Goal: Use online tool/utility: Utilize a website feature to perform a specific function

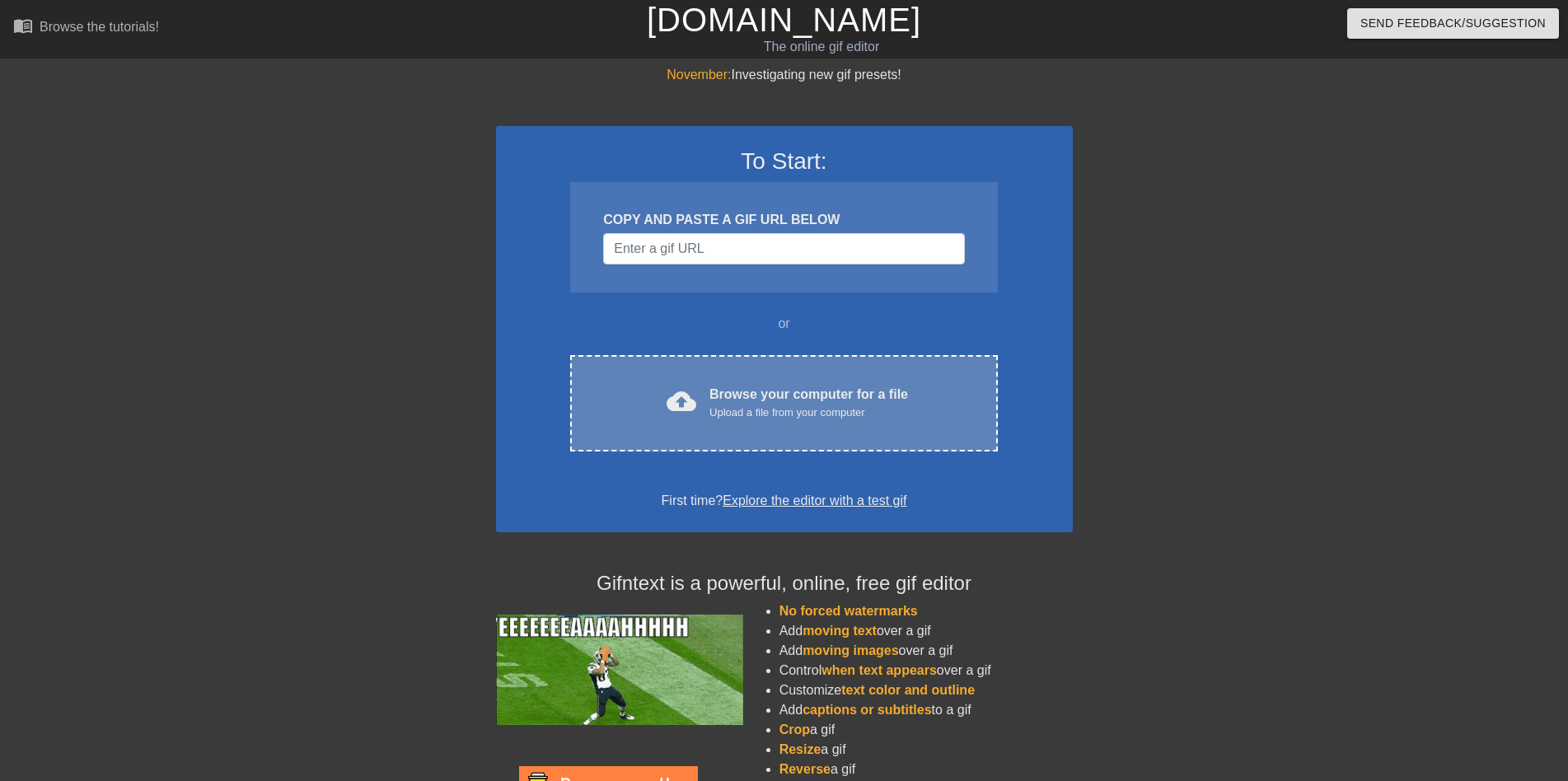
click at [698, 395] on div "cloud_upload Browse your computer for a file Upload a file from your computer" at bounding box center [783, 403] width 357 height 37
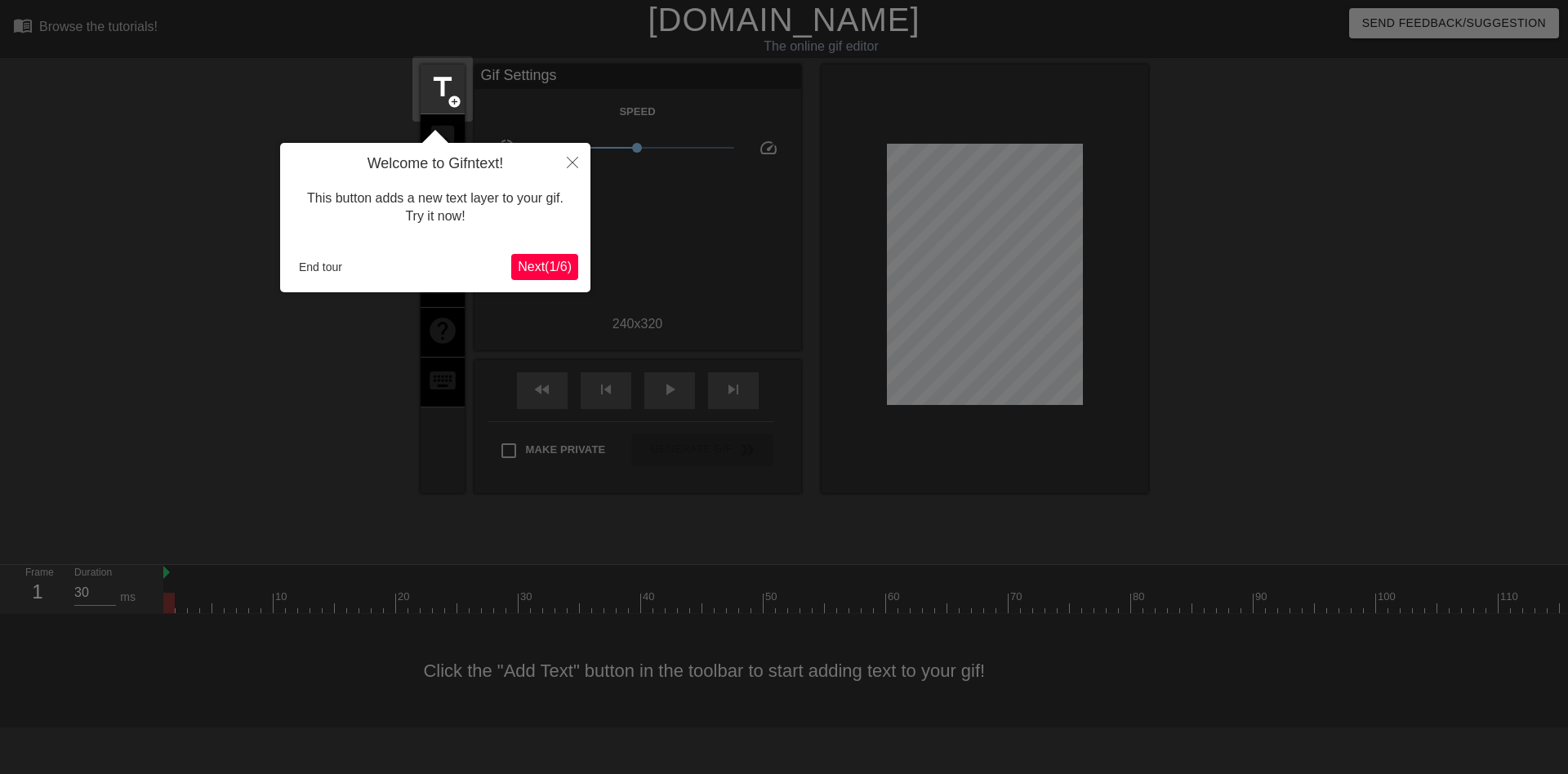
click at [538, 265] on span "Next ( 1 / 6 )" at bounding box center [544, 266] width 54 height 14
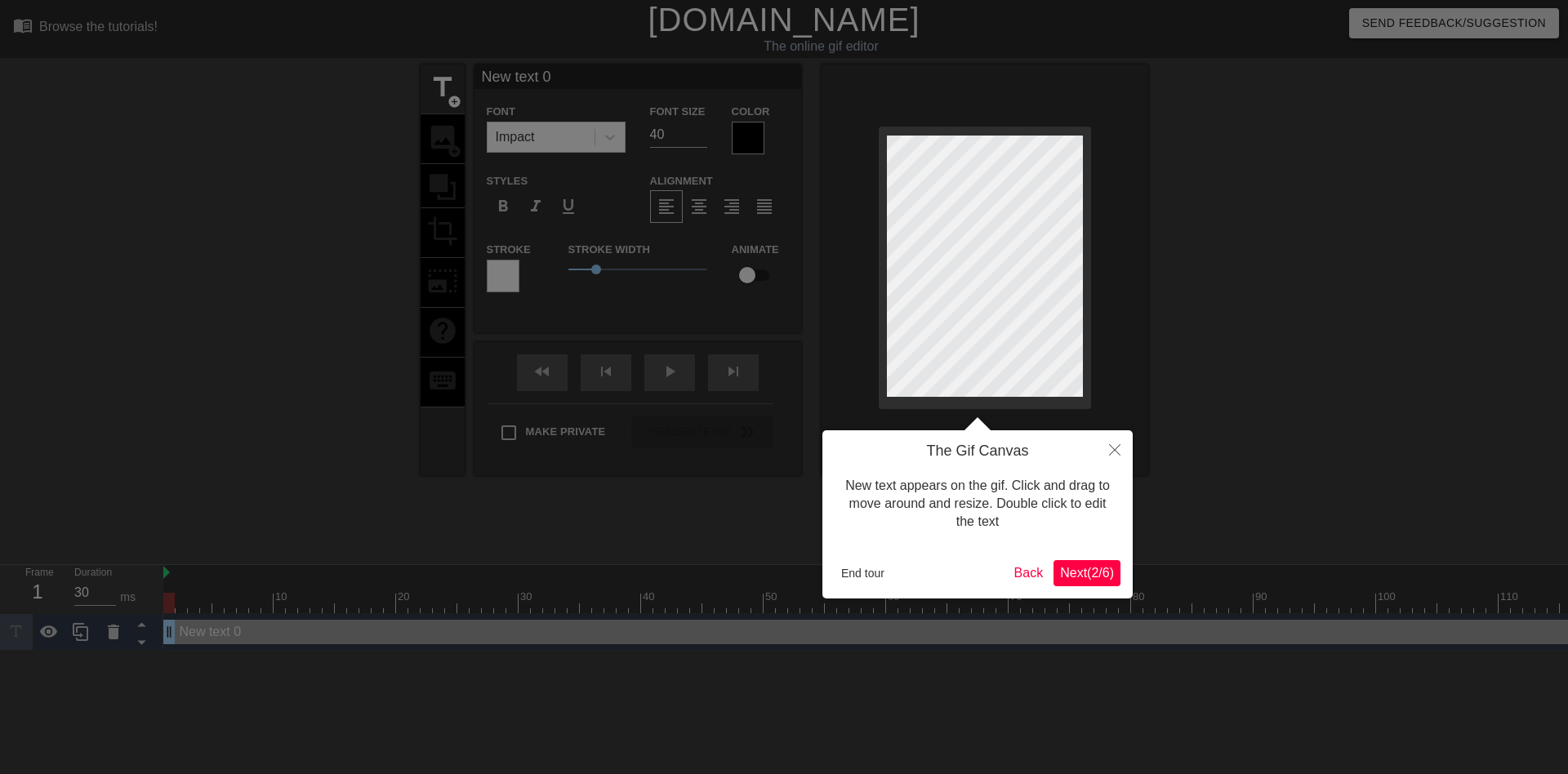
click at [1082, 572] on span "Next ( 2 / 6 )" at bounding box center [1086, 573] width 54 height 14
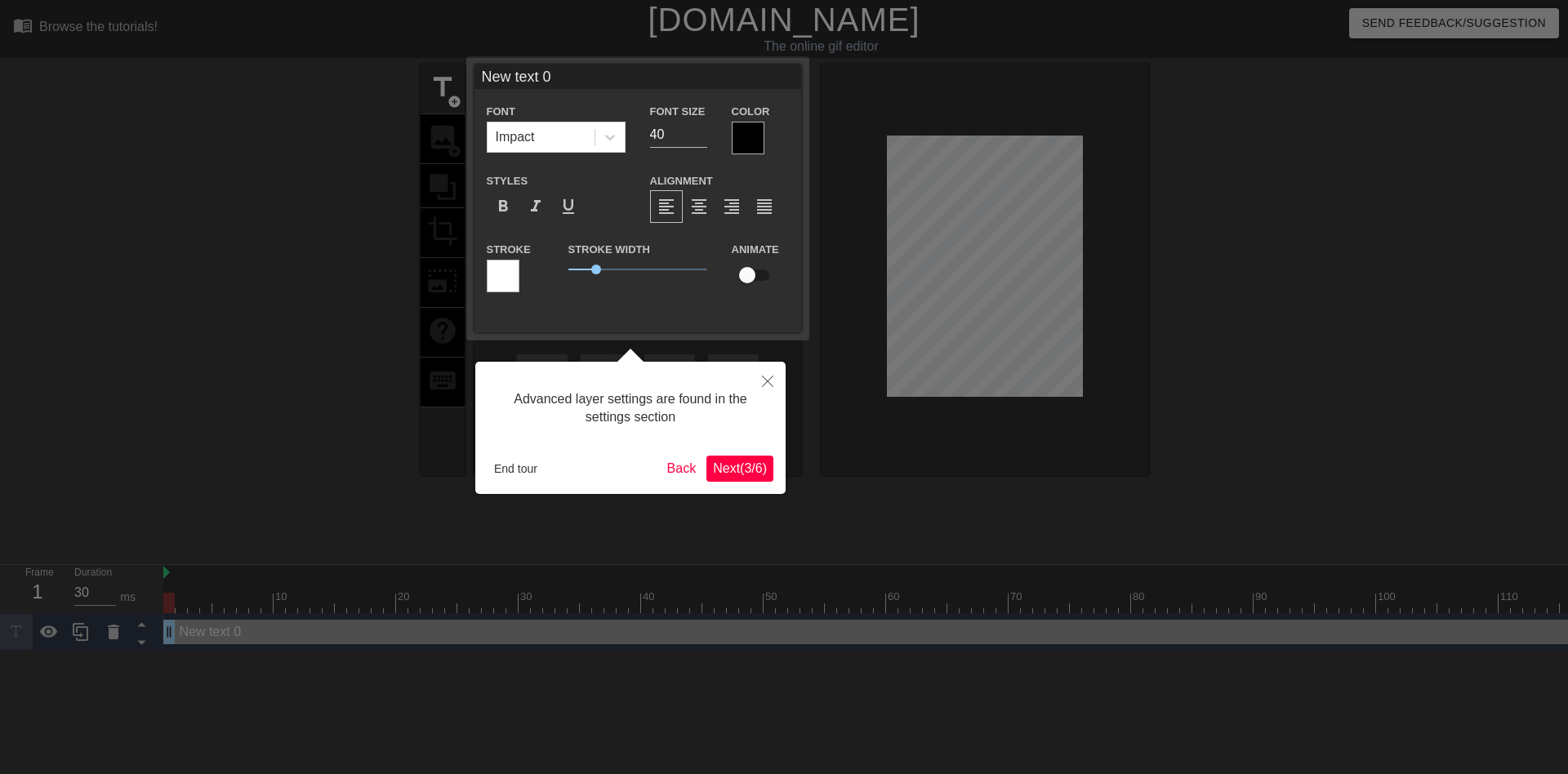
click at [743, 464] on span "Next ( 3 / 6 )" at bounding box center [740, 468] width 54 height 14
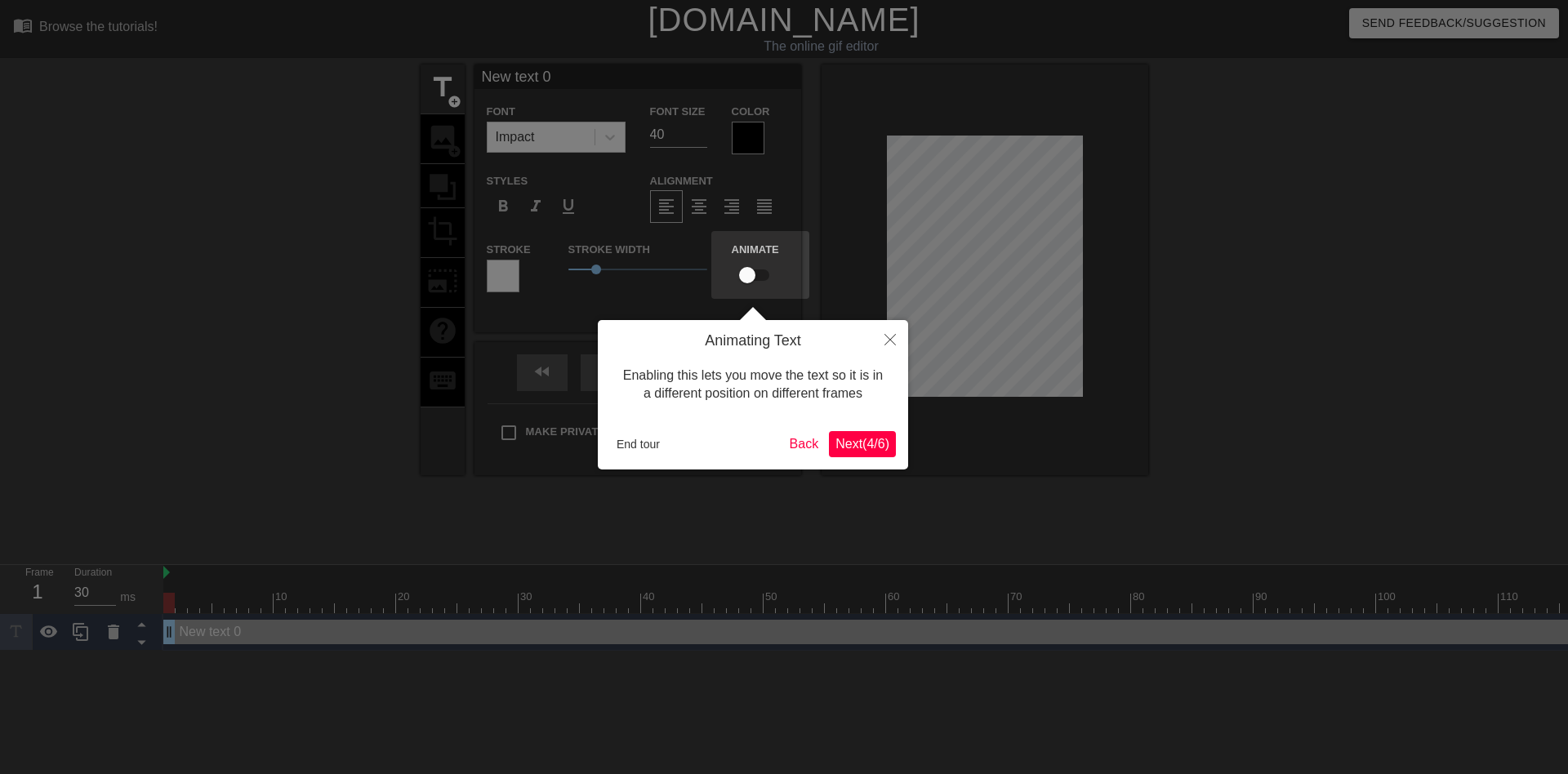
click at [858, 441] on span "Next ( 4 / 6 )" at bounding box center [862, 444] width 54 height 14
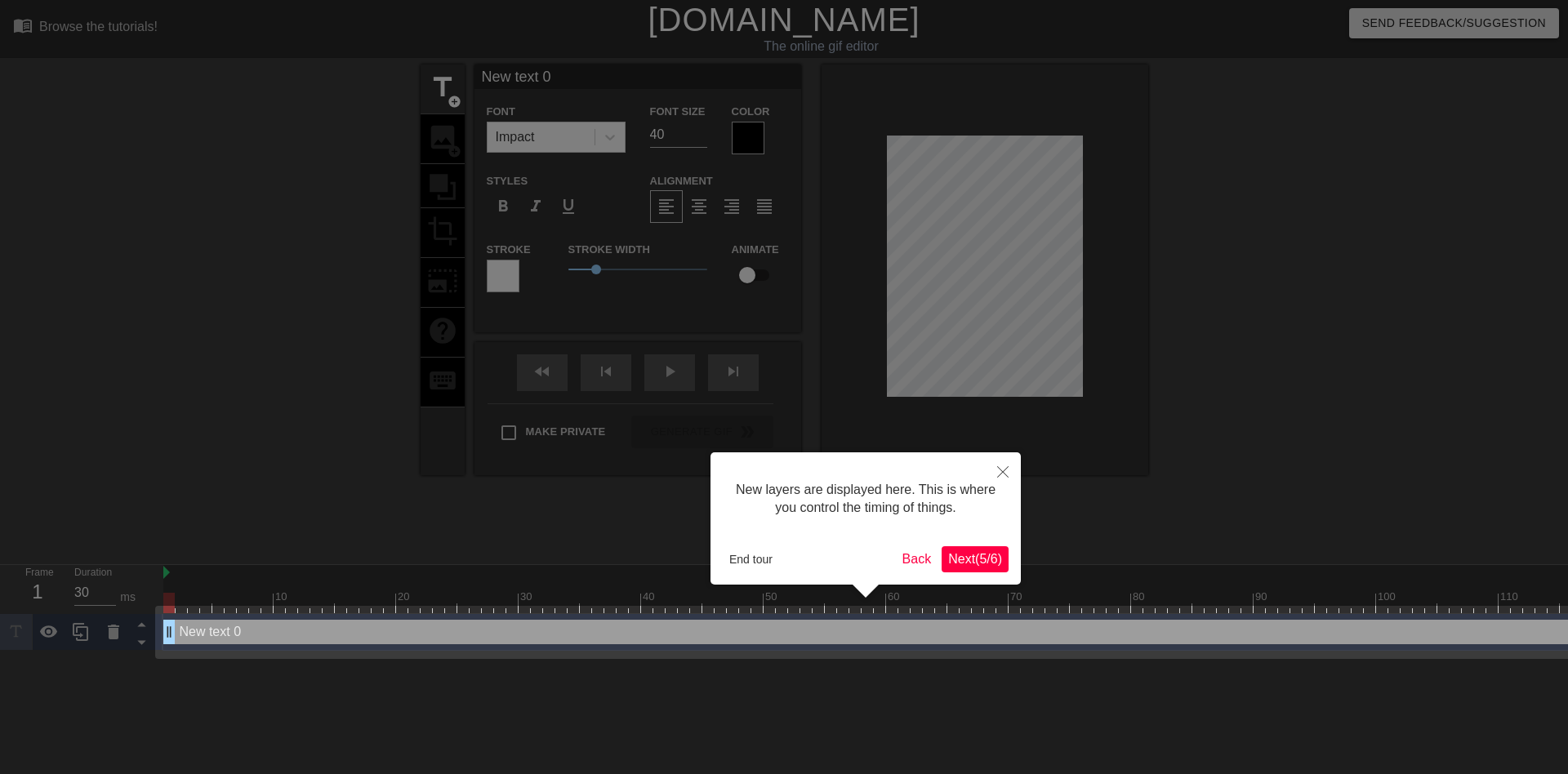
click at [976, 555] on span "Next ( 5 / 6 )" at bounding box center [974, 558] width 54 height 14
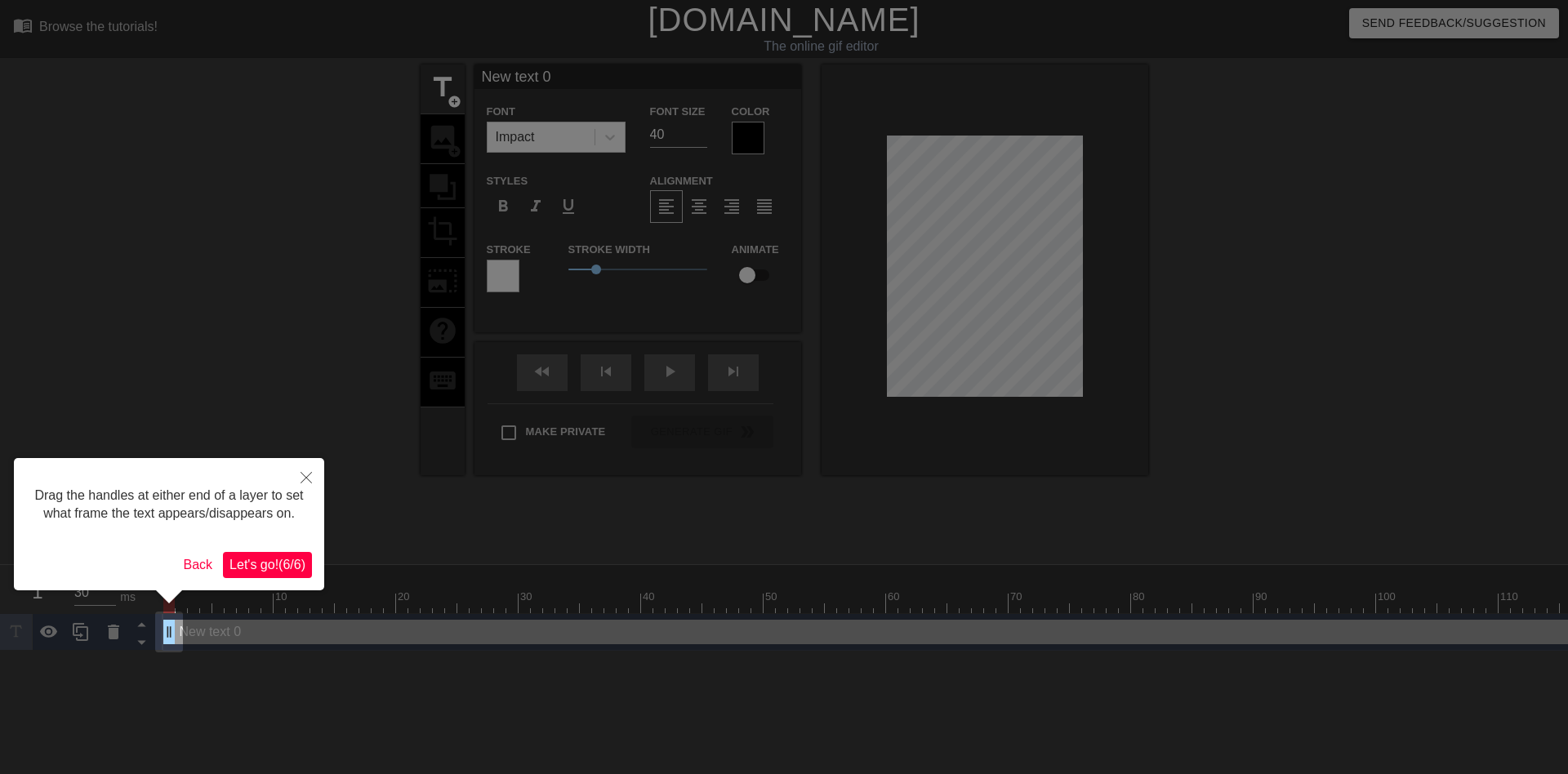
click at [275, 572] on span "Let's go! ( 6 / 6 )" at bounding box center [268, 564] width 76 height 14
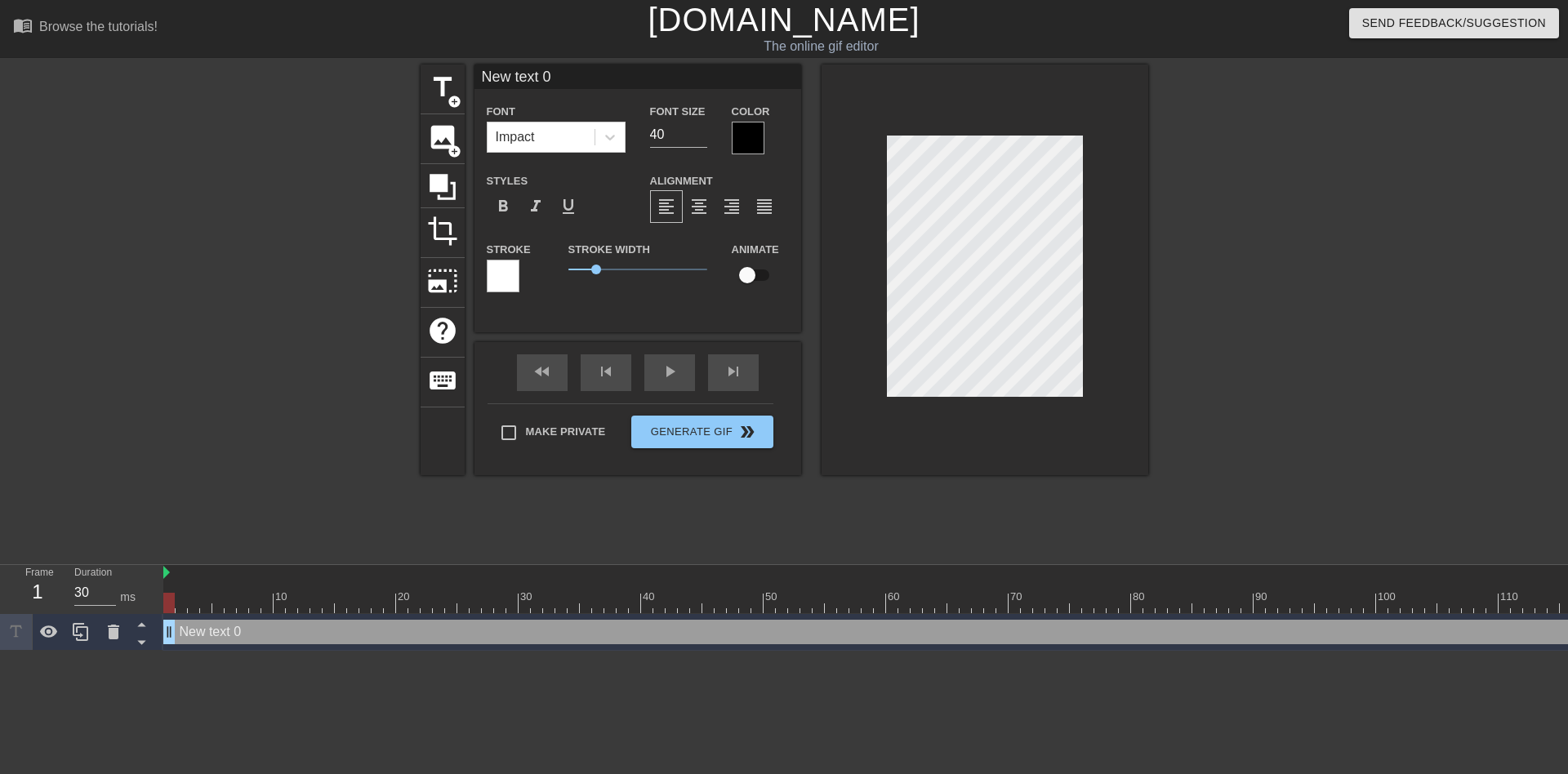
drag, startPoint x: 558, startPoint y: 81, endPoint x: 476, endPoint y: 77, distance: 82.1
click at [477, 77] on input "New text 0" at bounding box center [638, 77] width 327 height 25
click at [473, 181] on div "title add_circle image add_circle crop photo_size_select_large help keyboard Ne…" at bounding box center [784, 270] width 727 height 411
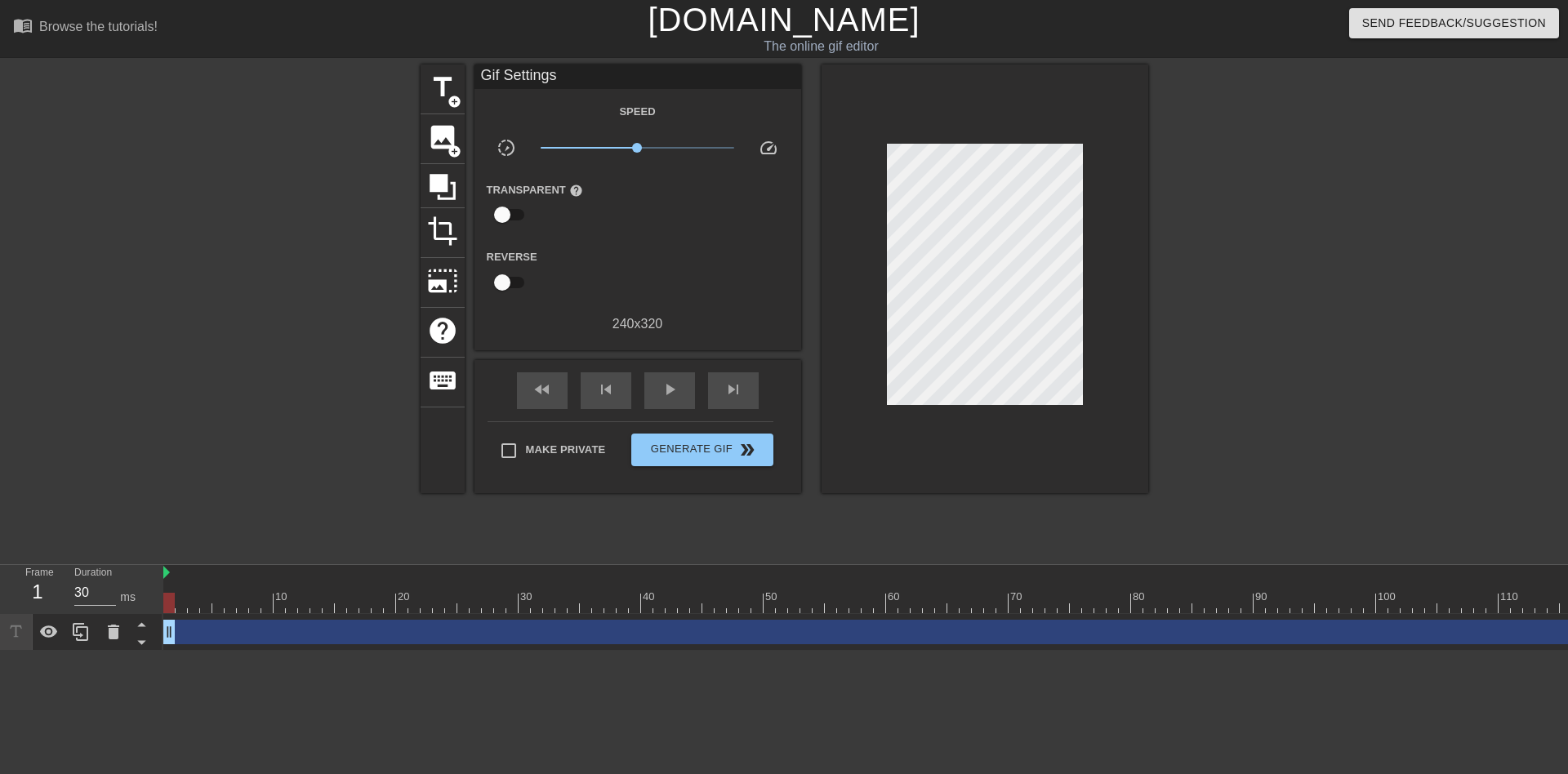
click at [1161, 263] on div "title add_circle image add_circle crop photo_size_select_large help keyboard Gi…" at bounding box center [784, 310] width 1568 height 490
click at [1192, 289] on div at bounding box center [1291, 310] width 245 height 490
click at [440, 141] on span "image" at bounding box center [443, 137] width 31 height 31
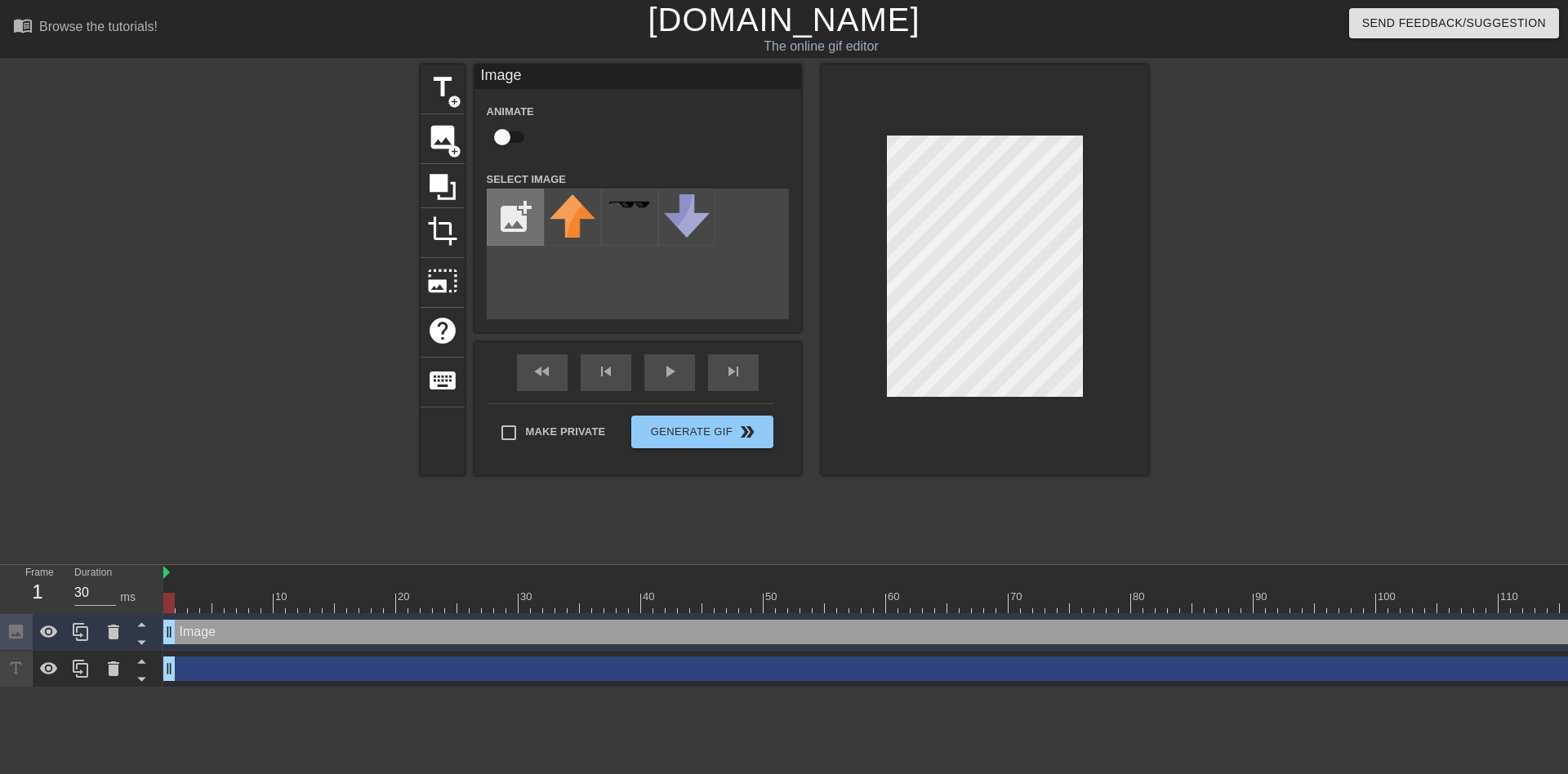
click at [502, 220] on input "file" at bounding box center [515, 217] width 55 height 55
click at [510, 207] on input "file" at bounding box center [515, 217] width 55 height 55
click at [523, 222] on input "file" at bounding box center [515, 217] width 55 height 55
type input "C:\fakepath\s-l1600.jpg"
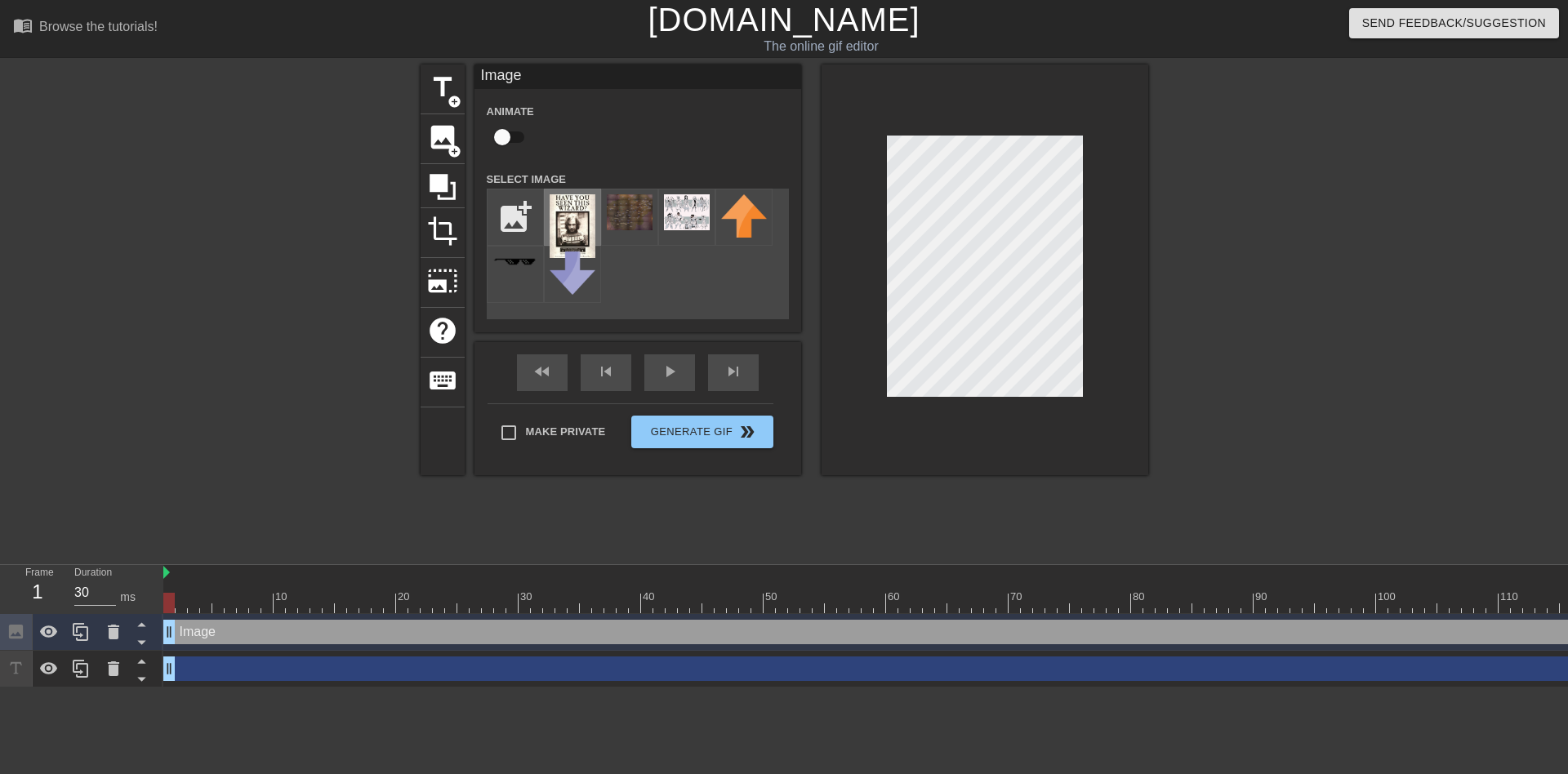
click at [566, 220] on img at bounding box center [573, 226] width 46 height 64
click at [439, 277] on span "photo_size_select_large" at bounding box center [443, 280] width 31 height 31
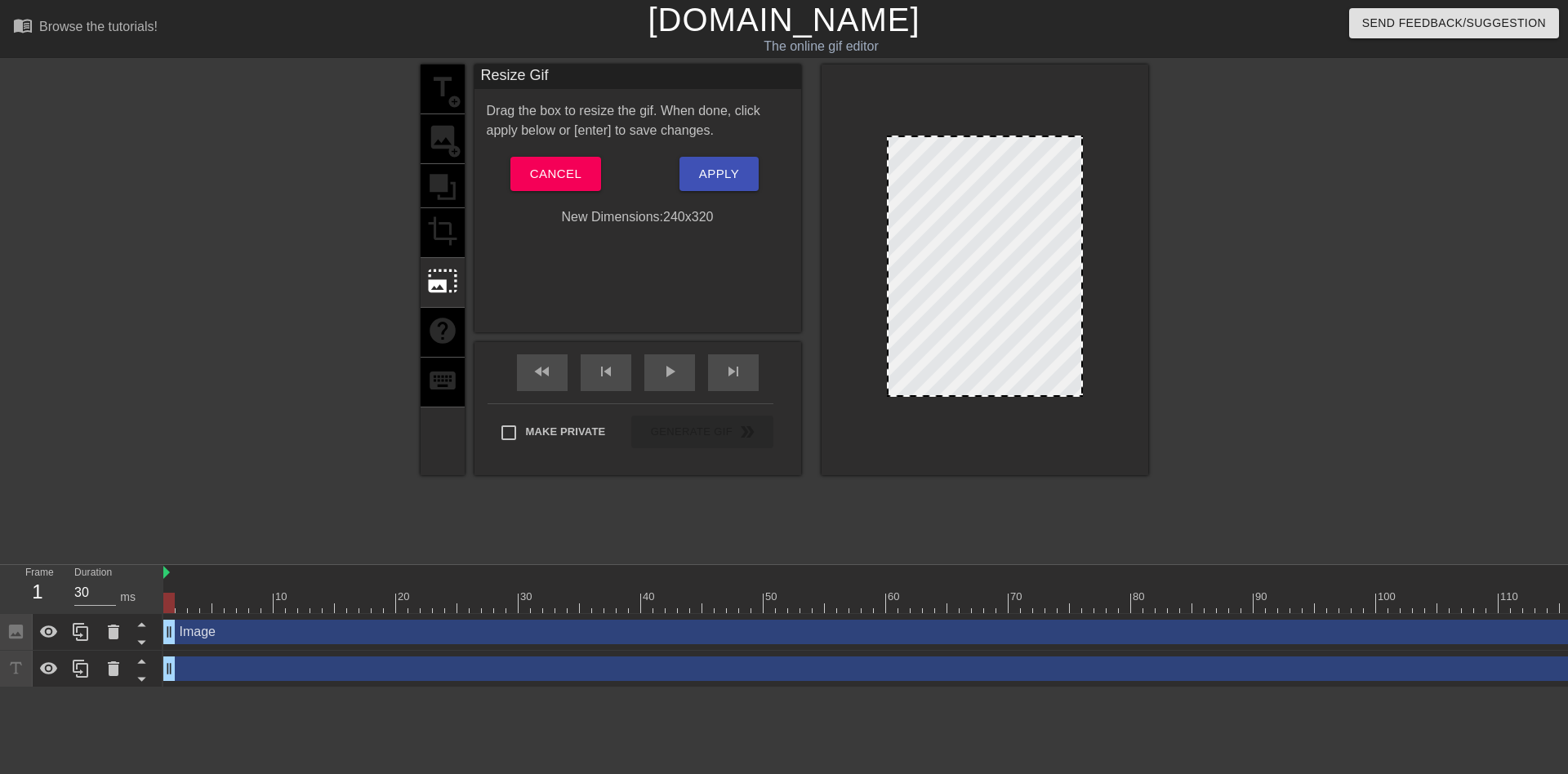
click at [1081, 394] on div at bounding box center [985, 266] width 196 height 261
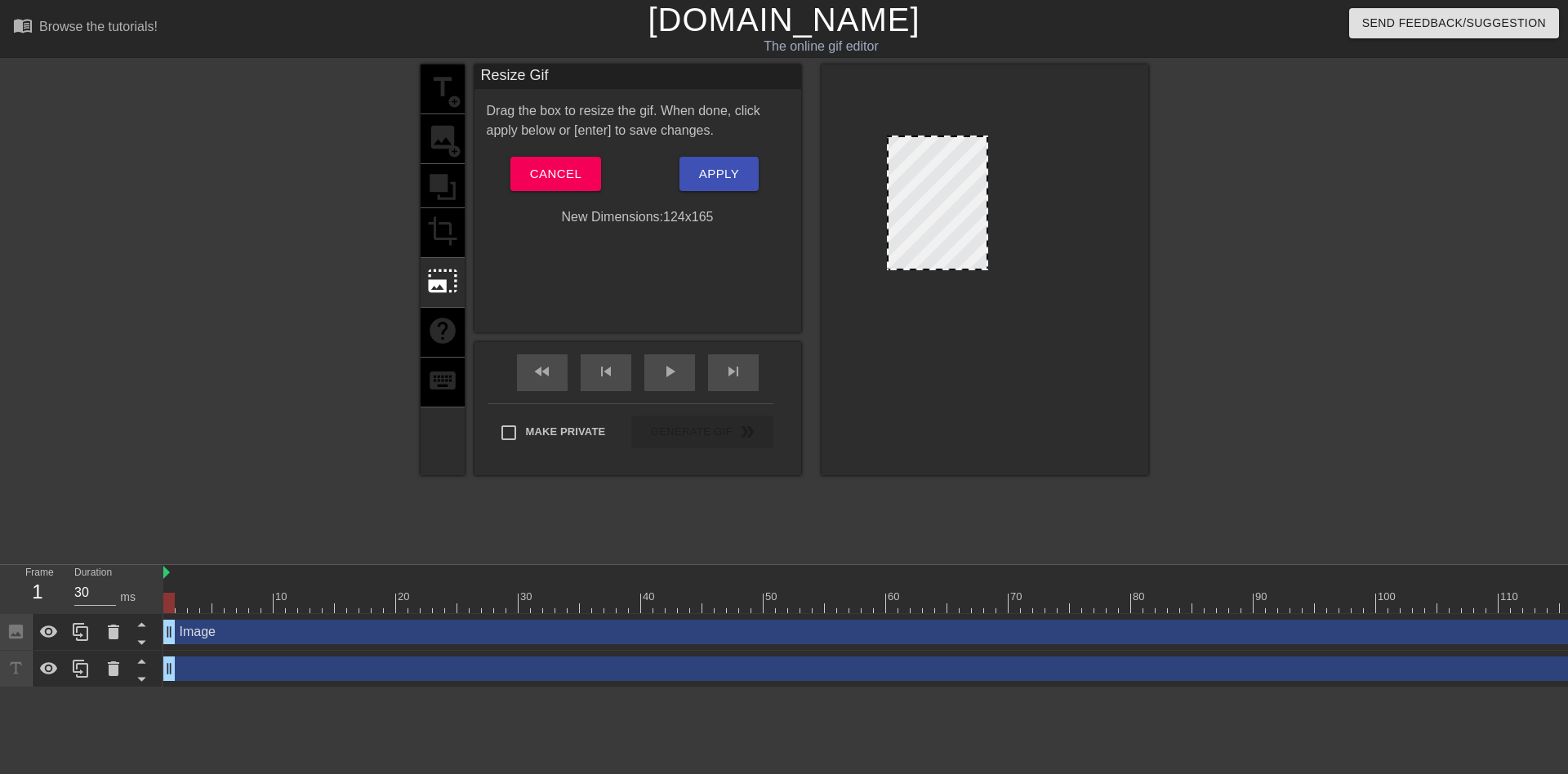
drag, startPoint x: 1082, startPoint y: 395, endPoint x: 951, endPoint y: 269, distance: 181.8
click at [937, 137] on span at bounding box center [937, 137] width 0 height 0
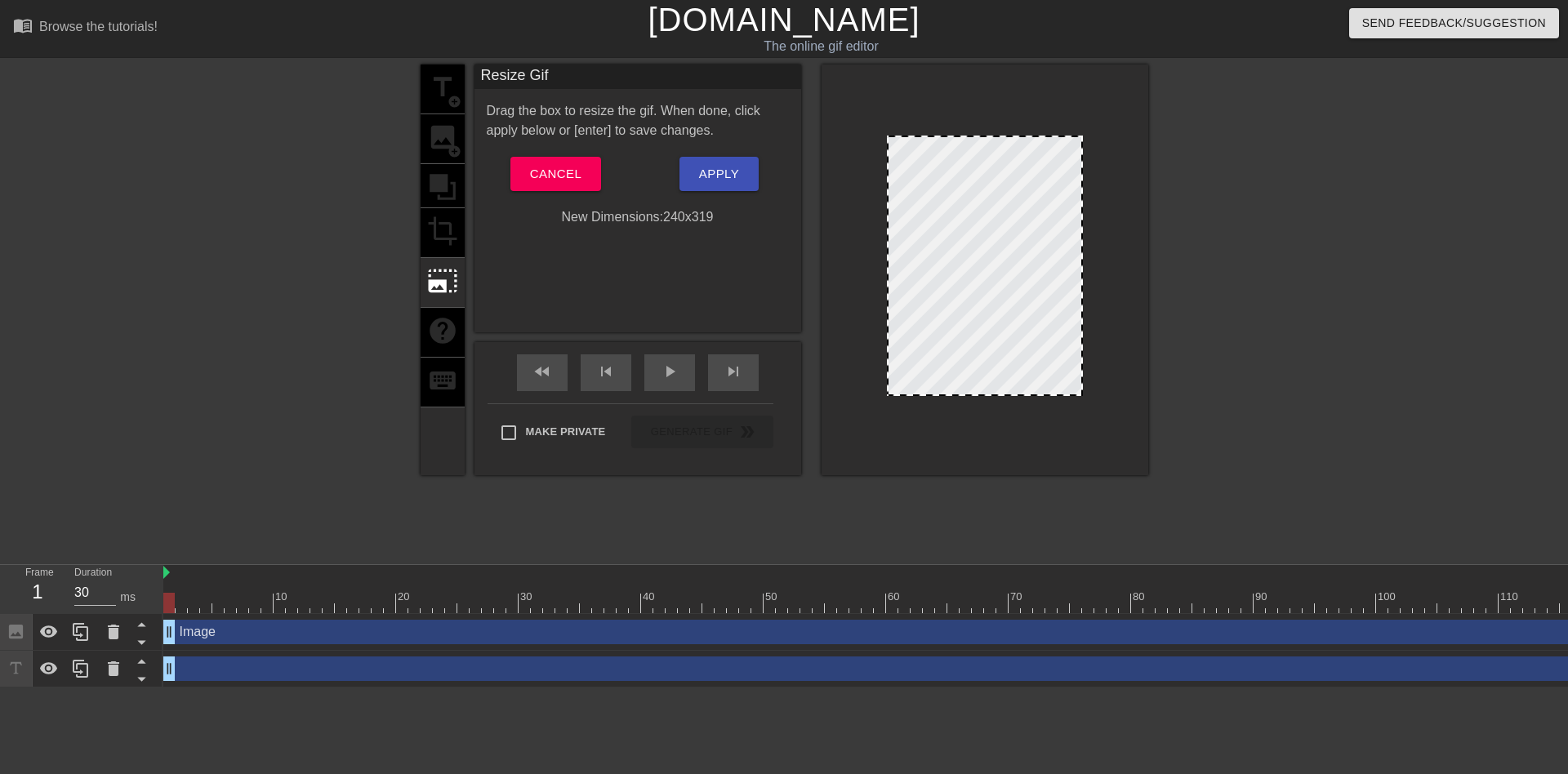
drag, startPoint x: 989, startPoint y: 275, endPoint x: 1121, endPoint y: 428, distance: 202.1
click at [1121, 428] on div at bounding box center [985, 270] width 327 height 411
drag, startPoint x: 1082, startPoint y: 392, endPoint x: 1088, endPoint y: 406, distance: 15.2
click at [1088, 406] on div at bounding box center [985, 270] width 327 height 411
drag, startPoint x: 1079, startPoint y: 394, endPoint x: 1100, endPoint y: 413, distance: 28.3
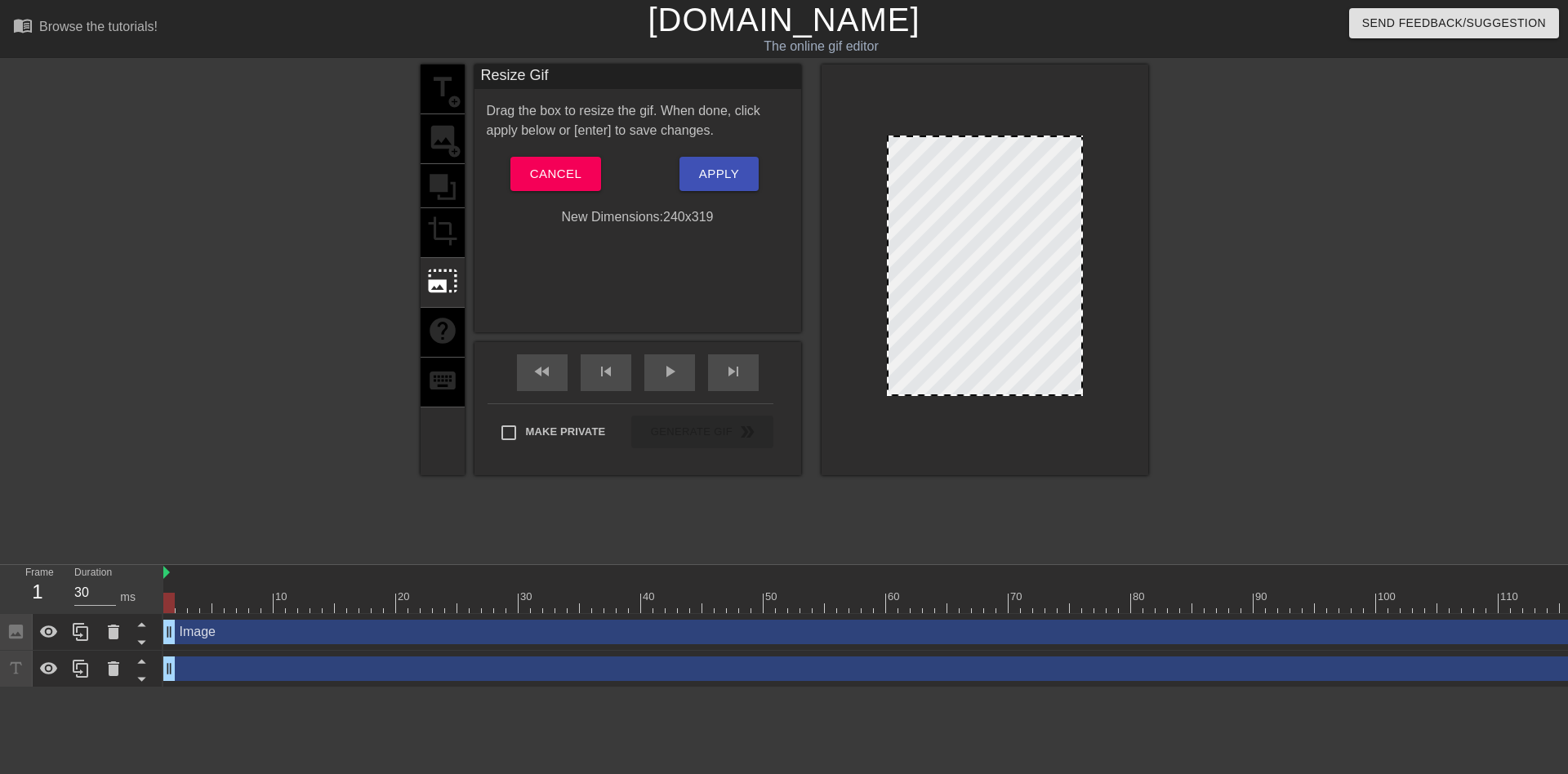
click at [1100, 413] on div at bounding box center [985, 270] width 327 height 411
click at [607, 185] on div "Cancel" at bounding box center [557, 174] width 163 height 34
click at [600, 185] on button "Cancel" at bounding box center [555, 174] width 90 height 34
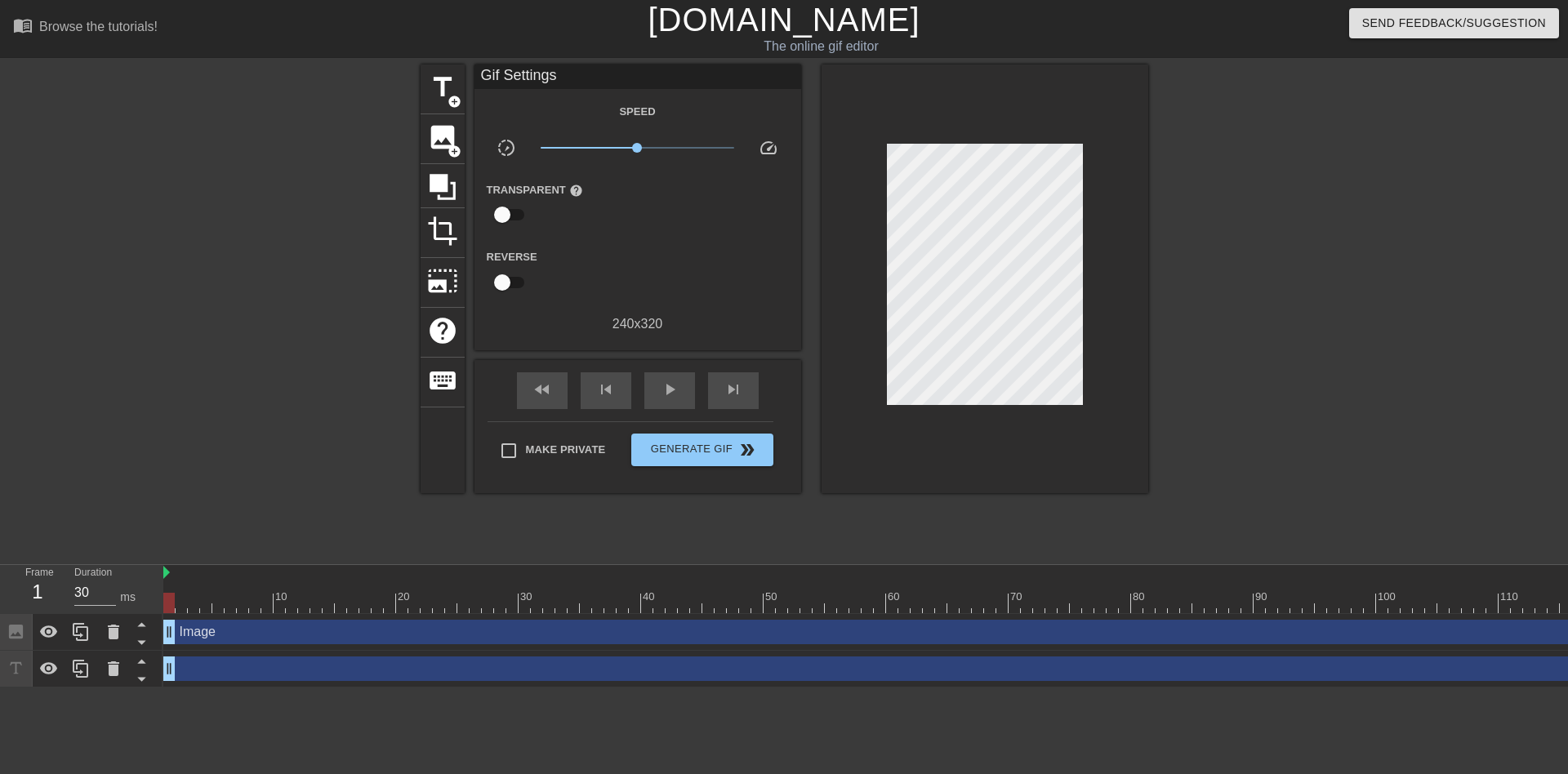
click at [504, 210] on input "checkbox" at bounding box center [502, 215] width 93 height 31
click at [504, 210] on input "checkbox" at bounding box center [518, 215] width 93 height 31
checkbox input "false"
click at [438, 134] on span "image" at bounding box center [443, 137] width 31 height 31
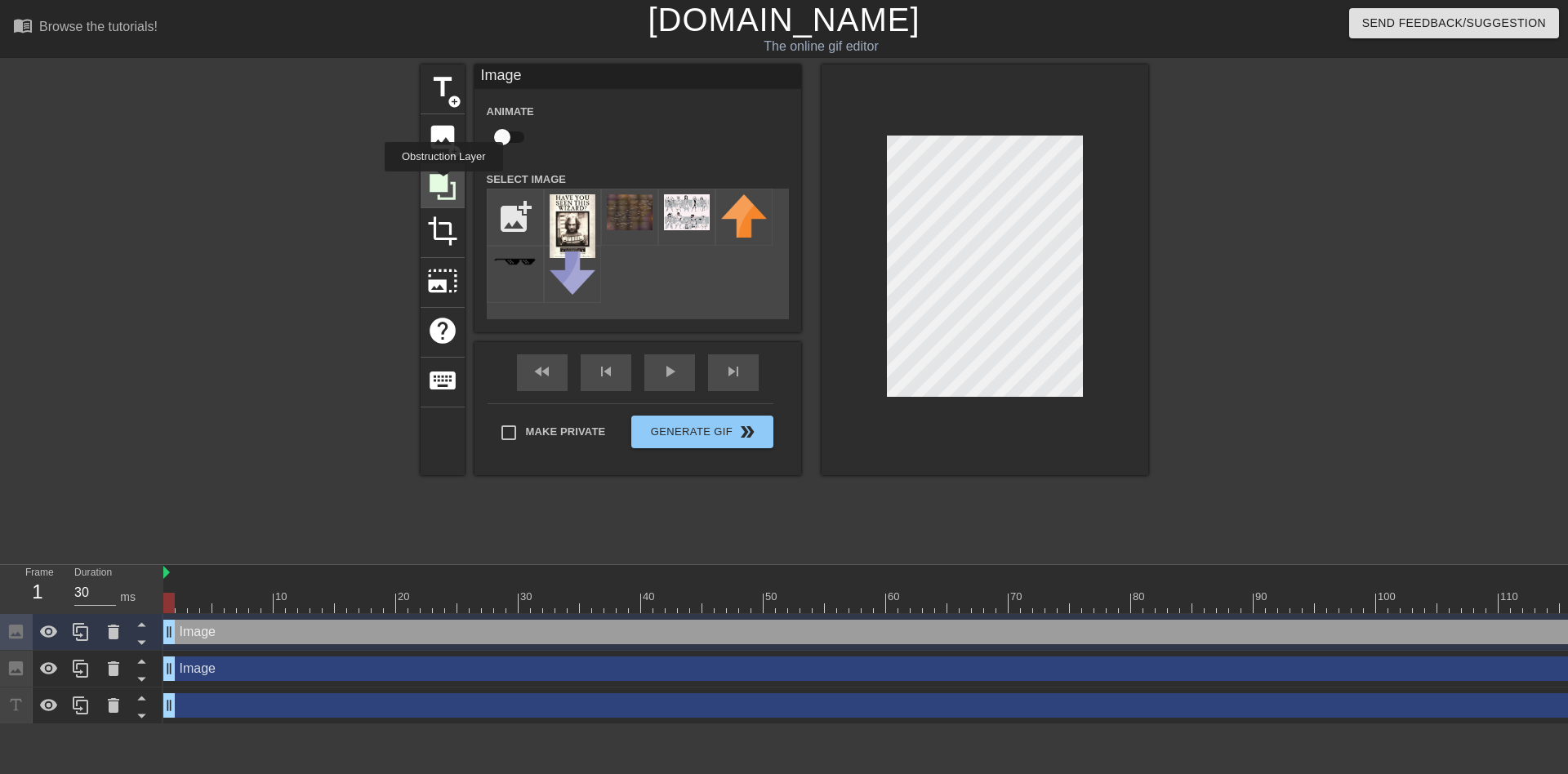
click at [444, 183] on icon at bounding box center [443, 187] width 27 height 27
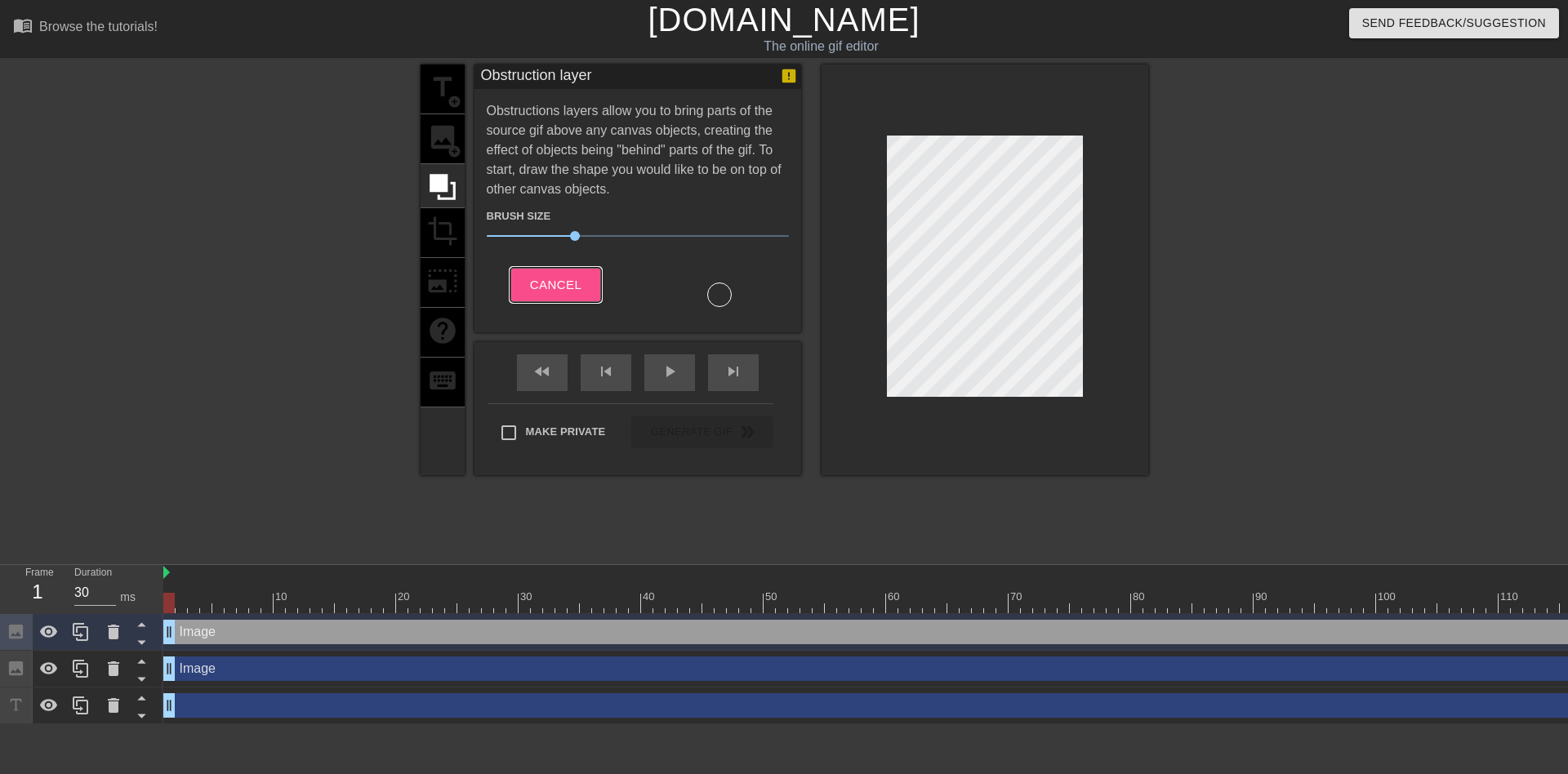
click at [551, 286] on span "Cancel" at bounding box center [556, 285] width 51 height 21
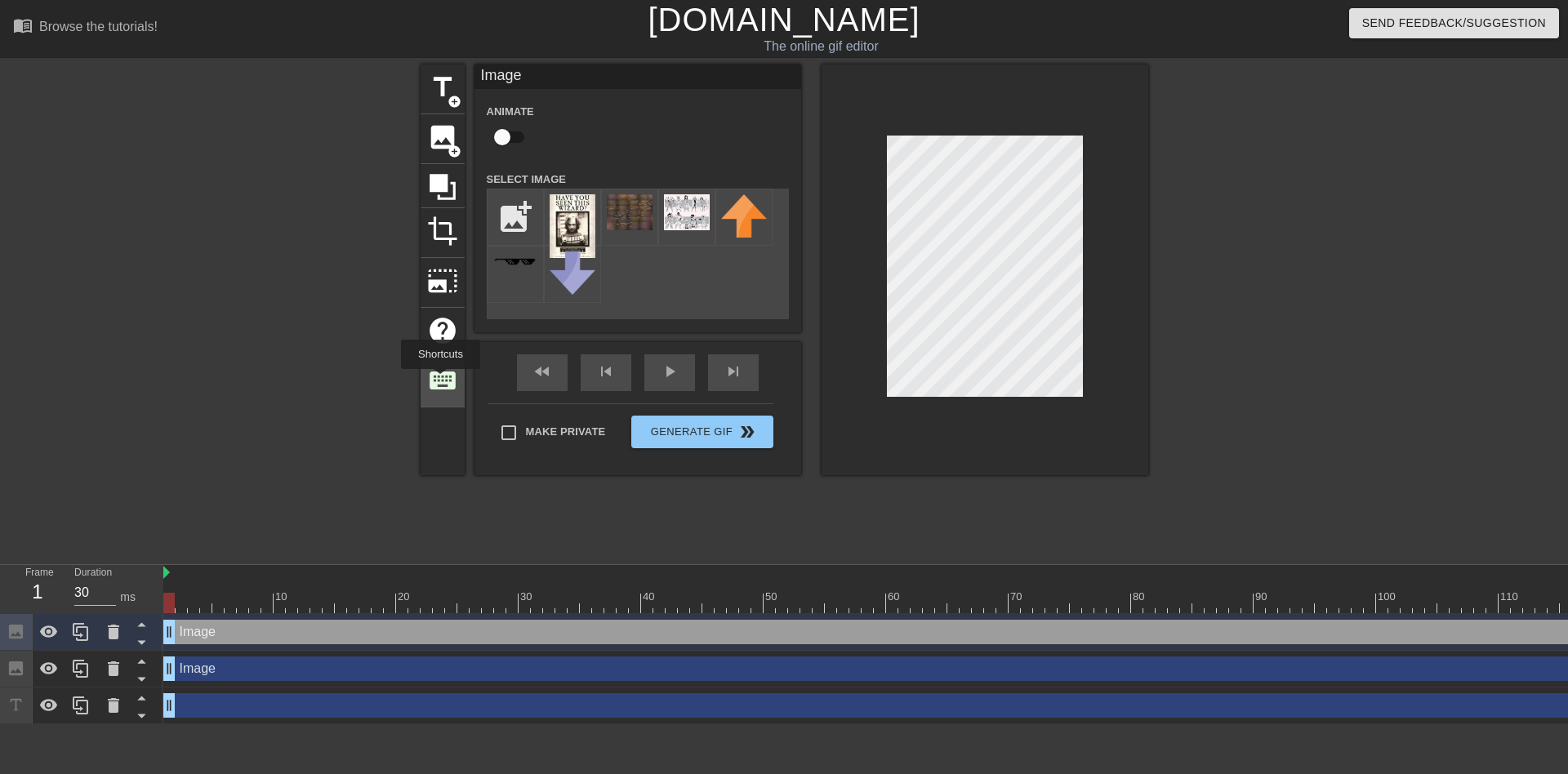
click at [440, 380] on span "keyboard" at bounding box center [443, 380] width 31 height 31
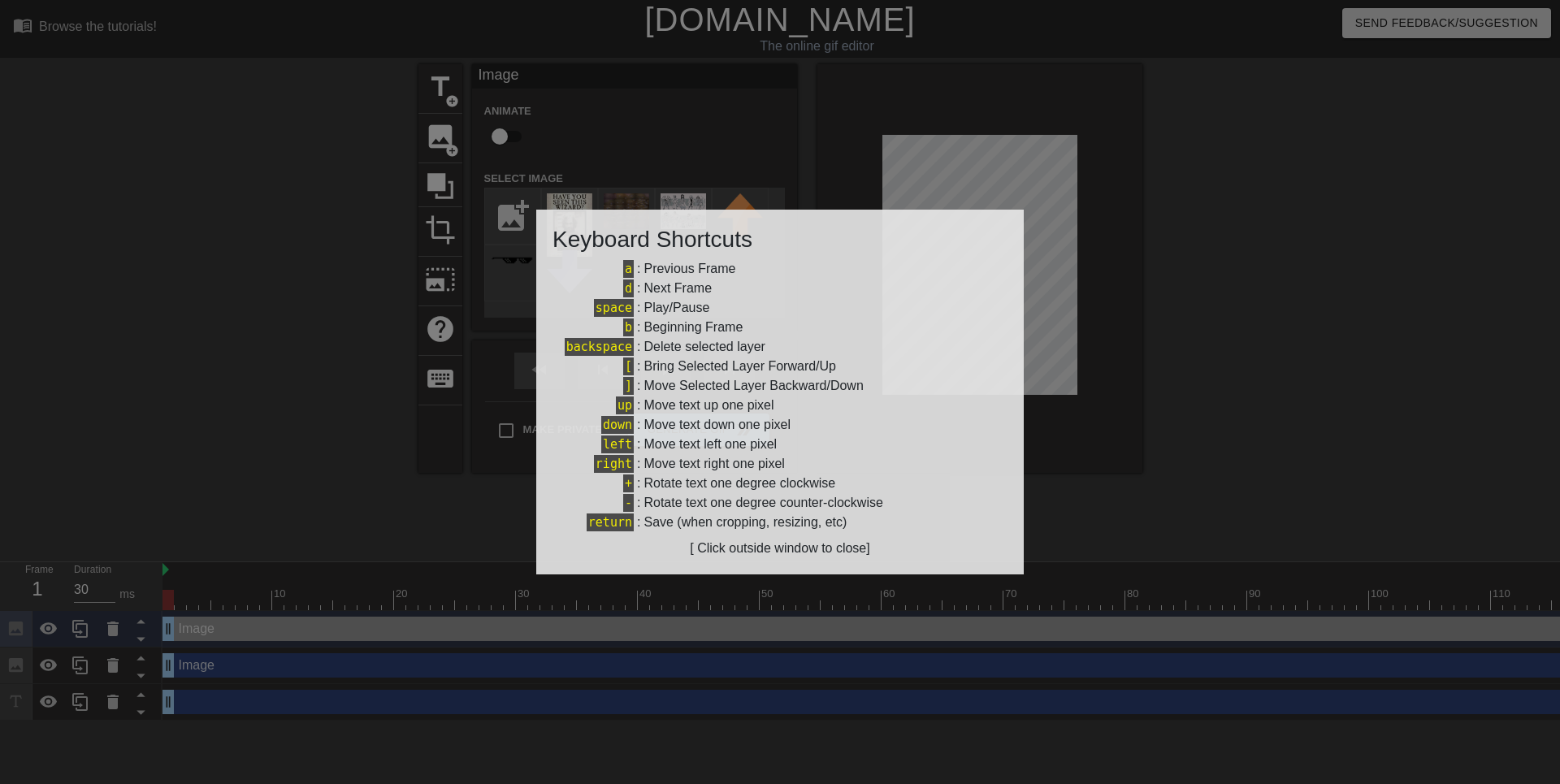
click at [1348, 518] on div at bounding box center [780, 392] width 1560 height 784
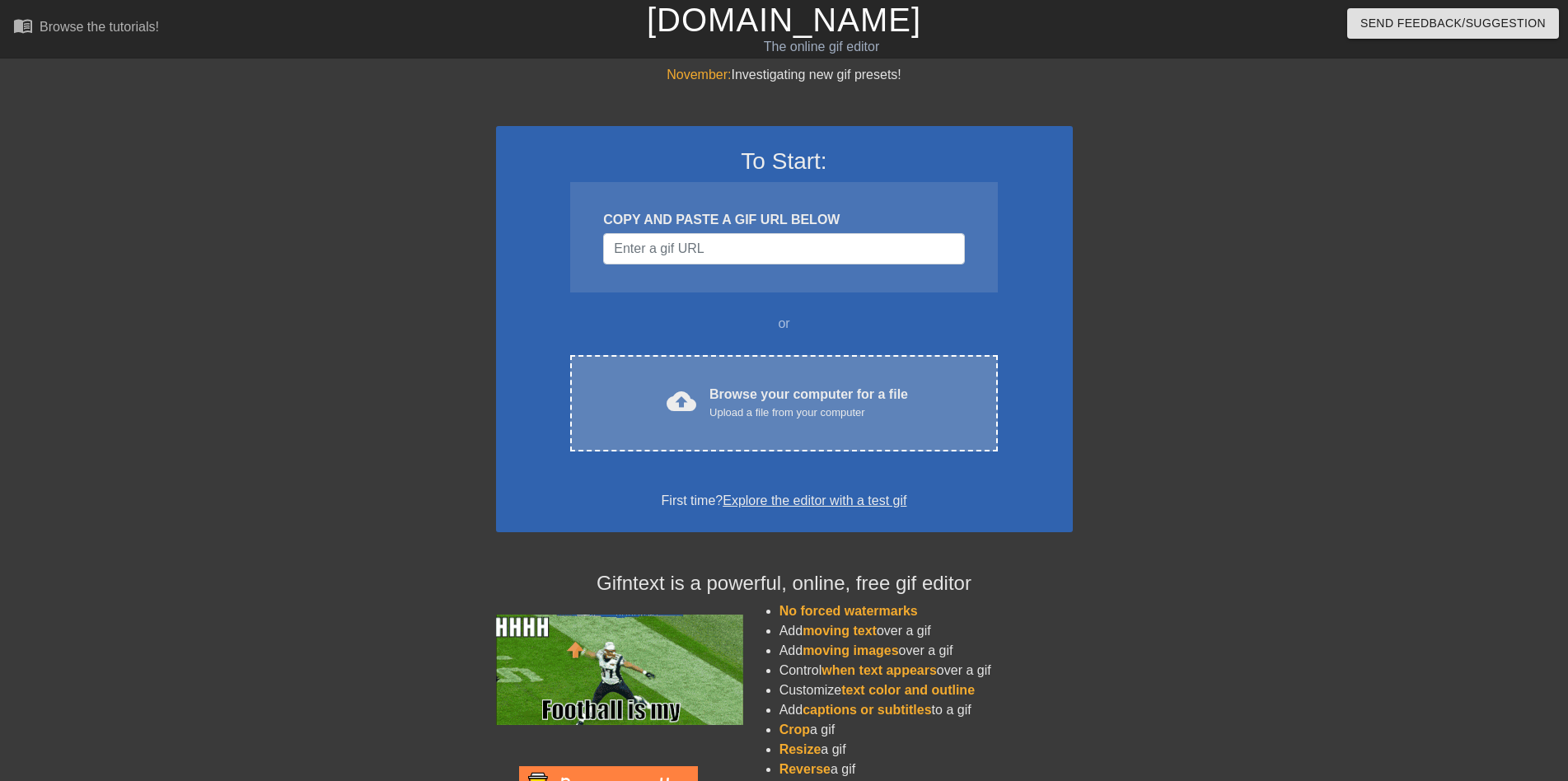
click at [706, 379] on div "cloud_upload Browse your computer for a file Upload a file from your computer C…" at bounding box center [783, 403] width 427 height 97
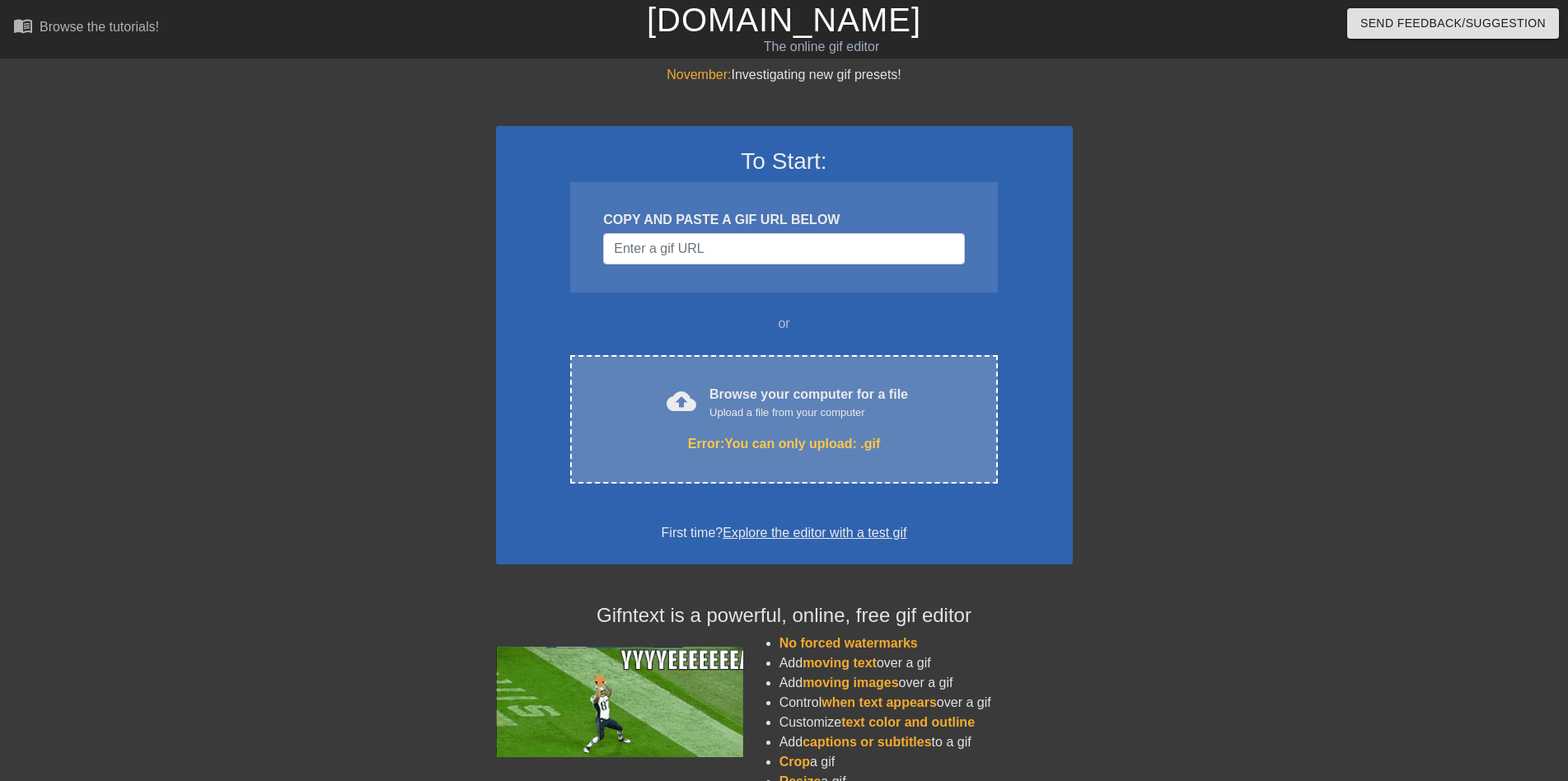
click at [809, 424] on div "cloud_upload Browse your computer for a file Upload a file from your computer E…" at bounding box center [783, 420] width 427 height 128
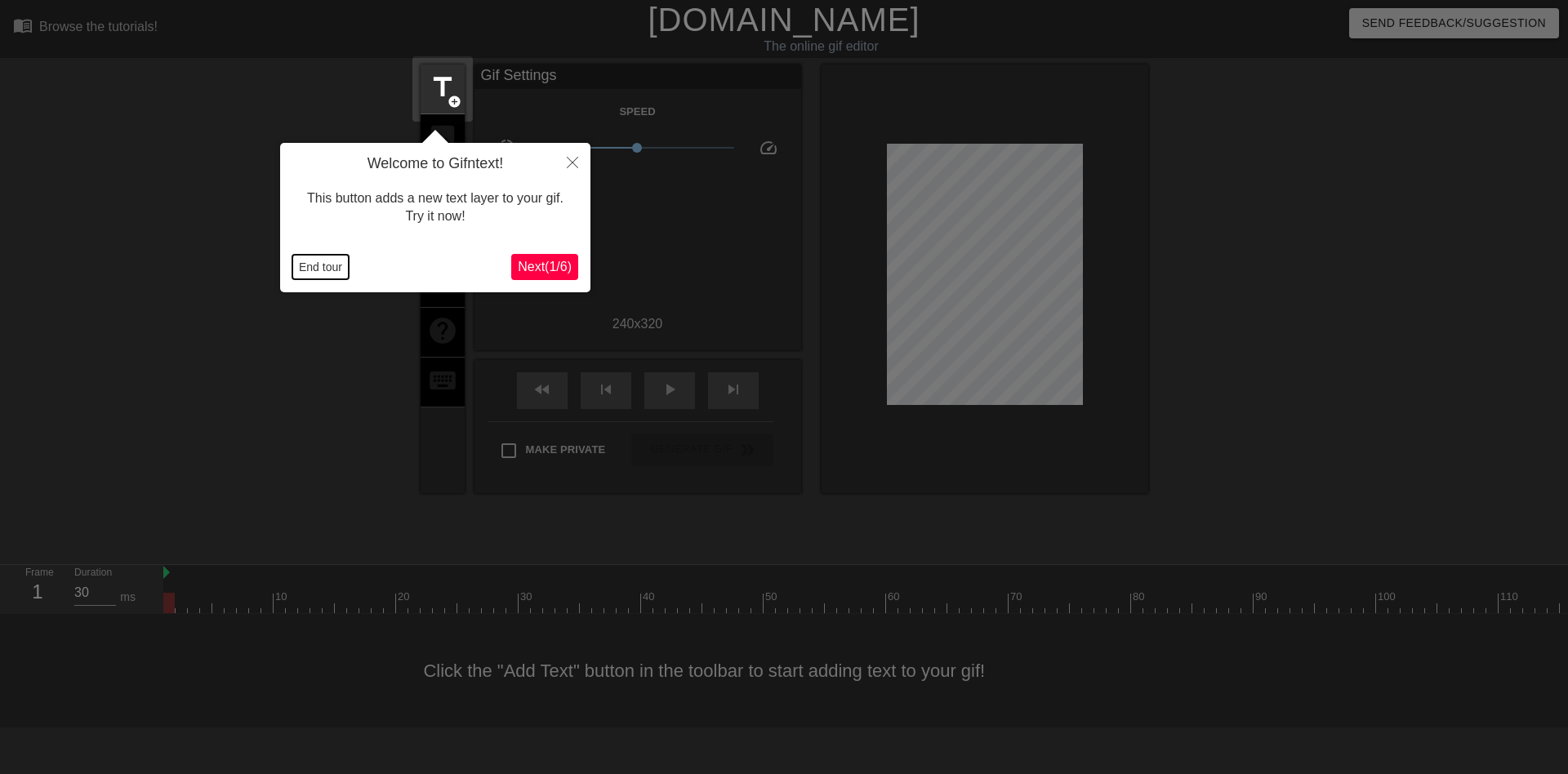
click at [330, 270] on button "End tour" at bounding box center [320, 267] width 56 height 25
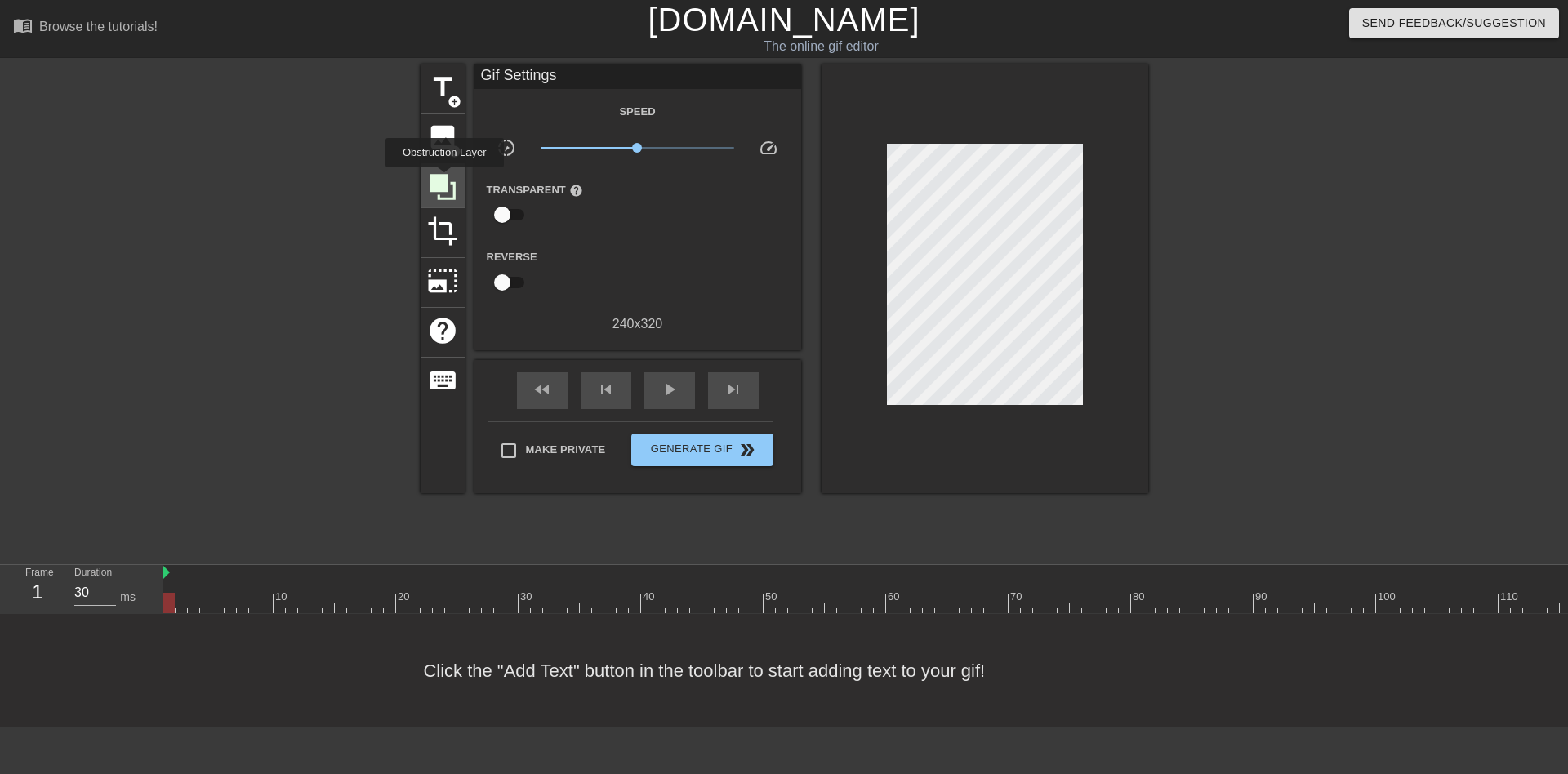
click at [444, 179] on icon at bounding box center [443, 187] width 27 height 27
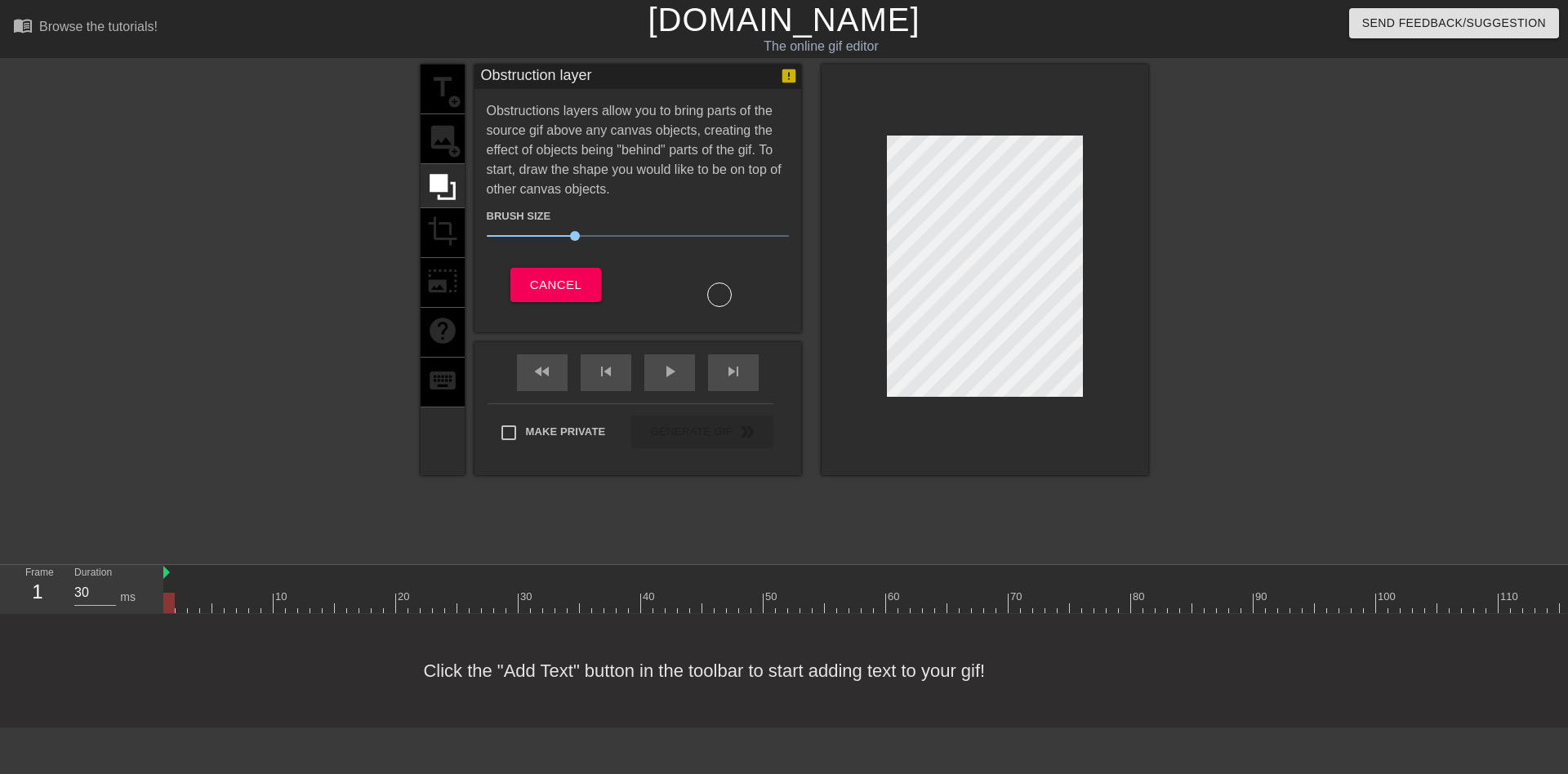
click at [721, 294] on div at bounding box center [720, 295] width 25 height 25
click at [699, 308] on div "Obstruction layer Obstructions layers allow you to bring parts of the source gi…" at bounding box center [638, 198] width 327 height 268
click at [707, 302] on div at bounding box center [720, 291] width 163 height 32
click at [710, 301] on div at bounding box center [720, 291] width 163 height 32
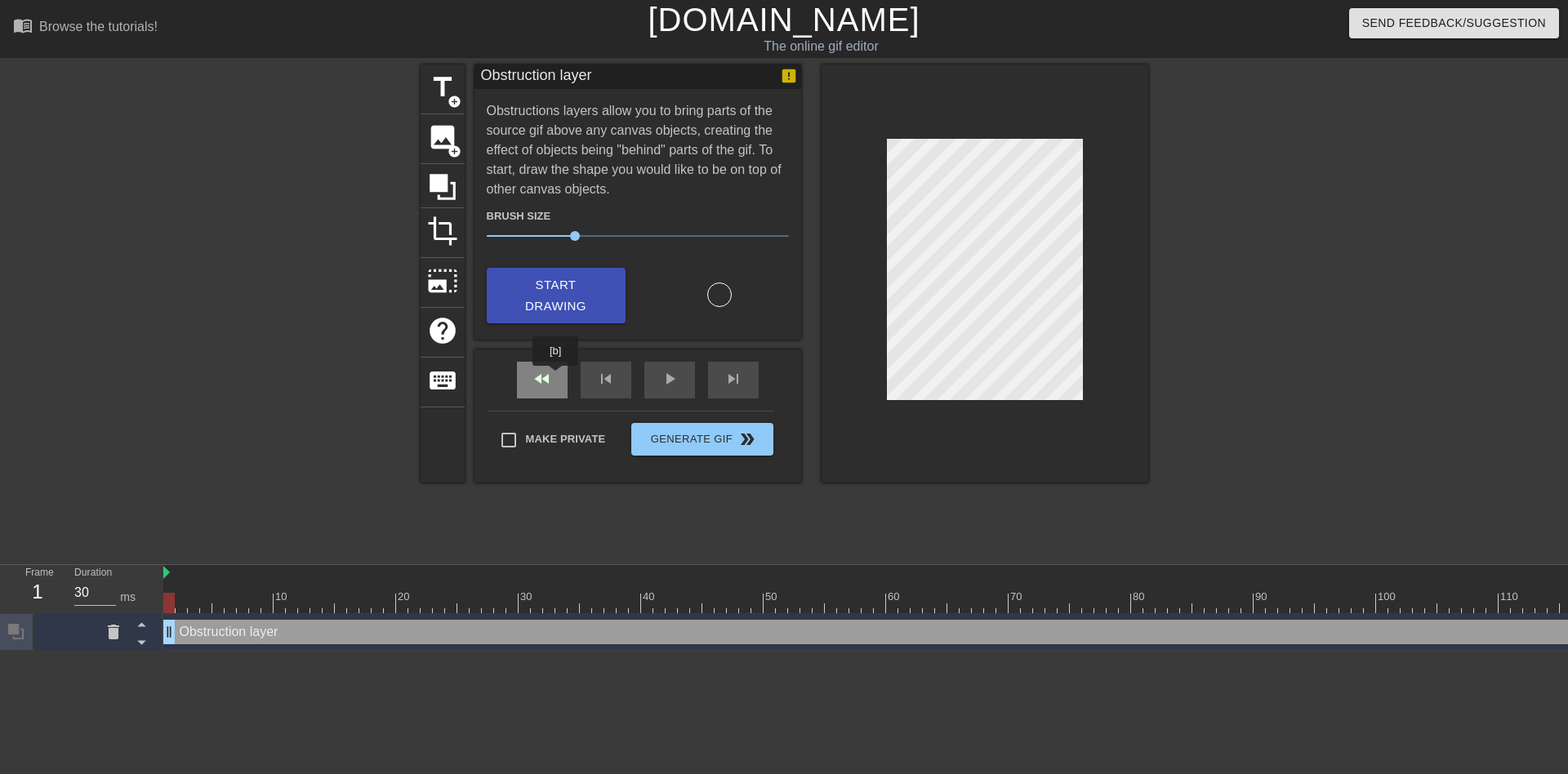
click at [557, 377] on div "fast_rewind" at bounding box center [541, 380] width 50 height 37
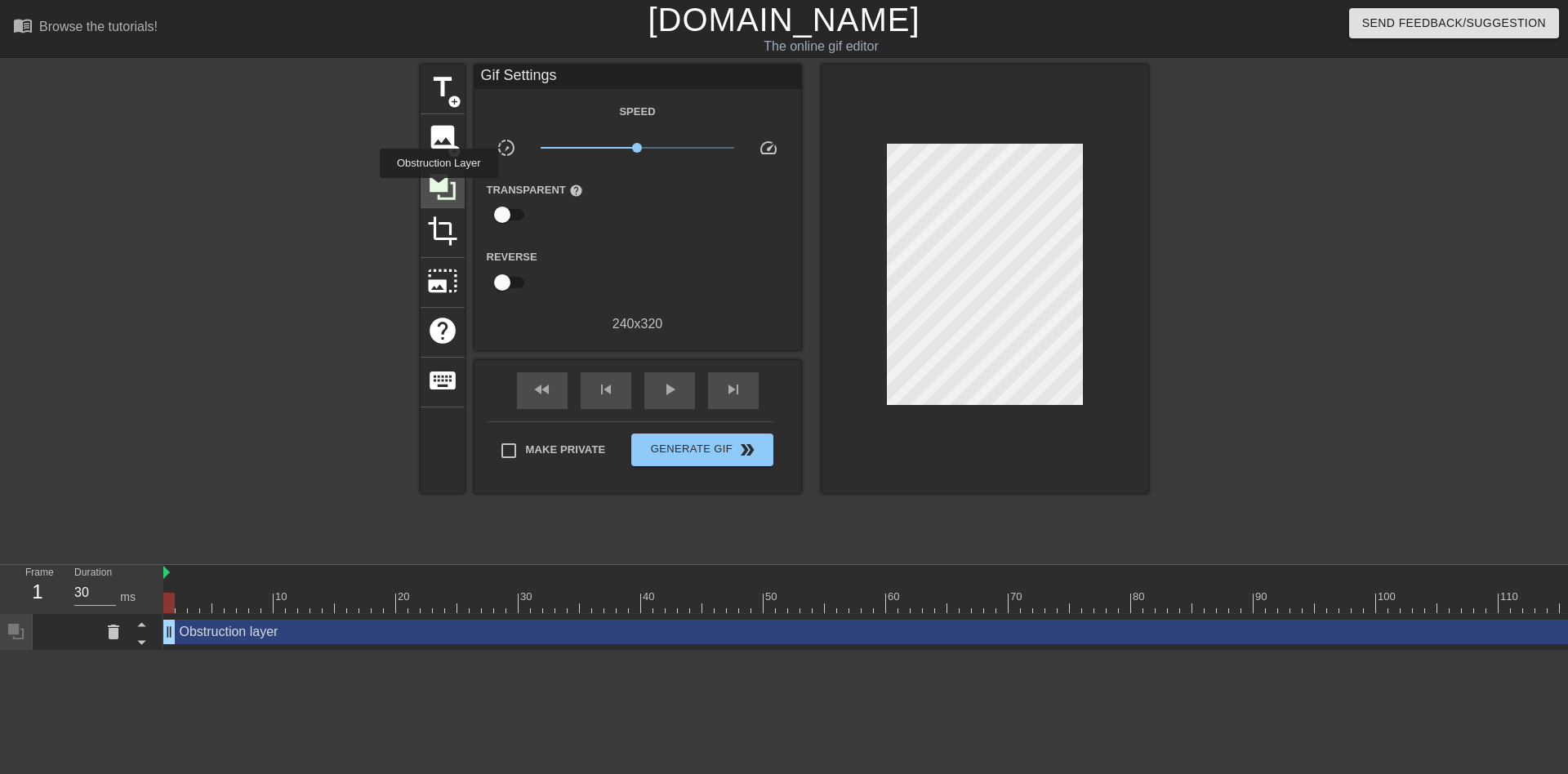
click at [439, 190] on icon at bounding box center [443, 187] width 27 height 27
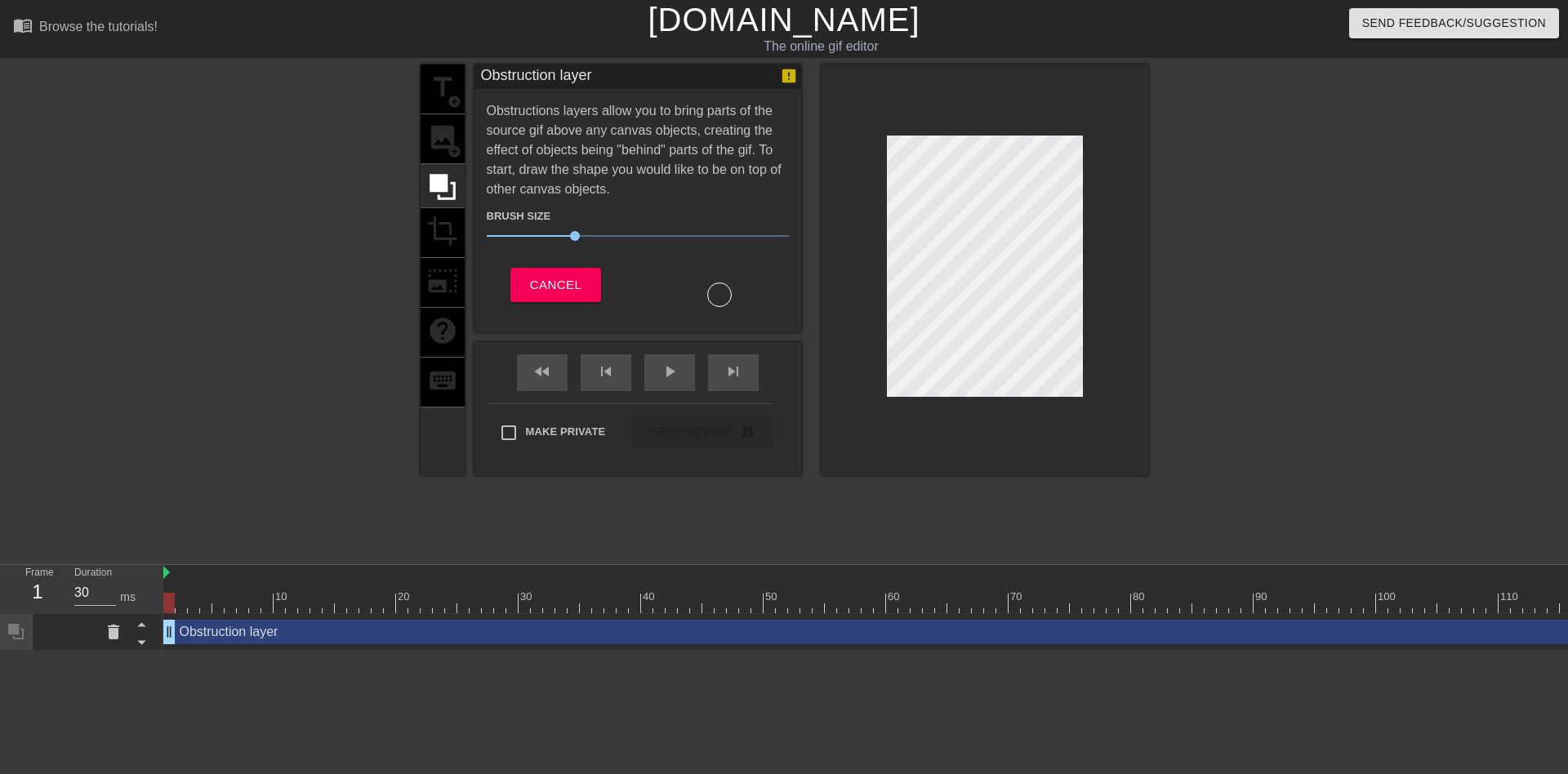
click at [722, 297] on div at bounding box center [720, 295] width 25 height 25
click at [723, 306] on div at bounding box center [720, 291] width 163 height 32
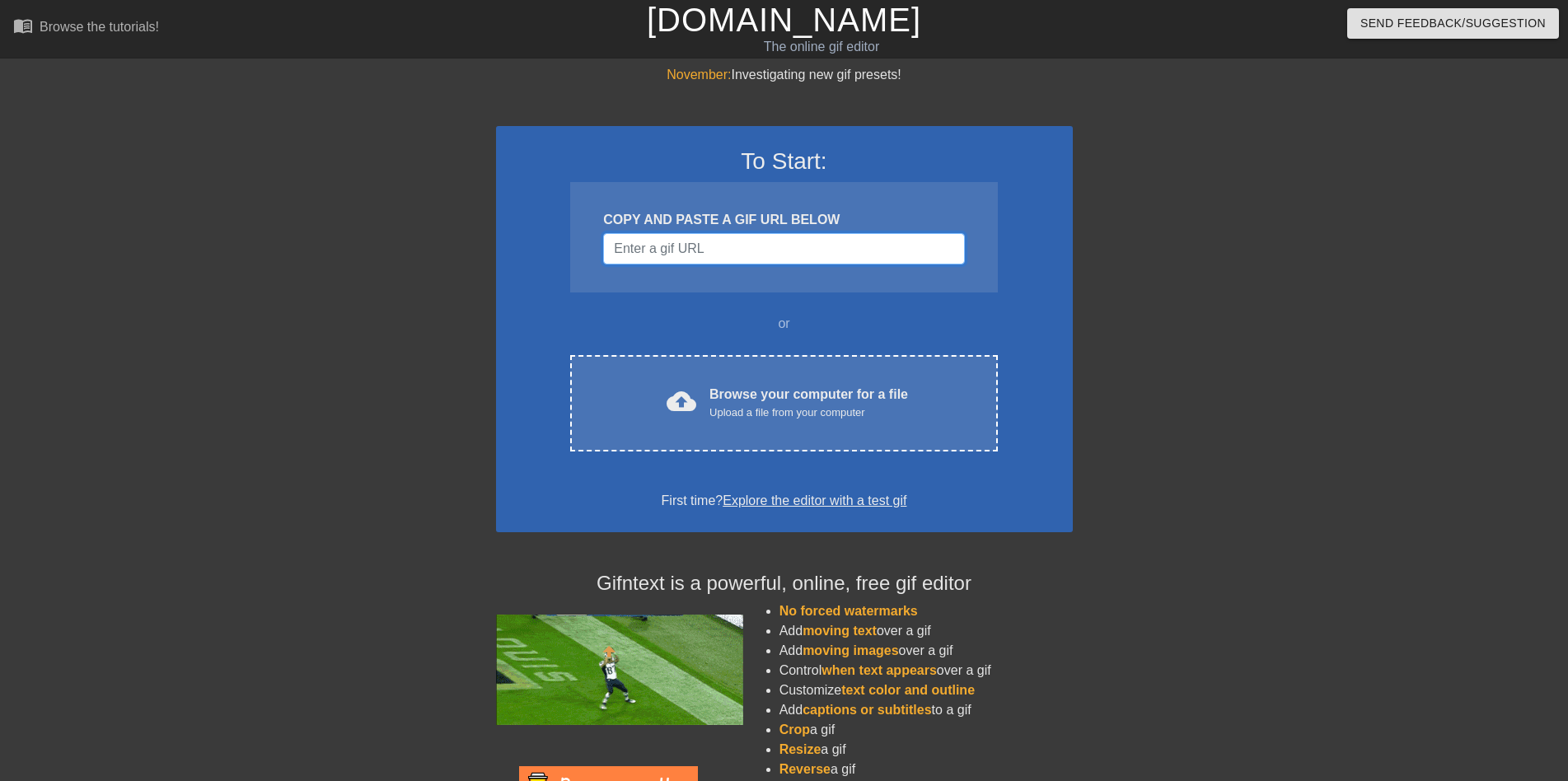
click at [749, 258] on input "Username" at bounding box center [783, 248] width 361 height 32
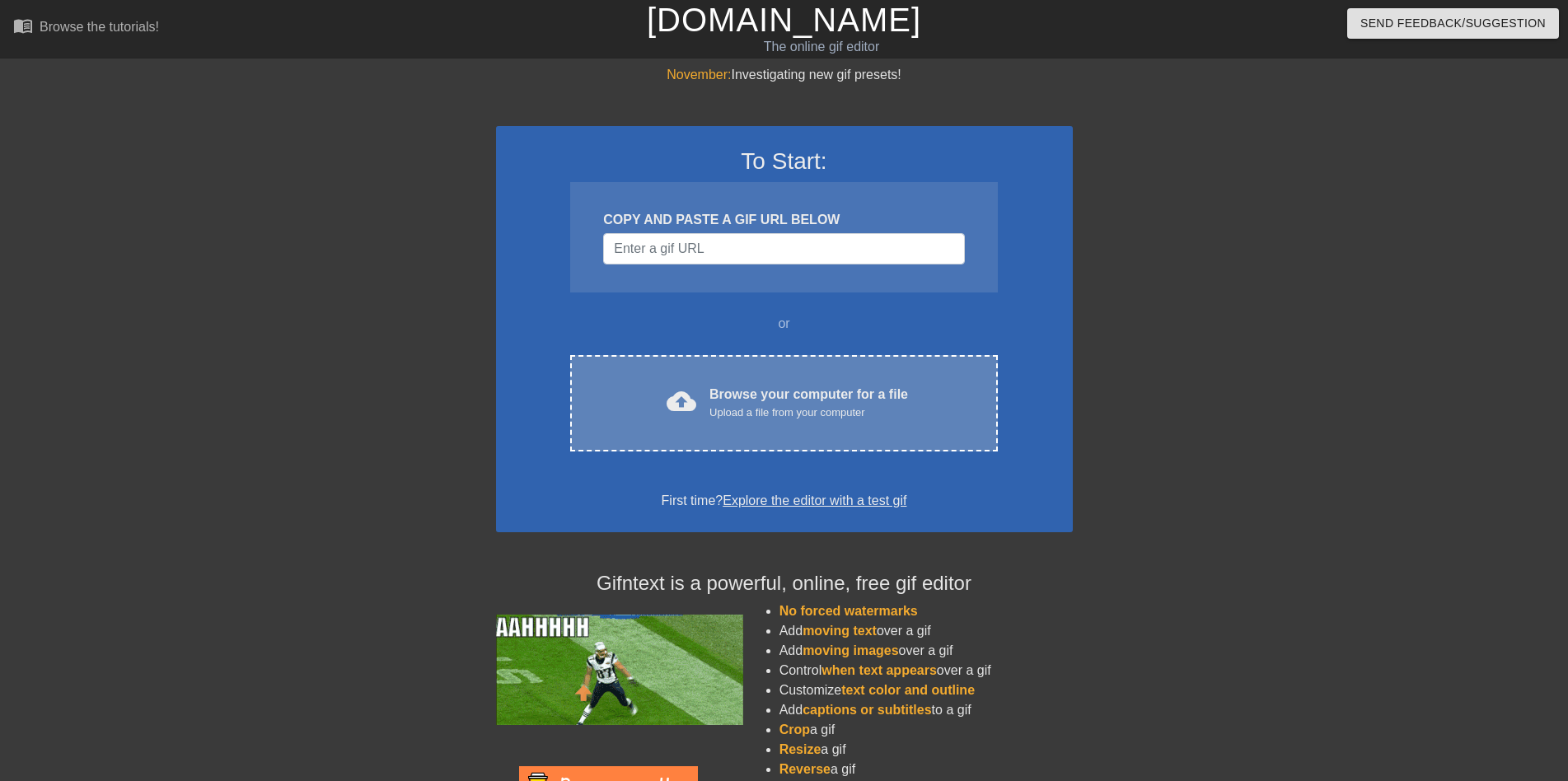
click at [726, 385] on div "Browse your computer for a file Upload a file from your computer" at bounding box center [808, 403] width 198 height 36
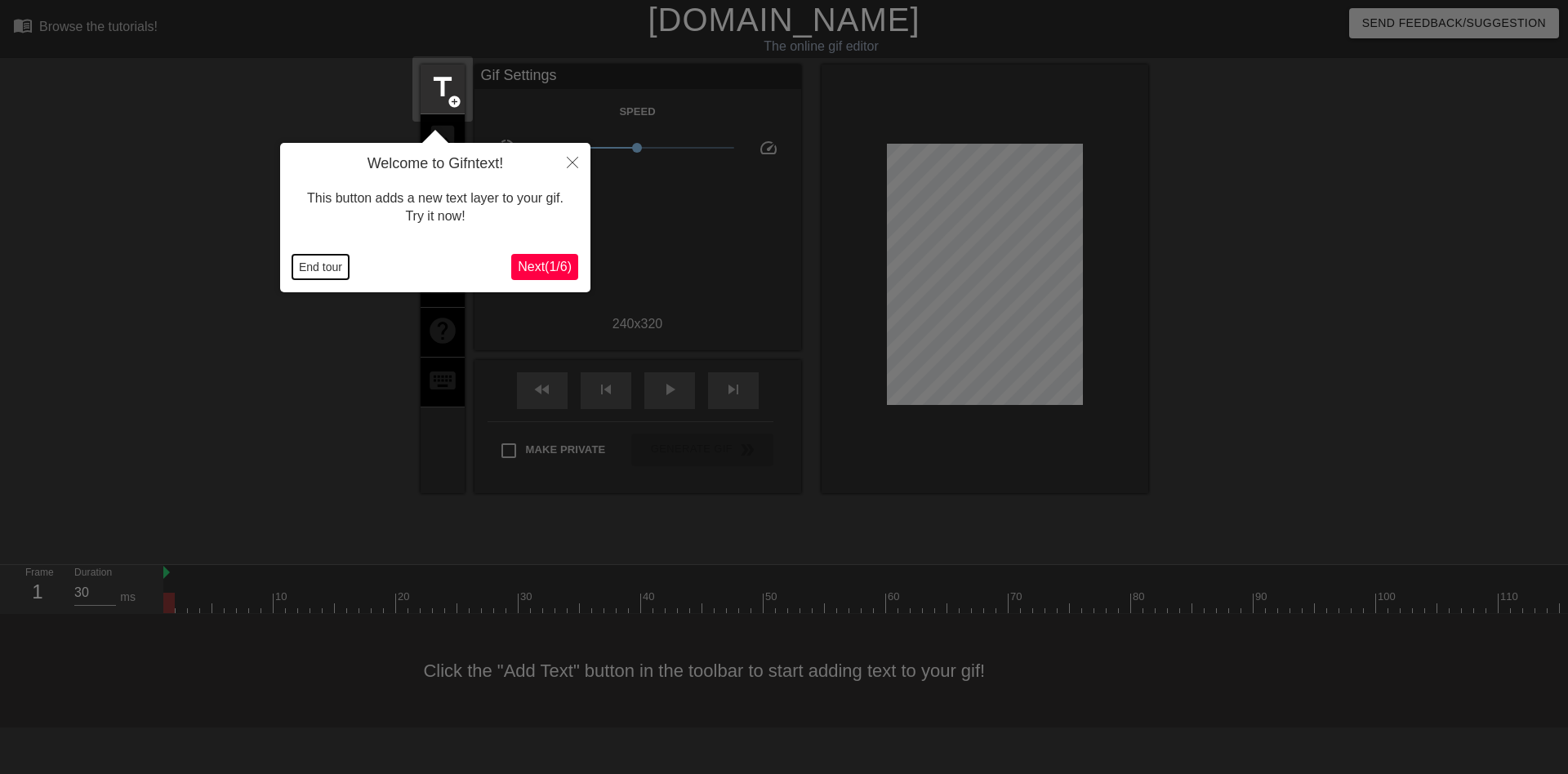
click at [331, 266] on button "End tour" at bounding box center [320, 267] width 56 height 25
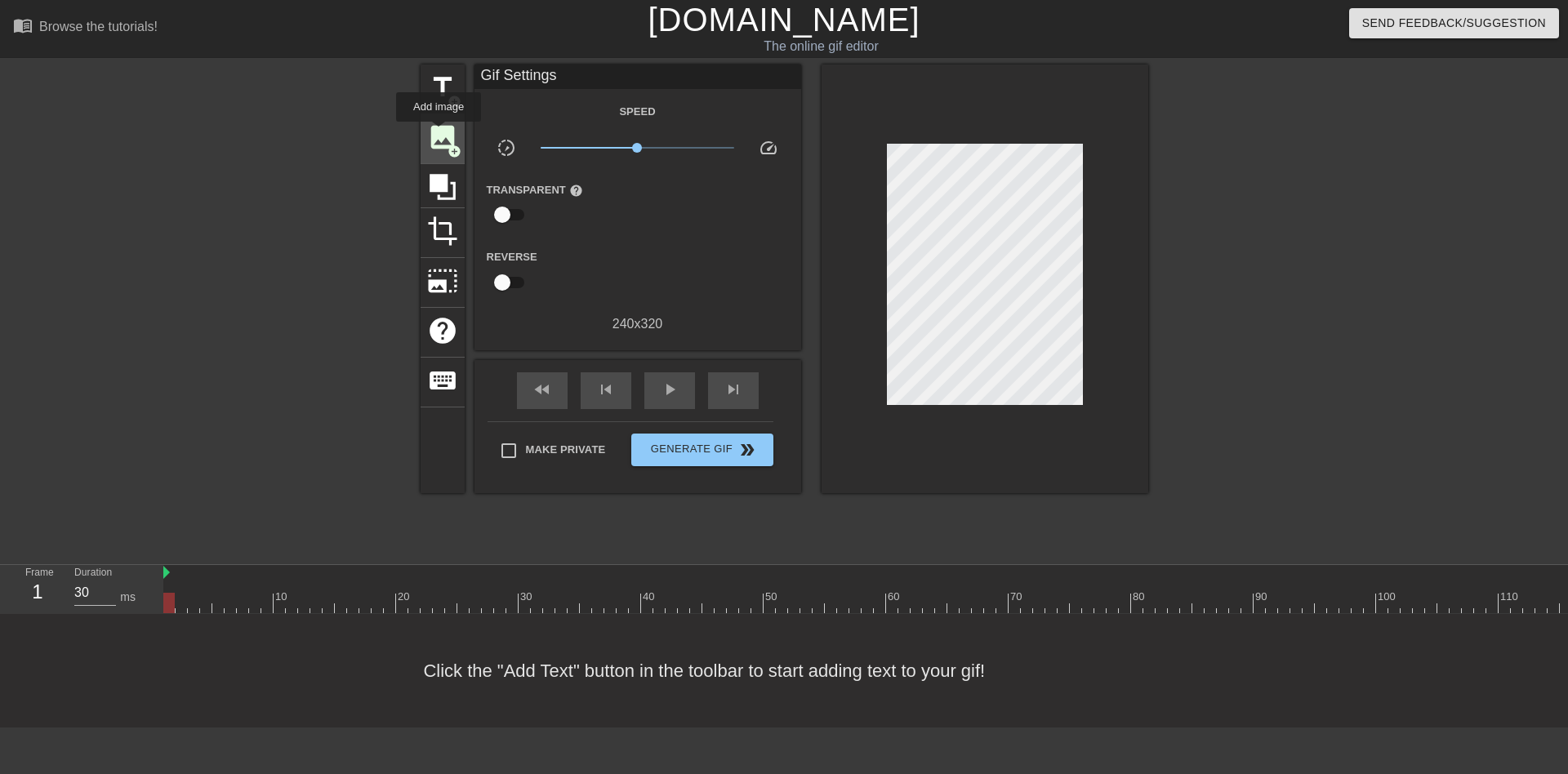
click at [439, 133] on span "image" at bounding box center [443, 137] width 31 height 31
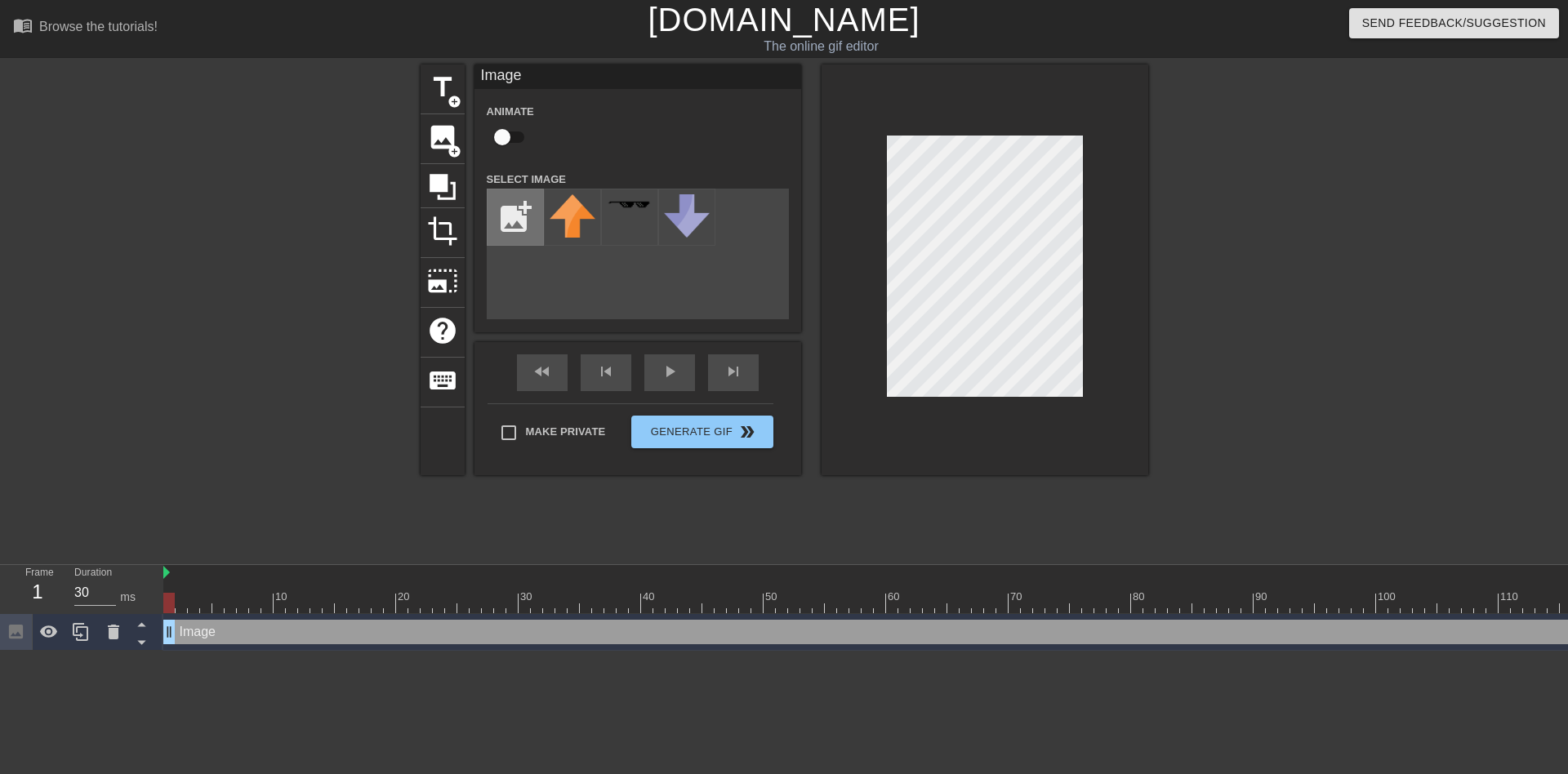
click at [511, 224] on input "file" at bounding box center [515, 217] width 55 height 55
type input "C:\fakepath\sirius poster.JPG"
click at [562, 212] on img at bounding box center [557, 205] width 13 height 13
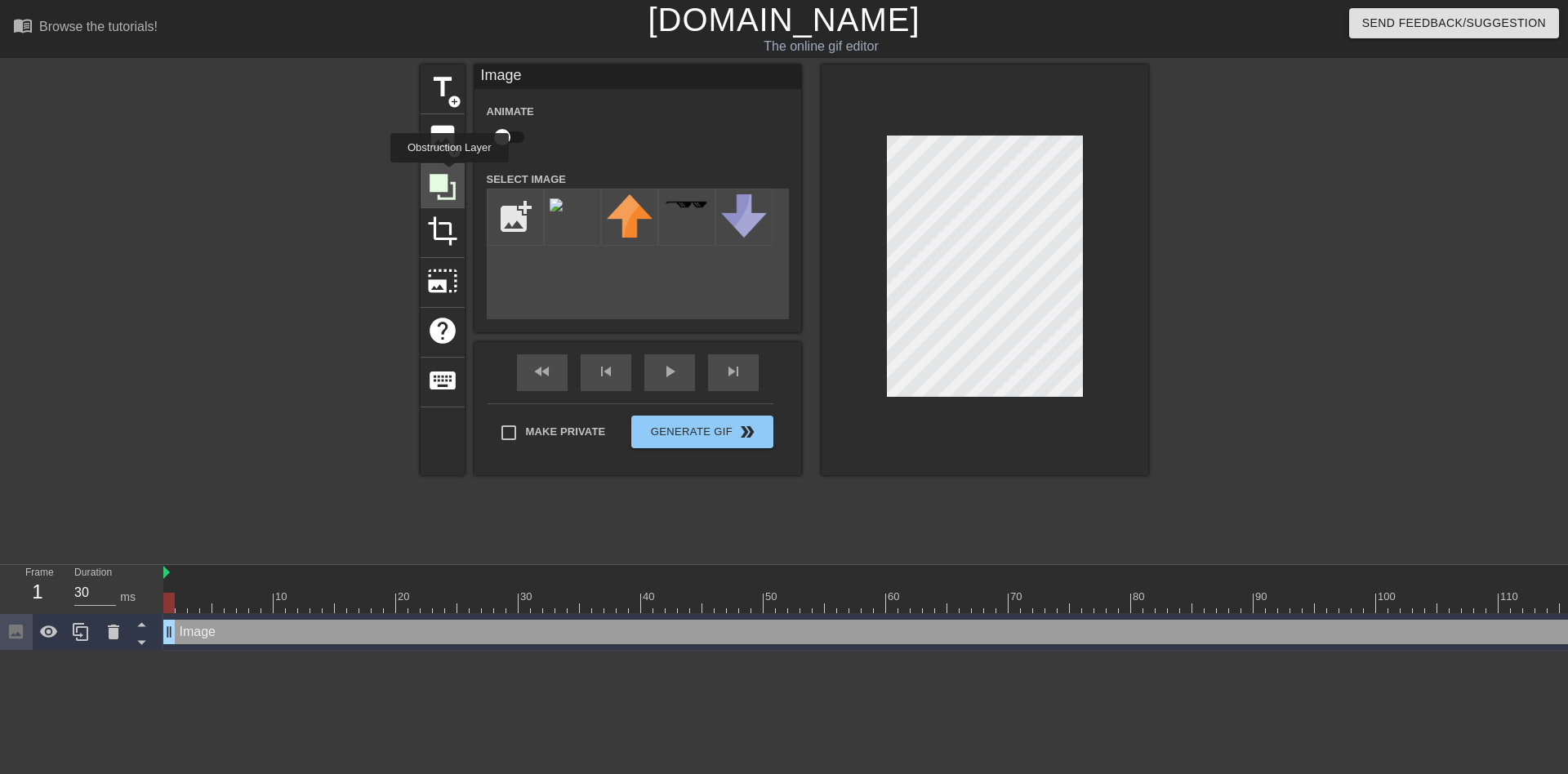
click at [449, 174] on icon at bounding box center [443, 187] width 31 height 31
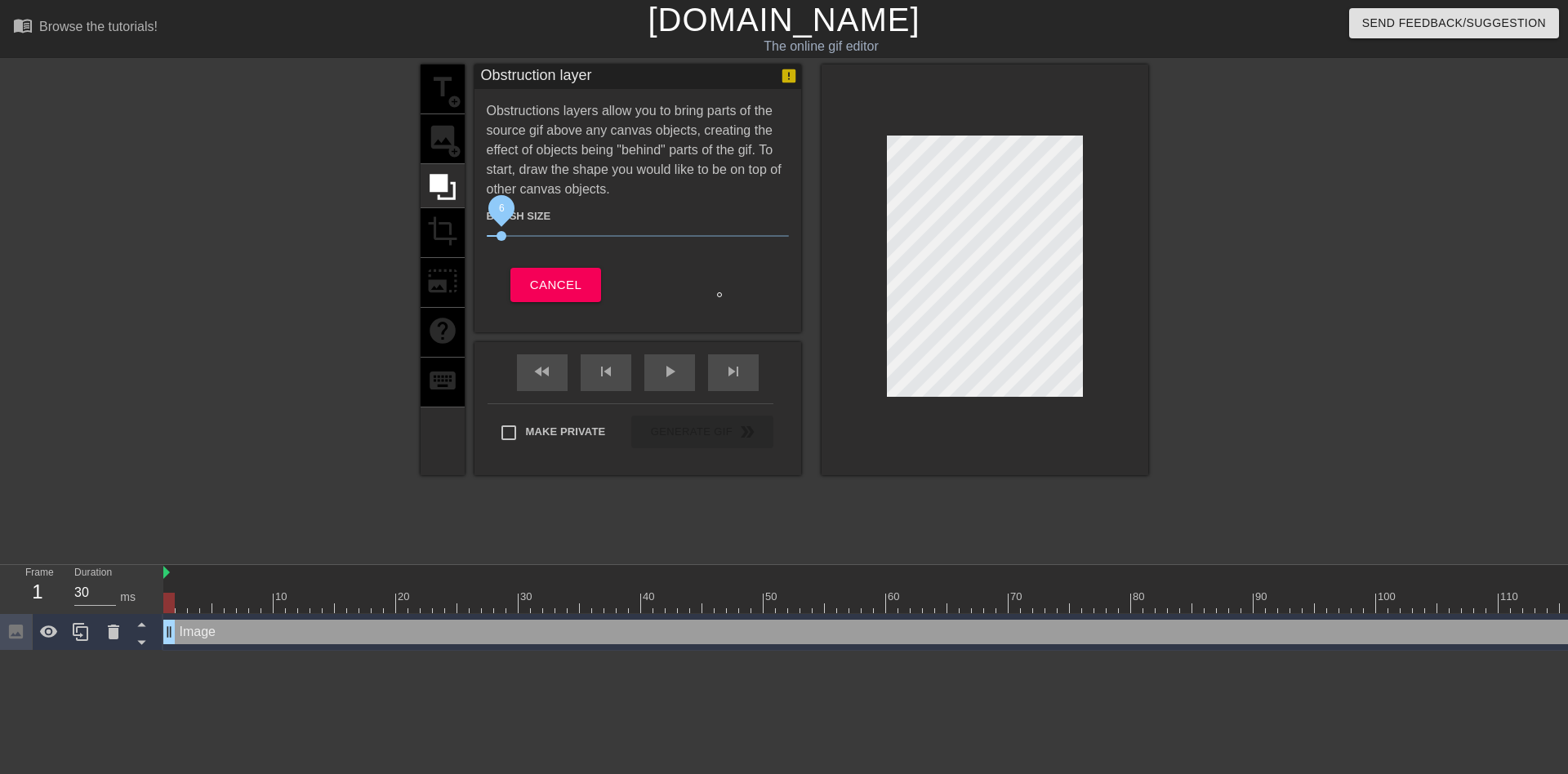
drag, startPoint x: 573, startPoint y: 236, endPoint x: 501, endPoint y: 237, distance: 72.0
click at [501, 237] on span "6" at bounding box center [501, 236] width 9 height 9
drag, startPoint x: 502, startPoint y: 240, endPoint x: 647, endPoint y: 242, distance: 145.0
click at [647, 242] on span "50" at bounding box center [638, 236] width 302 height 20
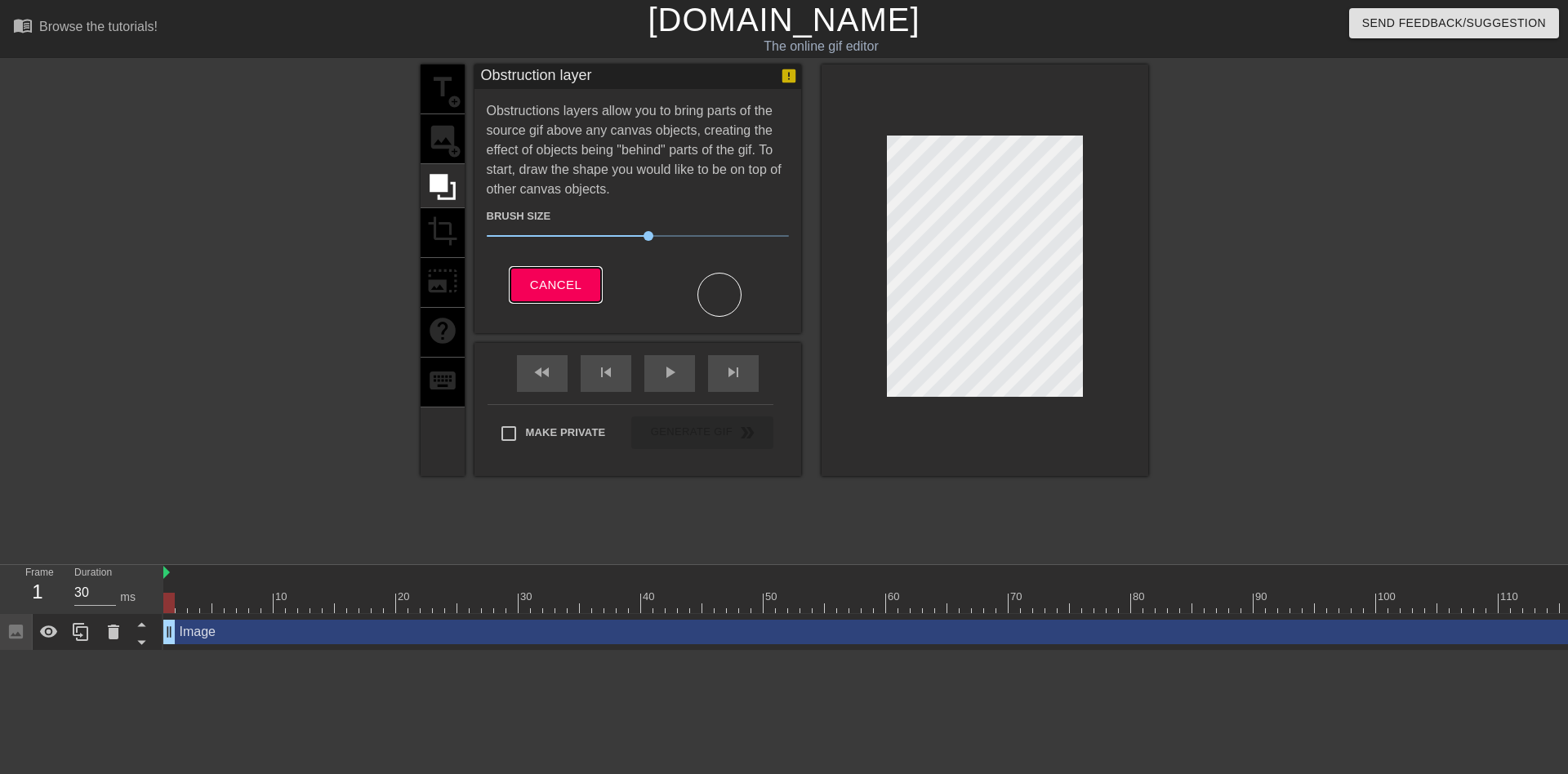
click at [571, 285] on span "Cancel" at bounding box center [556, 285] width 51 height 21
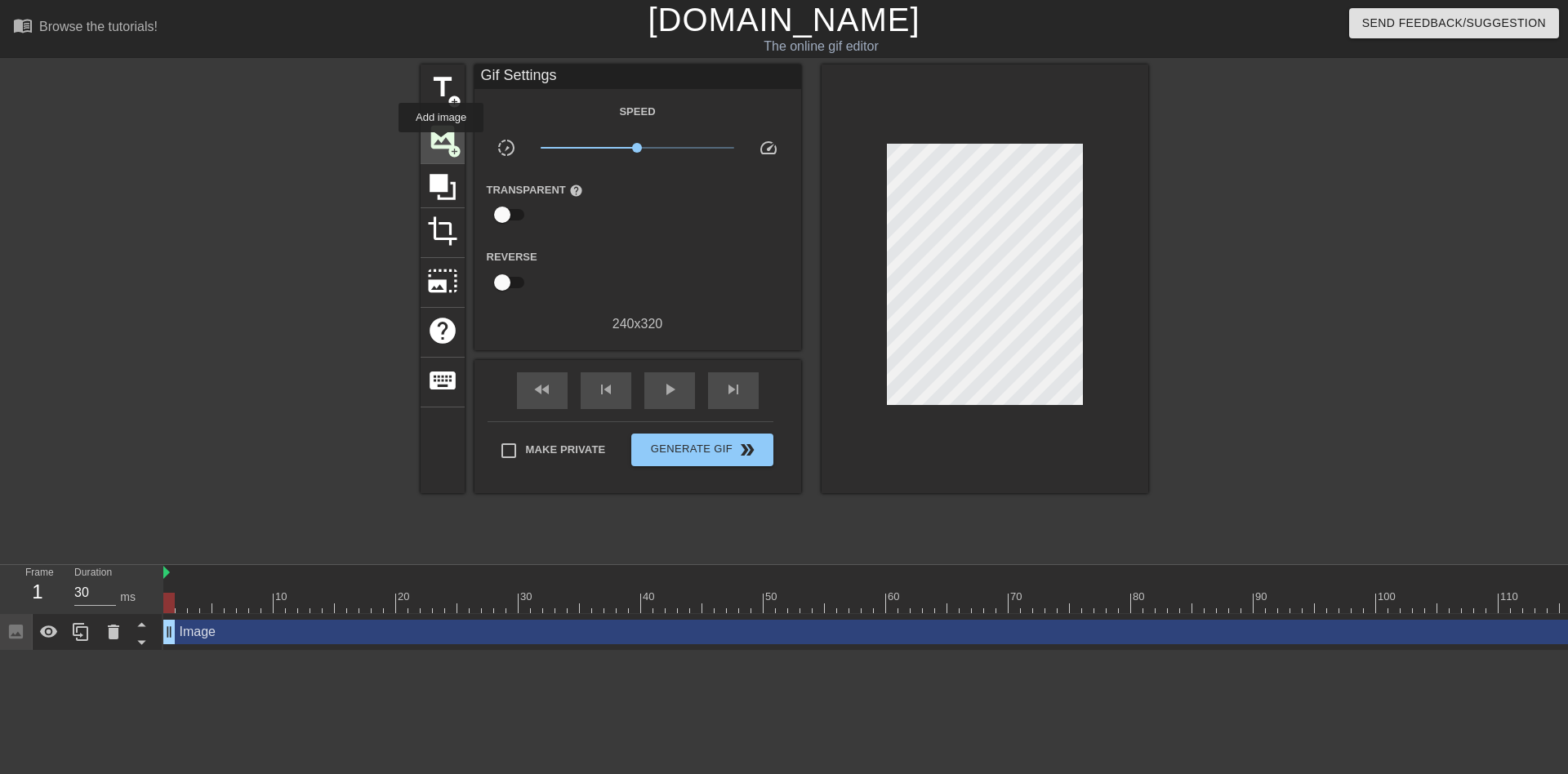
click at [441, 143] on span "image" at bounding box center [443, 137] width 31 height 31
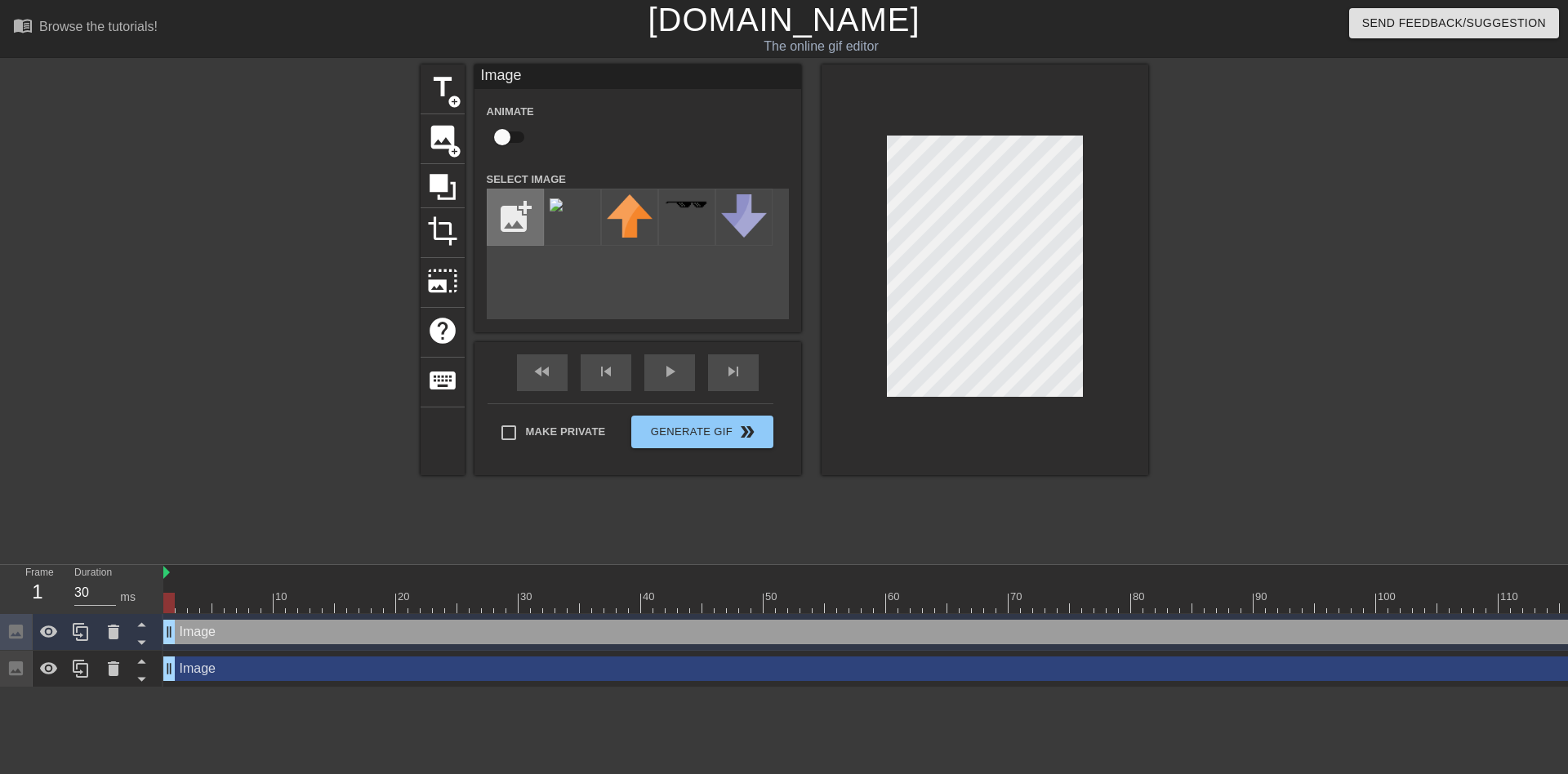
click at [519, 233] on input "file" at bounding box center [515, 217] width 55 height 55
type input "C:\fakepath\s-l1600.jpg"
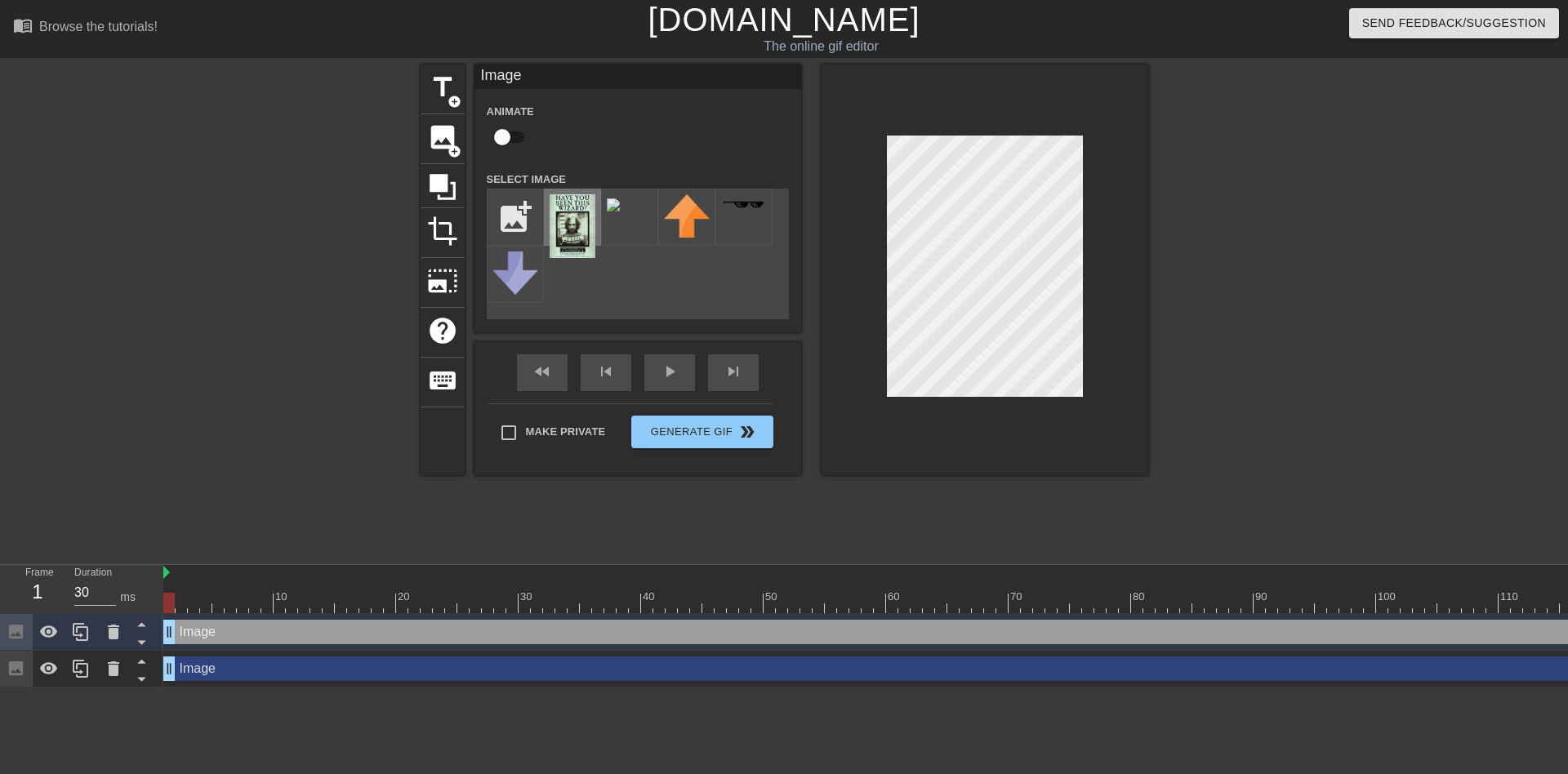
click at [566, 224] on img at bounding box center [573, 226] width 46 height 64
click at [575, 236] on img at bounding box center [573, 226] width 46 height 64
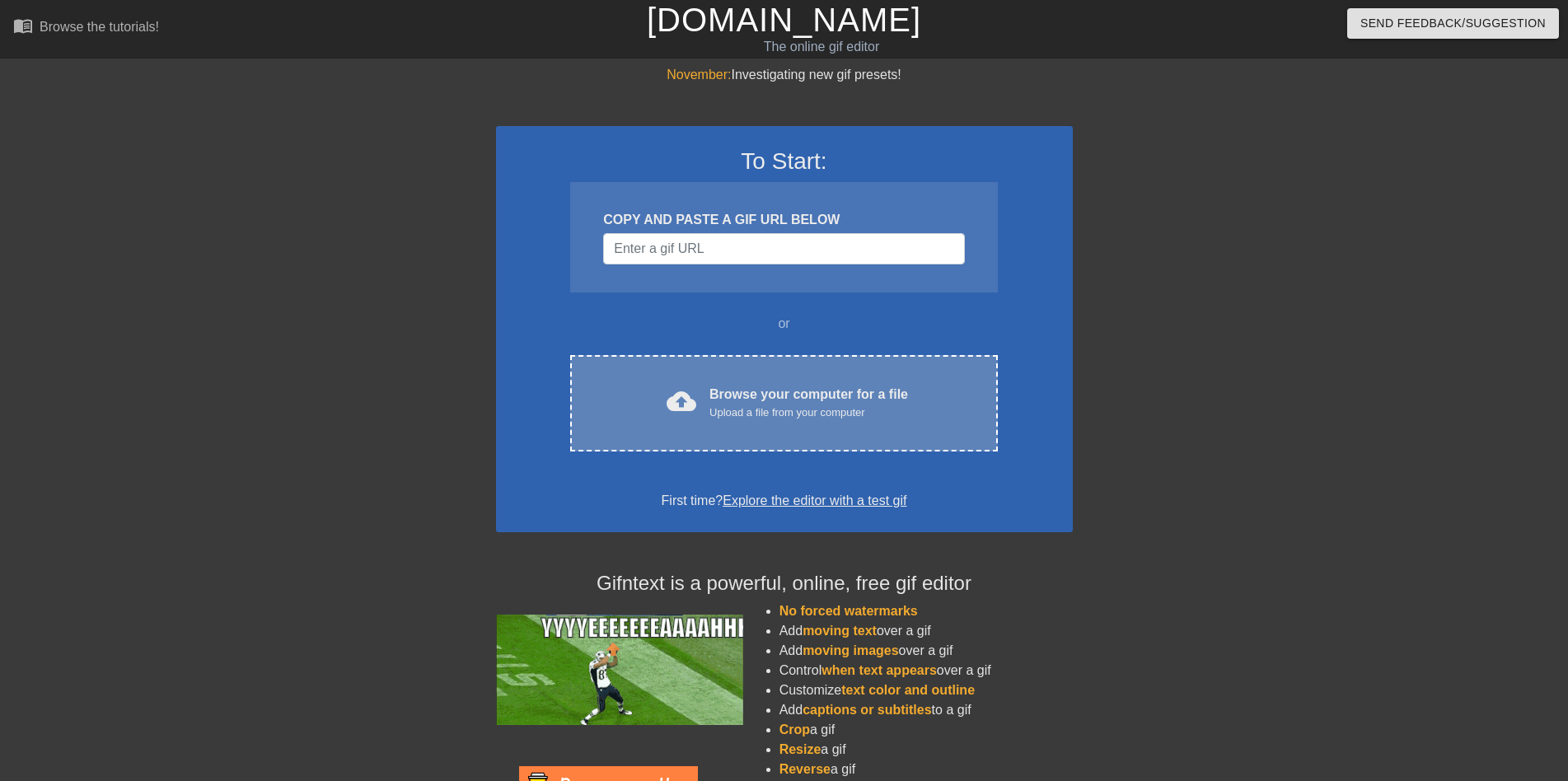
click at [728, 390] on div "Browse your computer for a file Upload a file from your computer" at bounding box center [808, 403] width 198 height 36
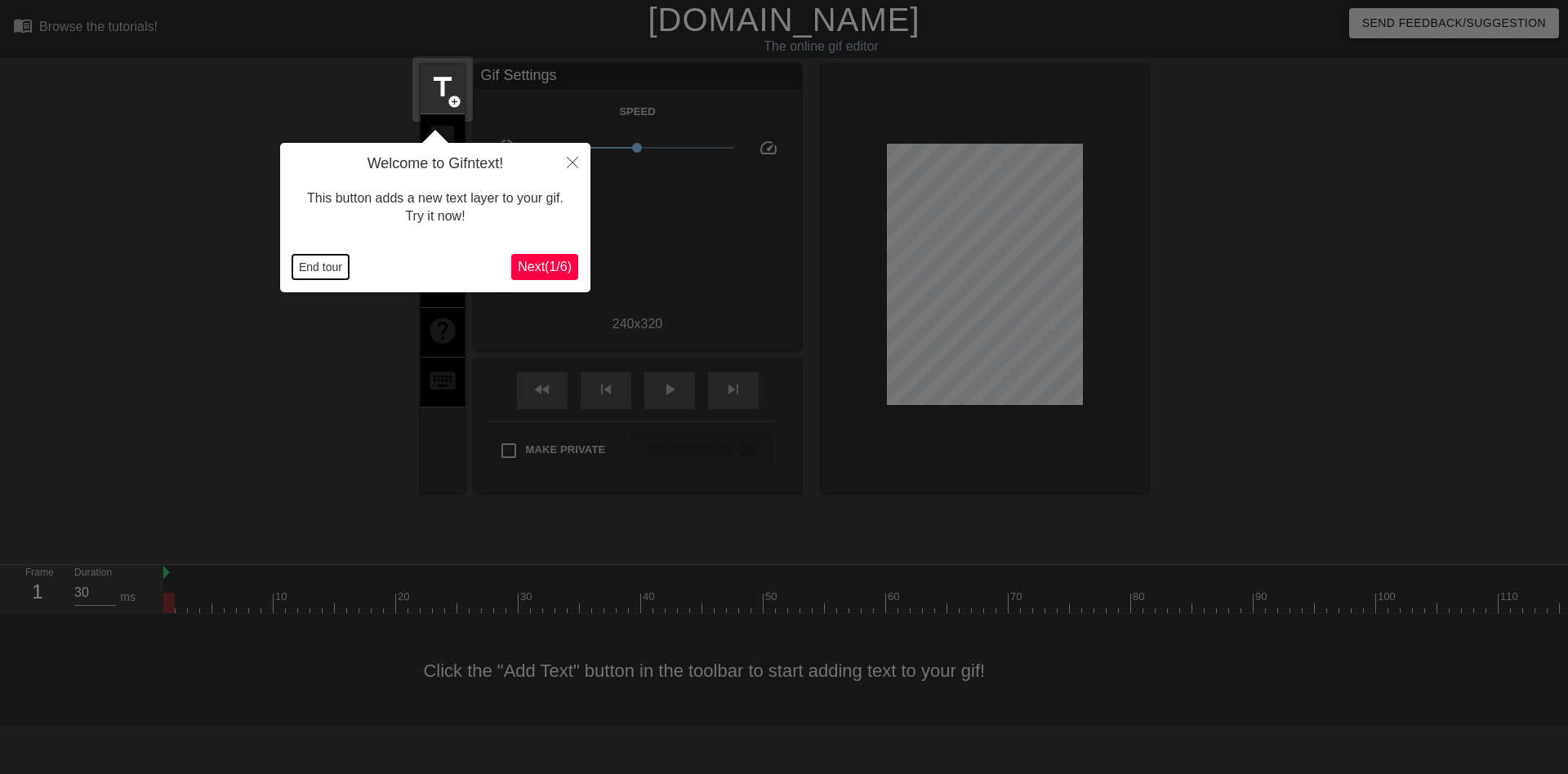
click at [302, 263] on button "End tour" at bounding box center [320, 267] width 56 height 25
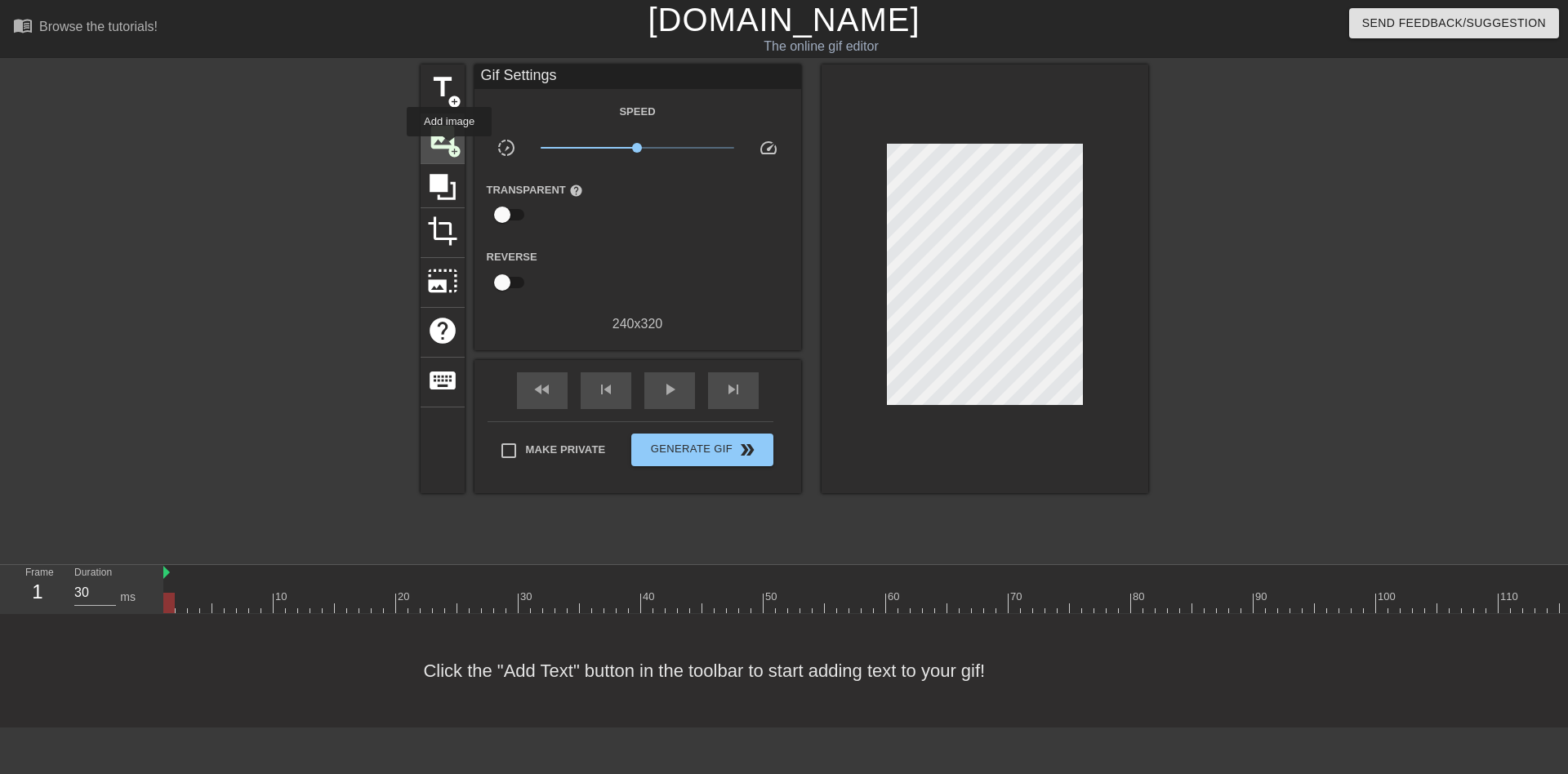
click at [449, 148] on span "add_circle" at bounding box center [454, 151] width 14 height 14
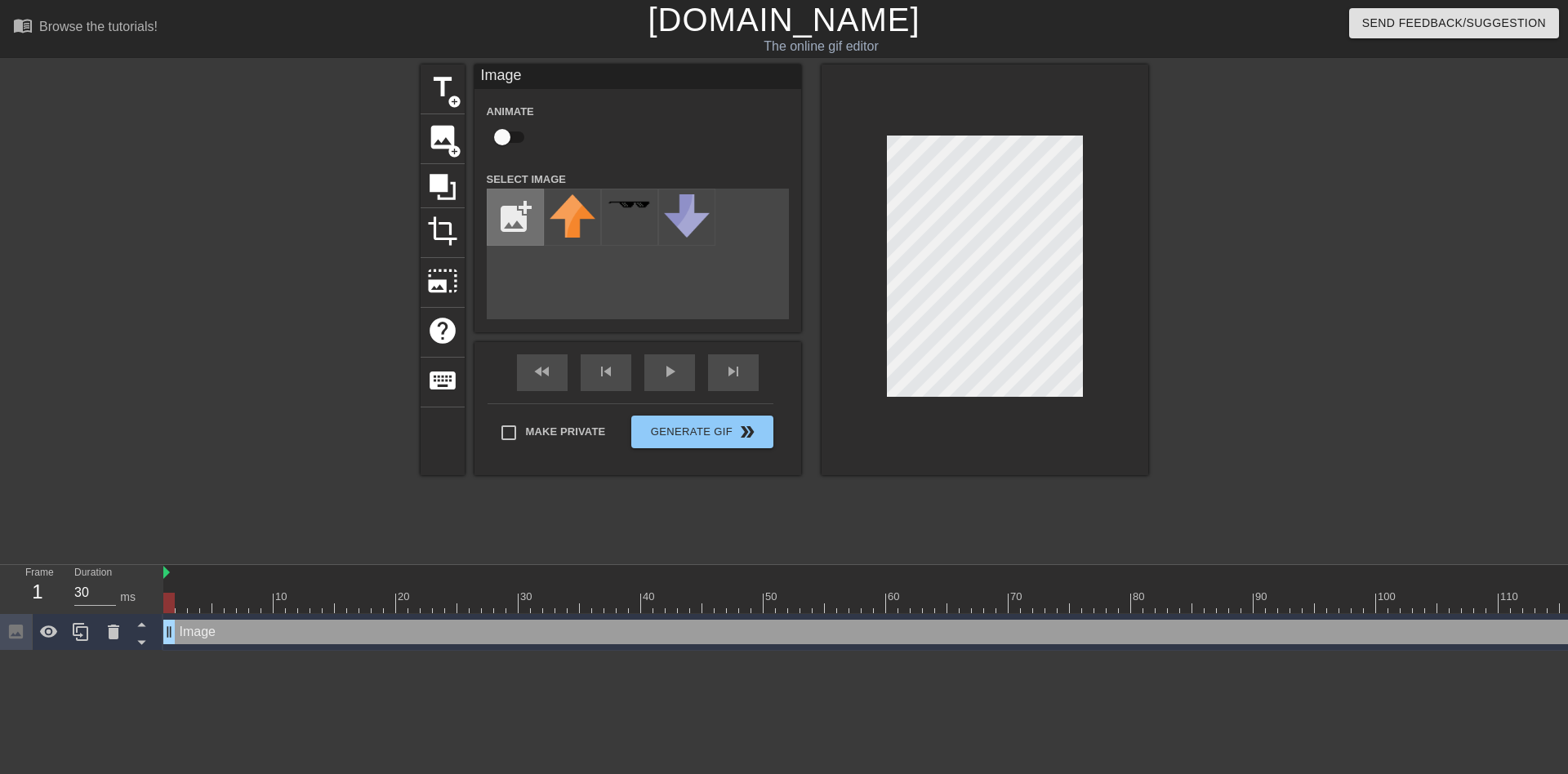
click at [508, 218] on input "file" at bounding box center [515, 217] width 55 height 55
type input "C:\fakepath\s-l1600.jpg"
click at [569, 206] on img at bounding box center [573, 226] width 46 height 64
click at [514, 141] on input "checkbox" at bounding box center [502, 137] width 93 height 31
checkbox input "true"
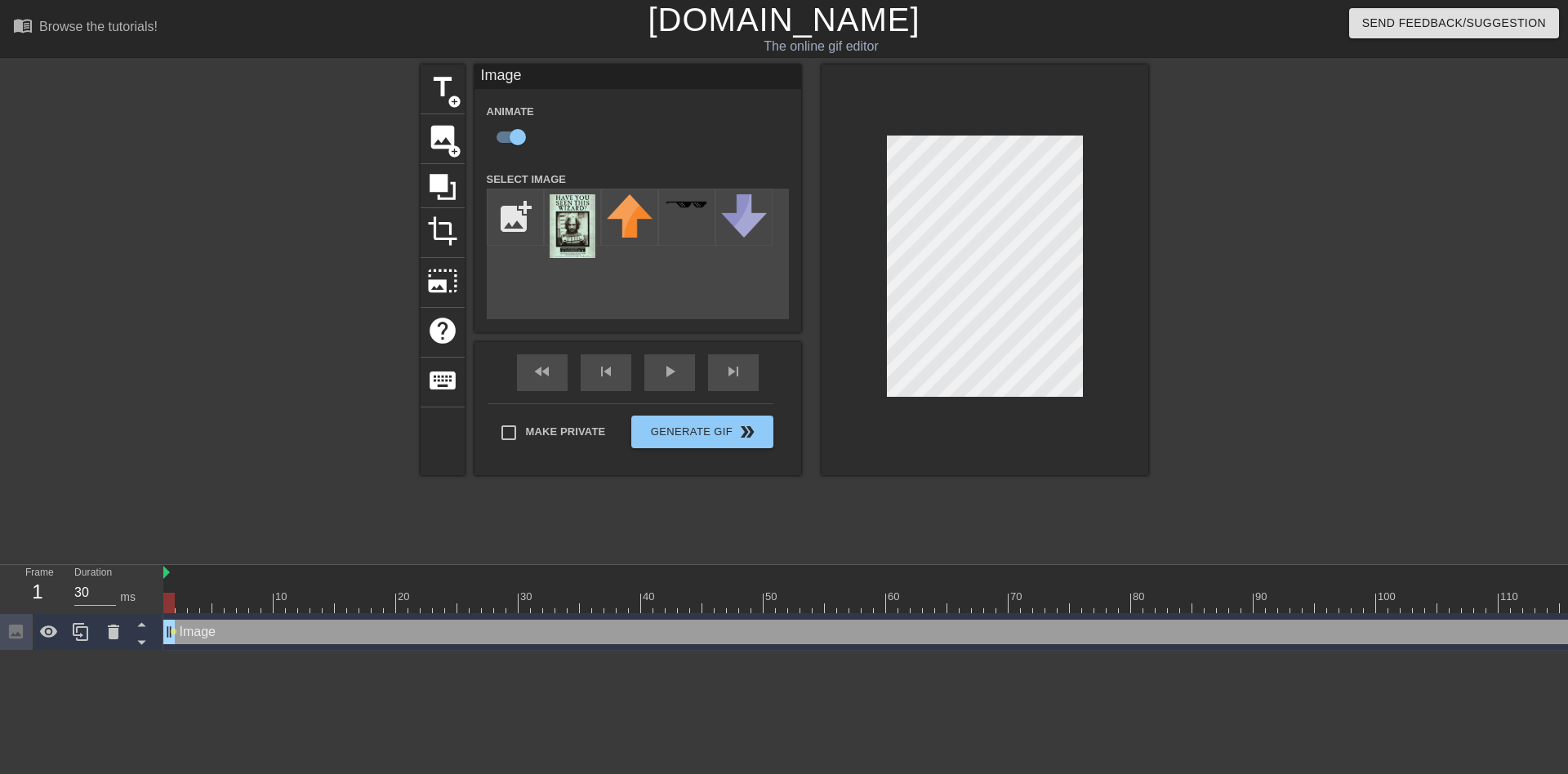
click at [940, 432] on div at bounding box center [985, 270] width 327 height 411
click at [441, 189] on icon at bounding box center [443, 187] width 27 height 27
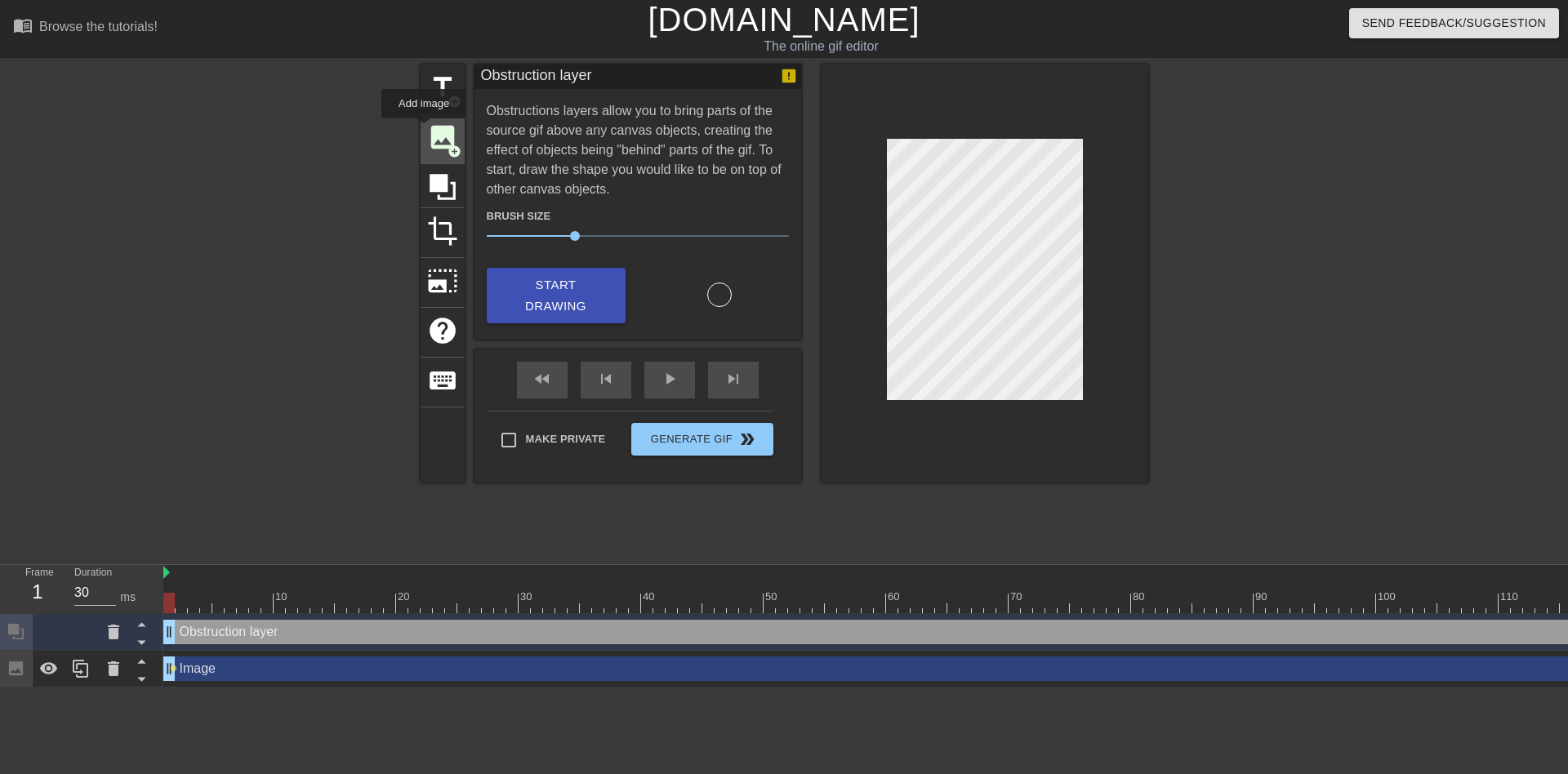
click at [424, 130] on div "image add_circle" at bounding box center [443, 139] width 44 height 49
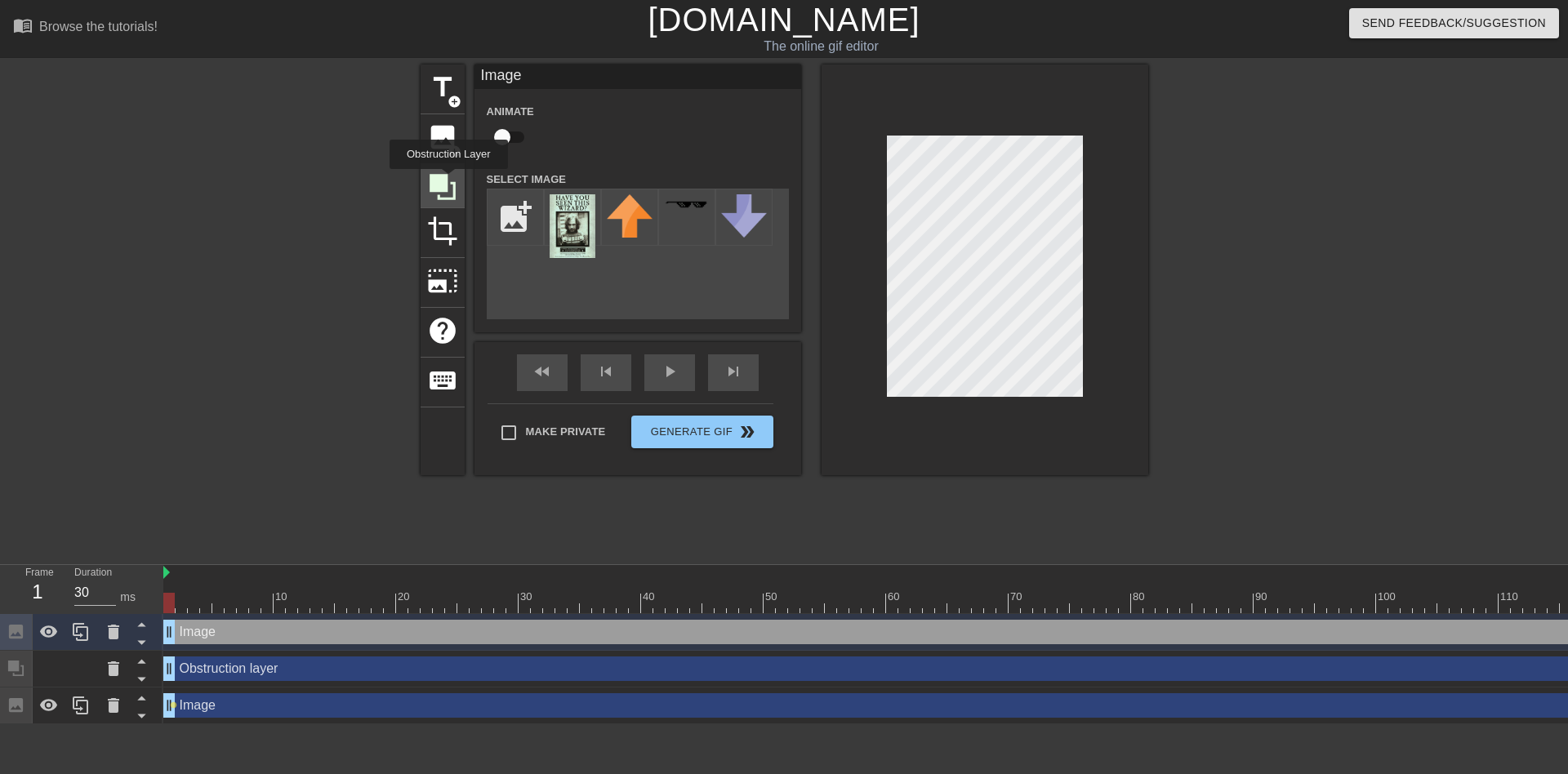
click at [448, 178] on icon at bounding box center [443, 187] width 31 height 31
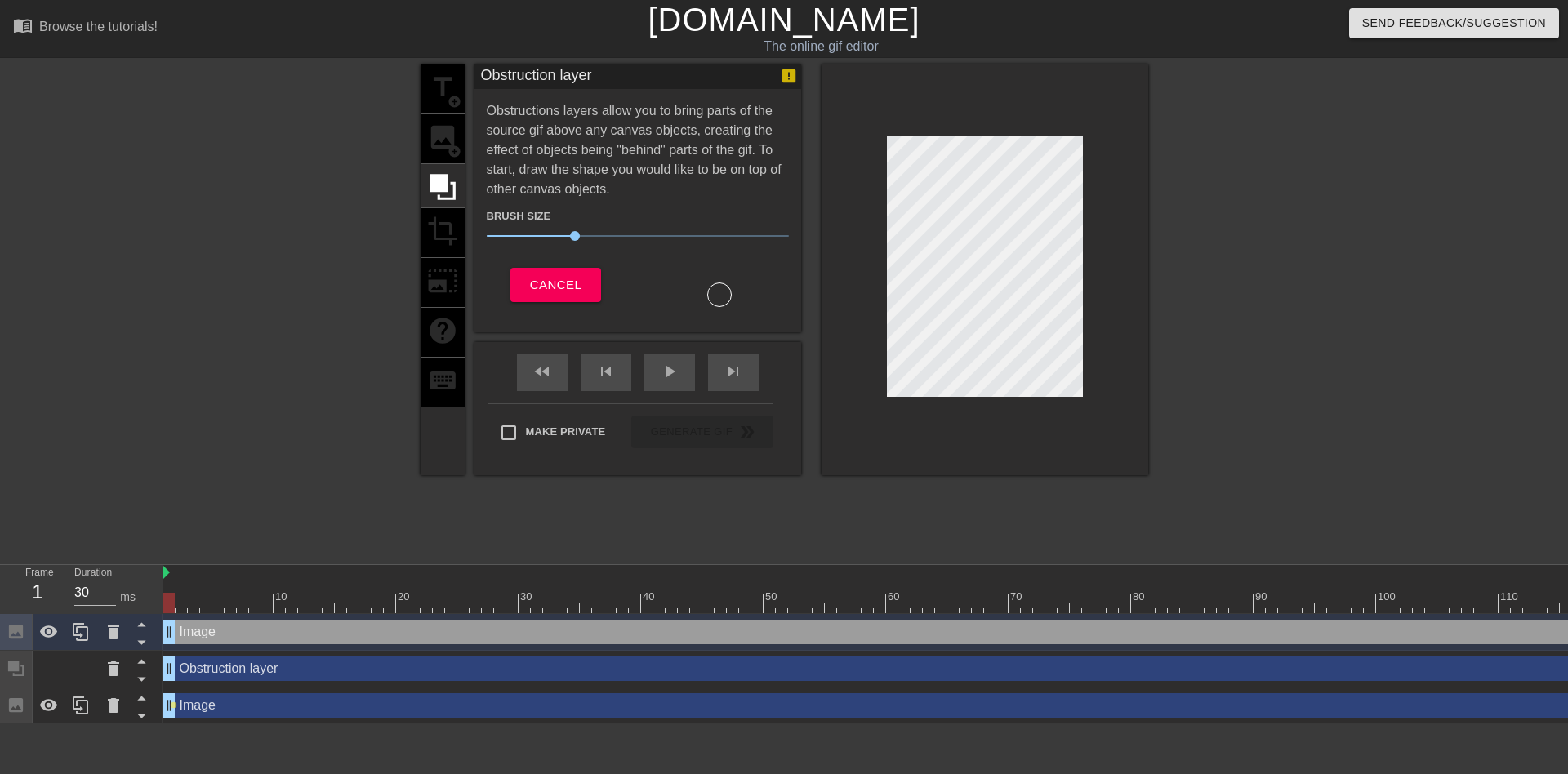
click at [448, 112] on div "title add_circle image add_circle crop photo_size_select_large help keyboard" at bounding box center [443, 270] width 44 height 411
click at [443, 142] on div "title add_circle image add_circle crop photo_size_select_large help keyboard" at bounding box center [443, 270] width 44 height 411
click at [556, 293] on span "Cancel" at bounding box center [556, 285] width 51 height 21
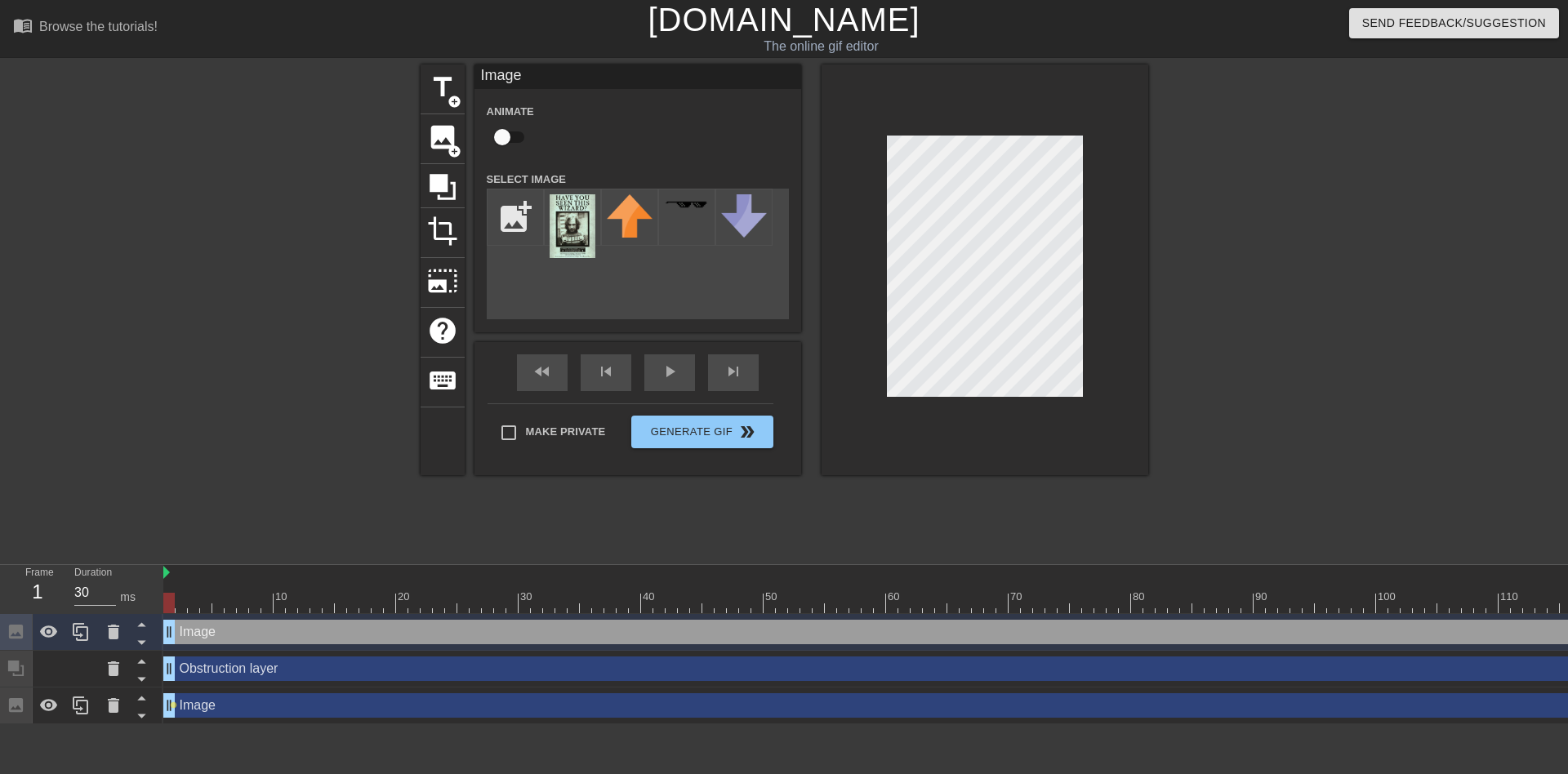
click at [784, 322] on div "title add_circle image add_circle crop photo_size_select_large help keyboard Im…" at bounding box center [784, 270] width 727 height 411
click at [505, 431] on div "Make Private Generate Gif double_arrow" at bounding box center [630, 436] width 286 height 65
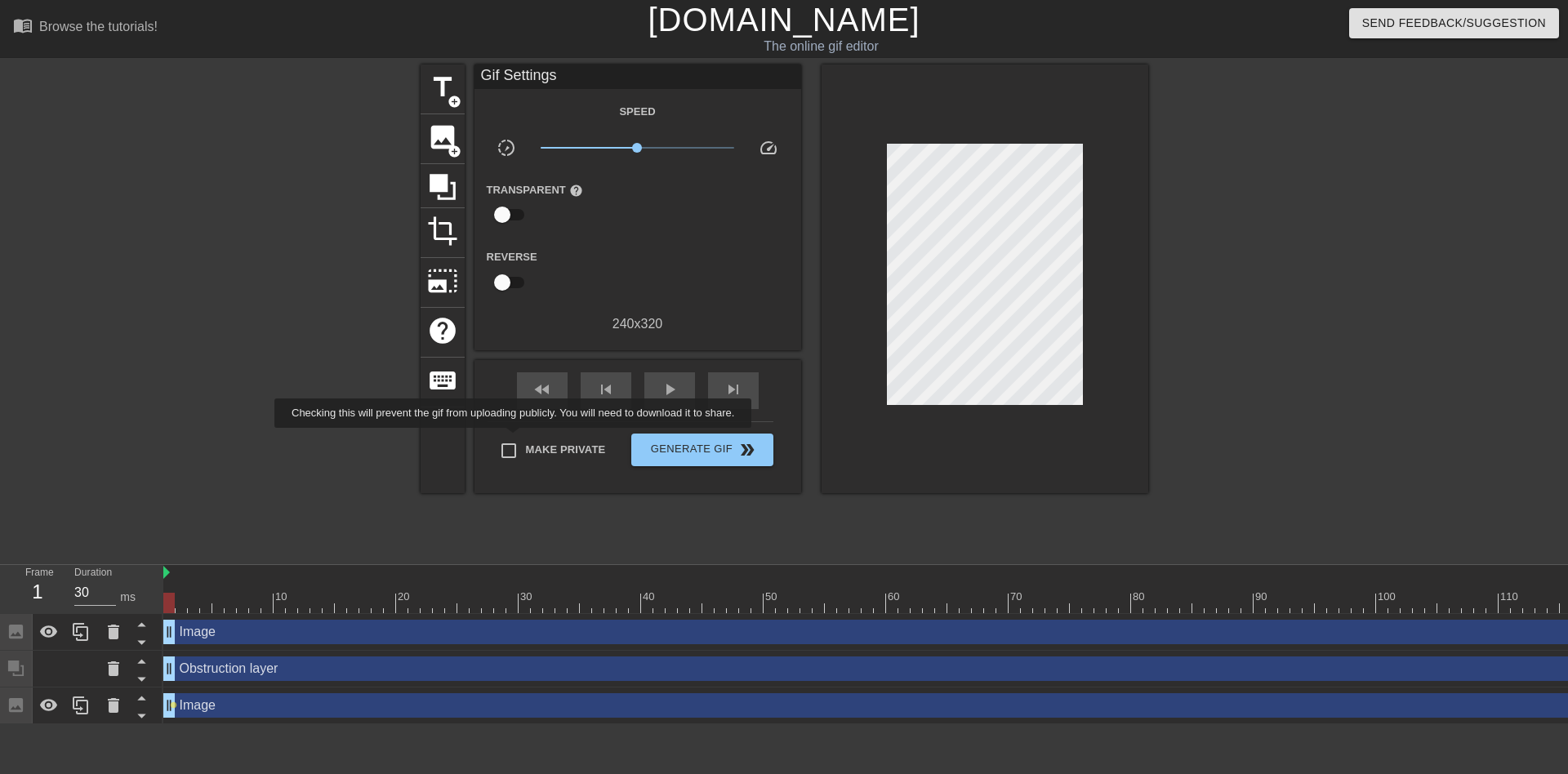
click at [516, 444] on input "Make Private" at bounding box center [509, 451] width 34 height 34
checkbox input "true"
click at [502, 211] on input "checkbox" at bounding box center [502, 215] width 93 height 31
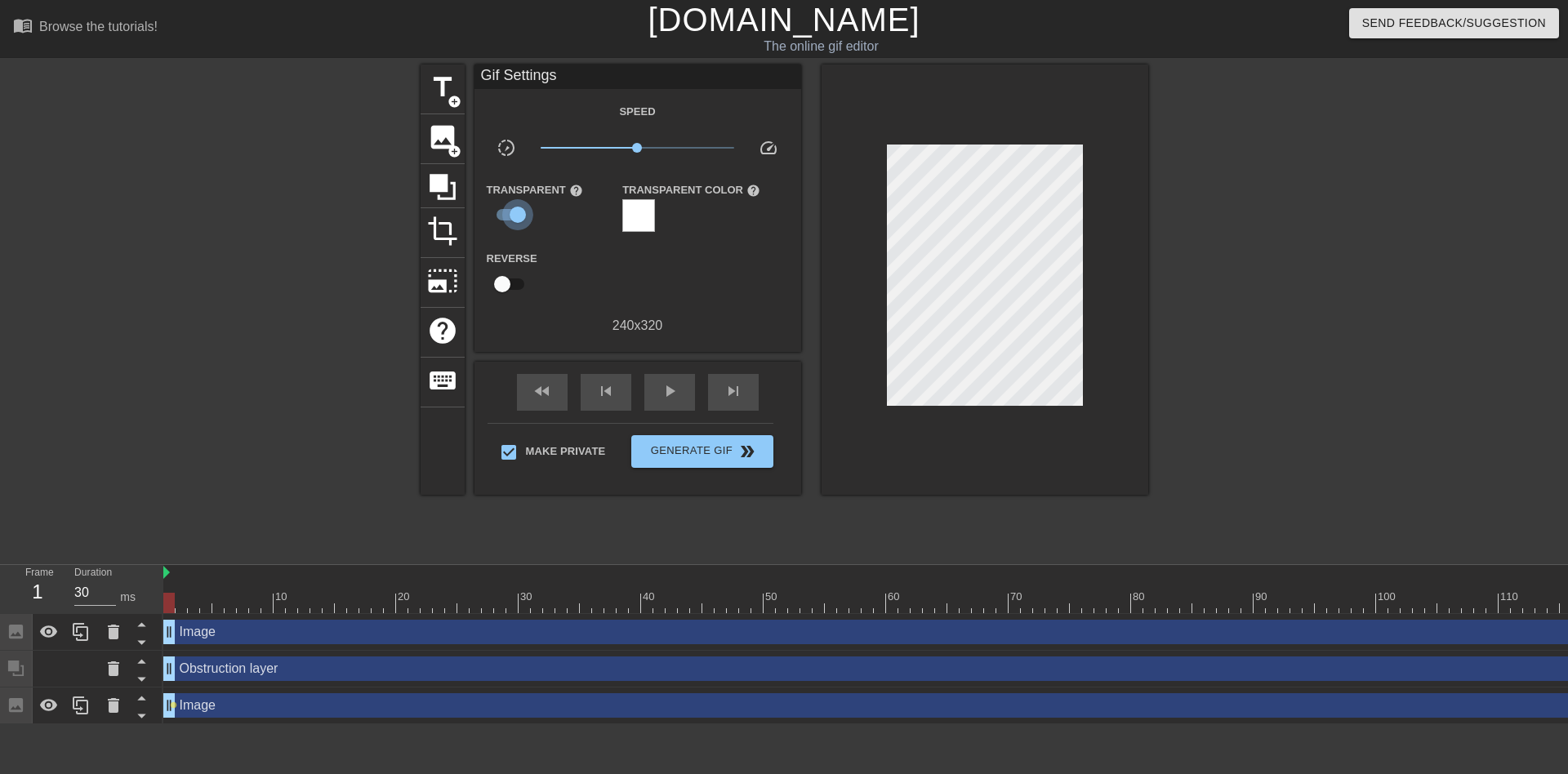
click at [502, 211] on input "checkbox" at bounding box center [518, 215] width 93 height 31
checkbox input "false"
click at [505, 288] on input "checkbox" at bounding box center [502, 282] width 93 height 31
click at [505, 288] on input "checkbox" at bounding box center [518, 282] width 93 height 31
checkbox input "false"
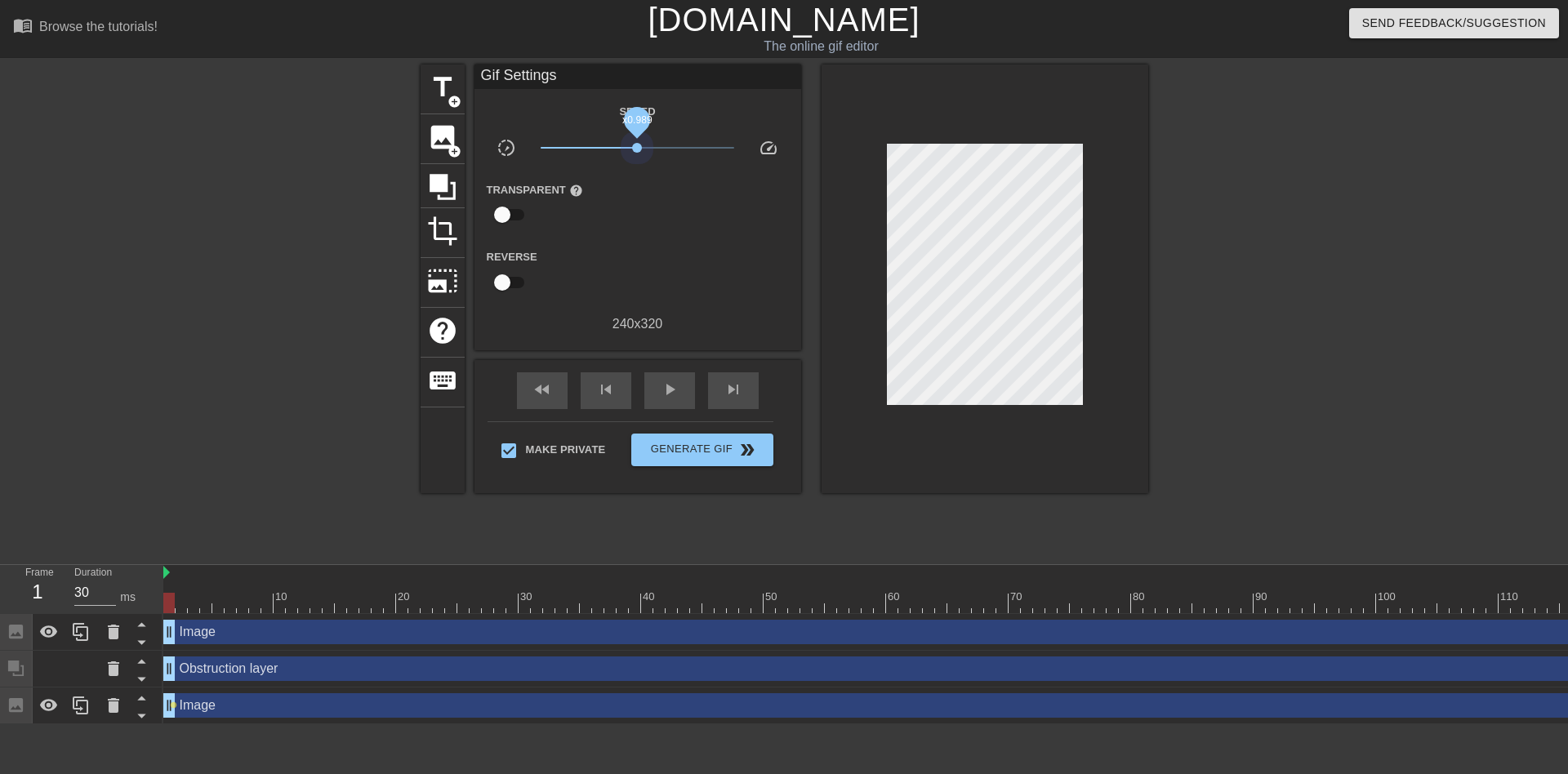
drag, startPoint x: 643, startPoint y: 147, endPoint x: 637, endPoint y: 164, distance: 18.0
click at [637, 164] on div "Speed slow_motion_video x0.989 speed Transparent help Reverse 240 x 320" at bounding box center [638, 217] width 302 height 233
drag, startPoint x: 634, startPoint y: 145, endPoint x: 638, endPoint y: 159, distance: 14.6
click at [638, 159] on div "x1.01" at bounding box center [637, 150] width 218 height 26
click at [650, 382] on div "play_arrow" at bounding box center [669, 390] width 50 height 37
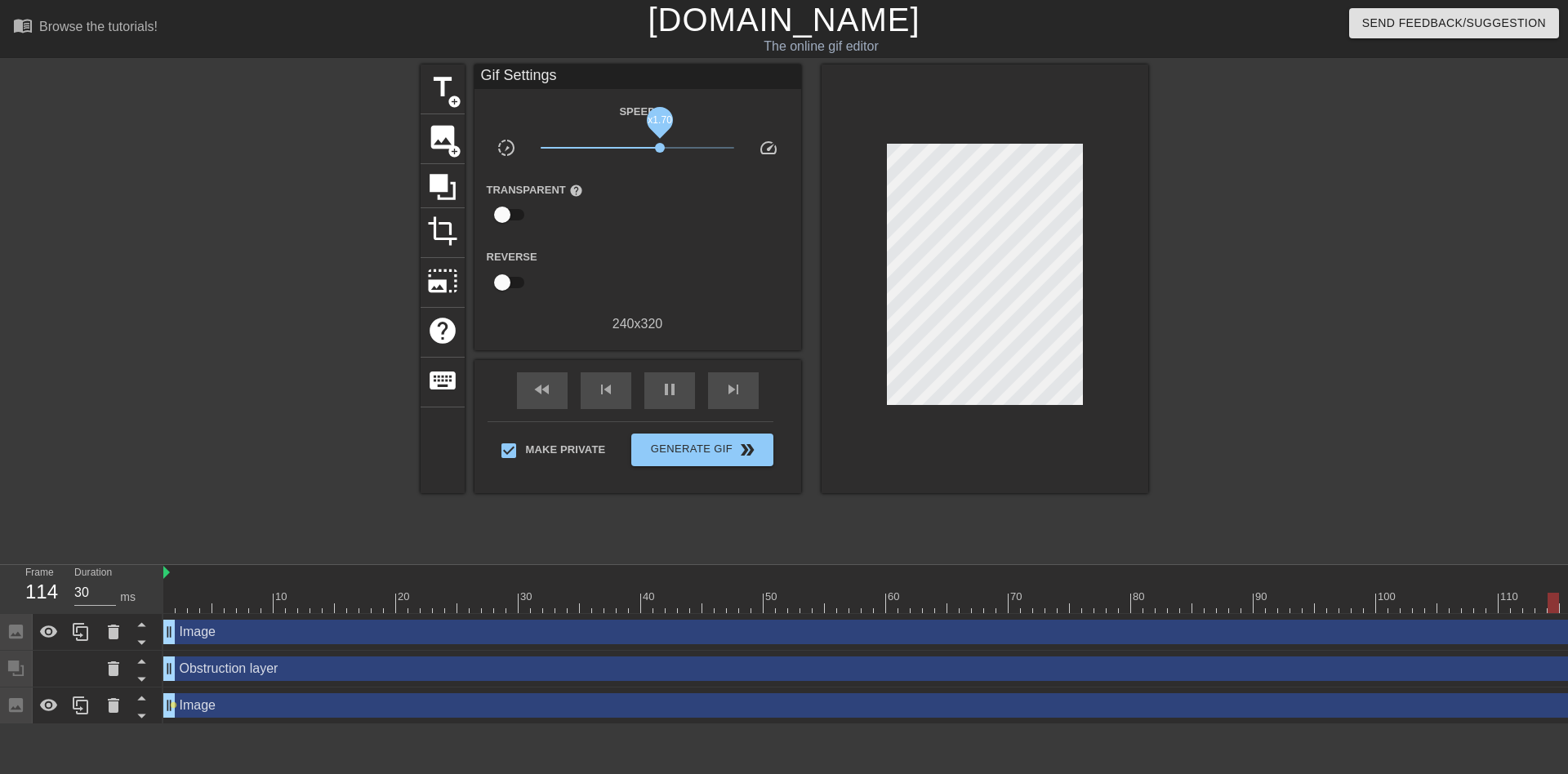
drag, startPoint x: 639, startPoint y: 150, endPoint x: 660, endPoint y: 148, distance: 21.1
click at [660, 148] on span "x1.70" at bounding box center [660, 147] width 9 height 9
drag, startPoint x: 628, startPoint y: 326, endPoint x: 656, endPoint y: 330, distance: 28.3
click at [656, 330] on div "240 x 320" at bounding box center [638, 324] width 327 height 20
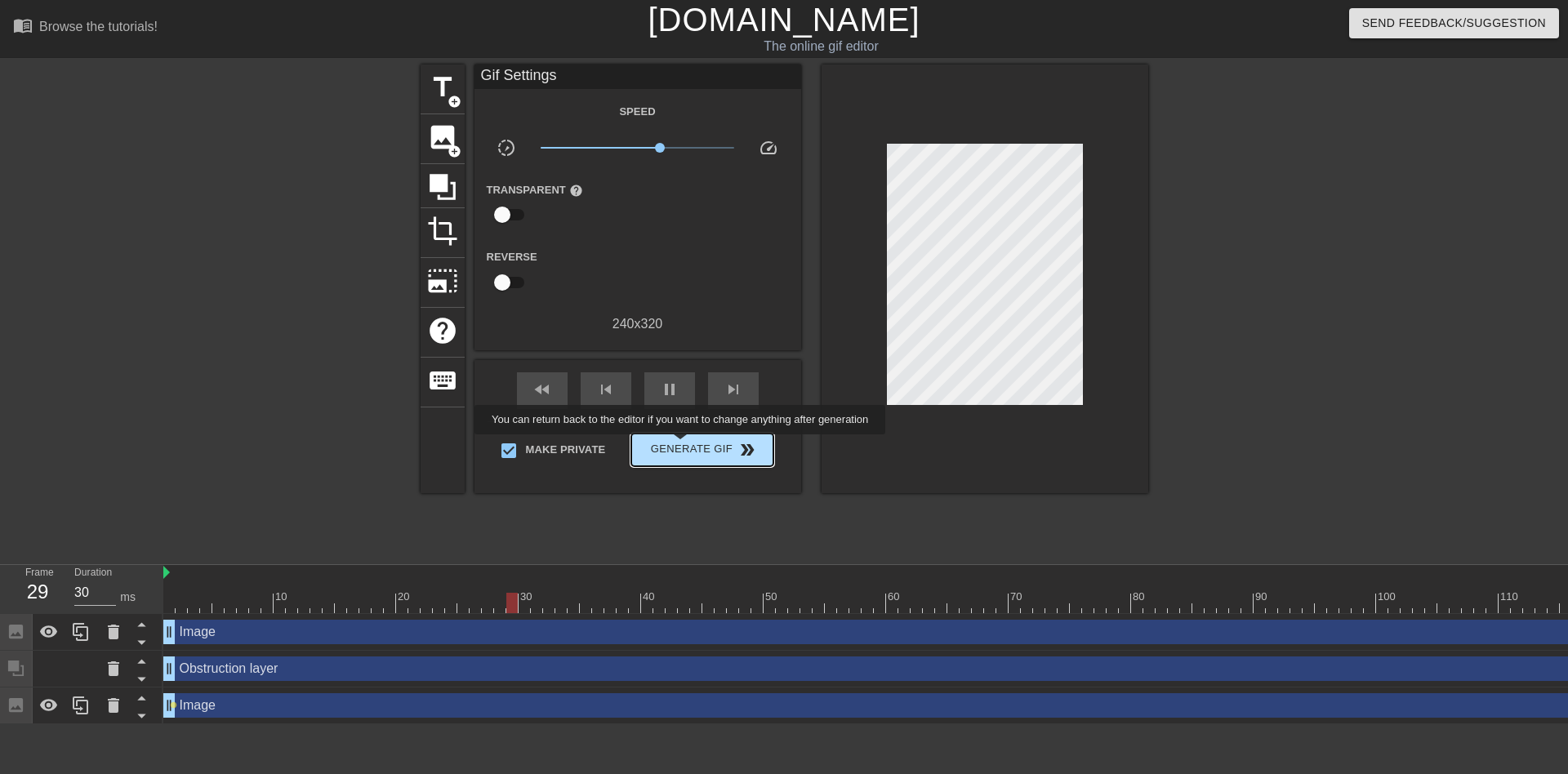
click at [682, 446] on span "Generate Gif double_arrow" at bounding box center [702, 449] width 128 height 20
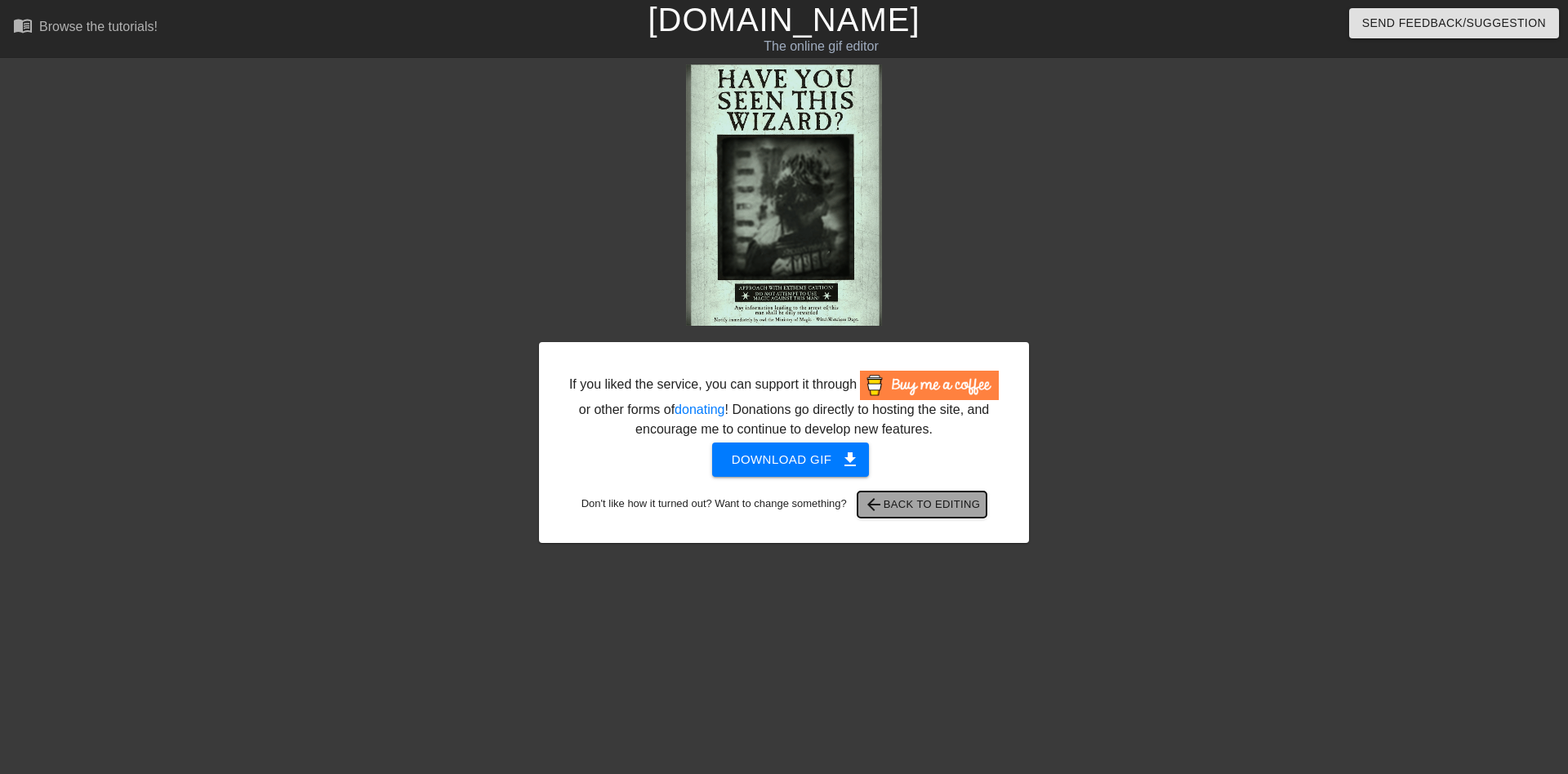
click at [914, 510] on span "arrow_back Back to Editing" at bounding box center [922, 504] width 117 height 20
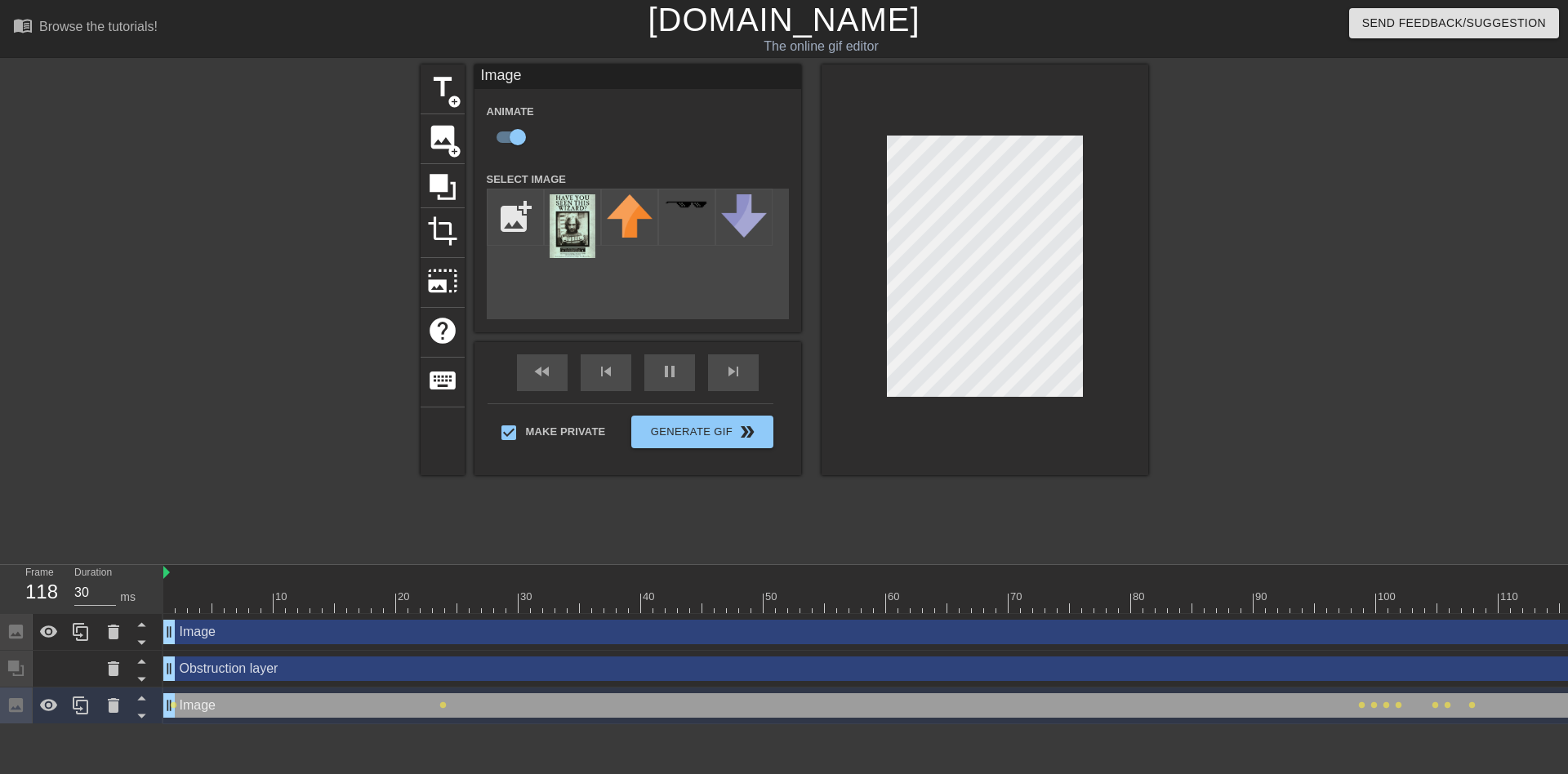
click at [1083, 269] on div at bounding box center [985, 270] width 327 height 411
click at [1083, 267] on div at bounding box center [985, 270] width 327 height 411
click at [1208, 300] on div at bounding box center [1291, 310] width 245 height 490
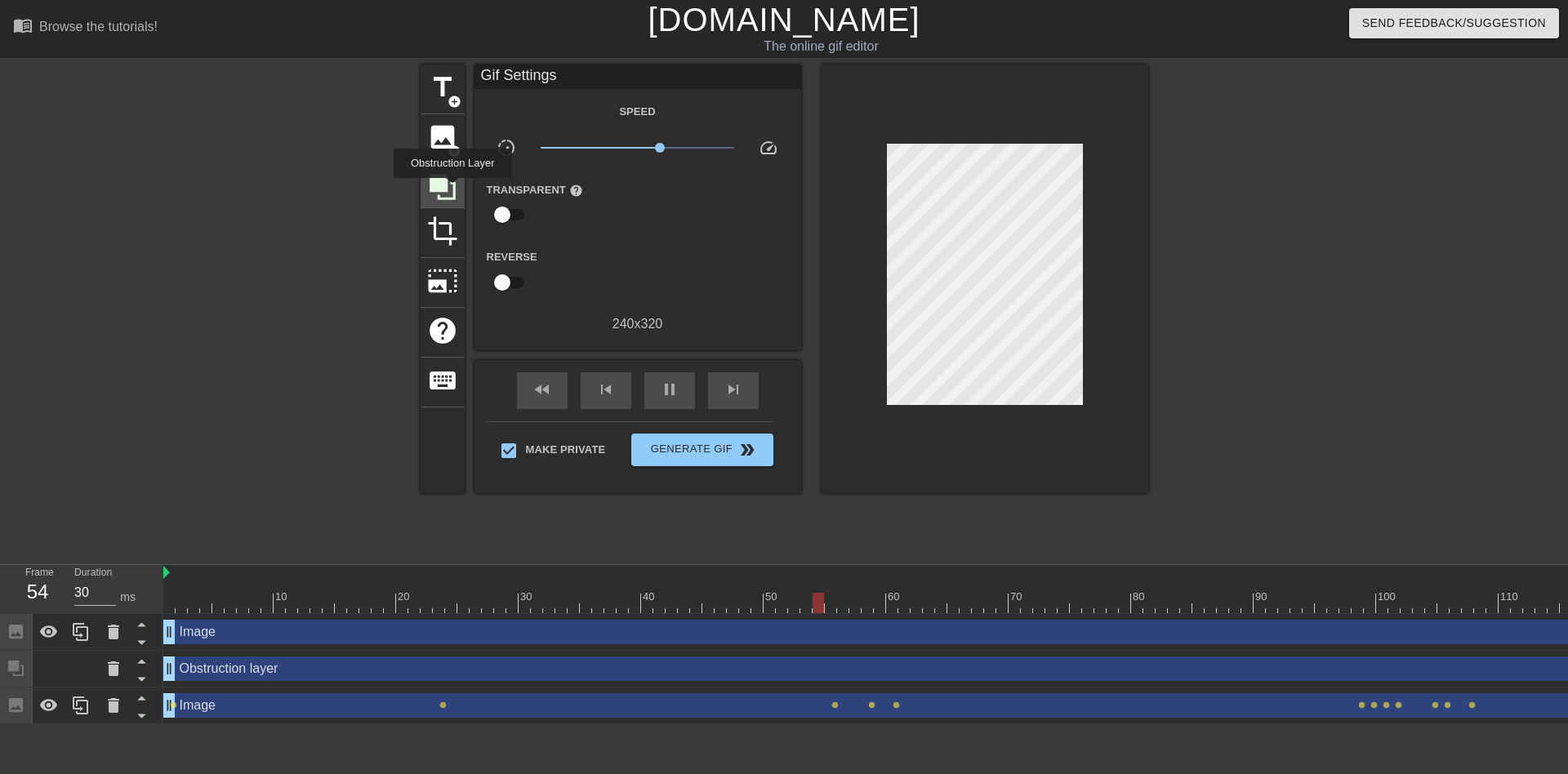
click at [452, 190] on icon at bounding box center [443, 187] width 31 height 31
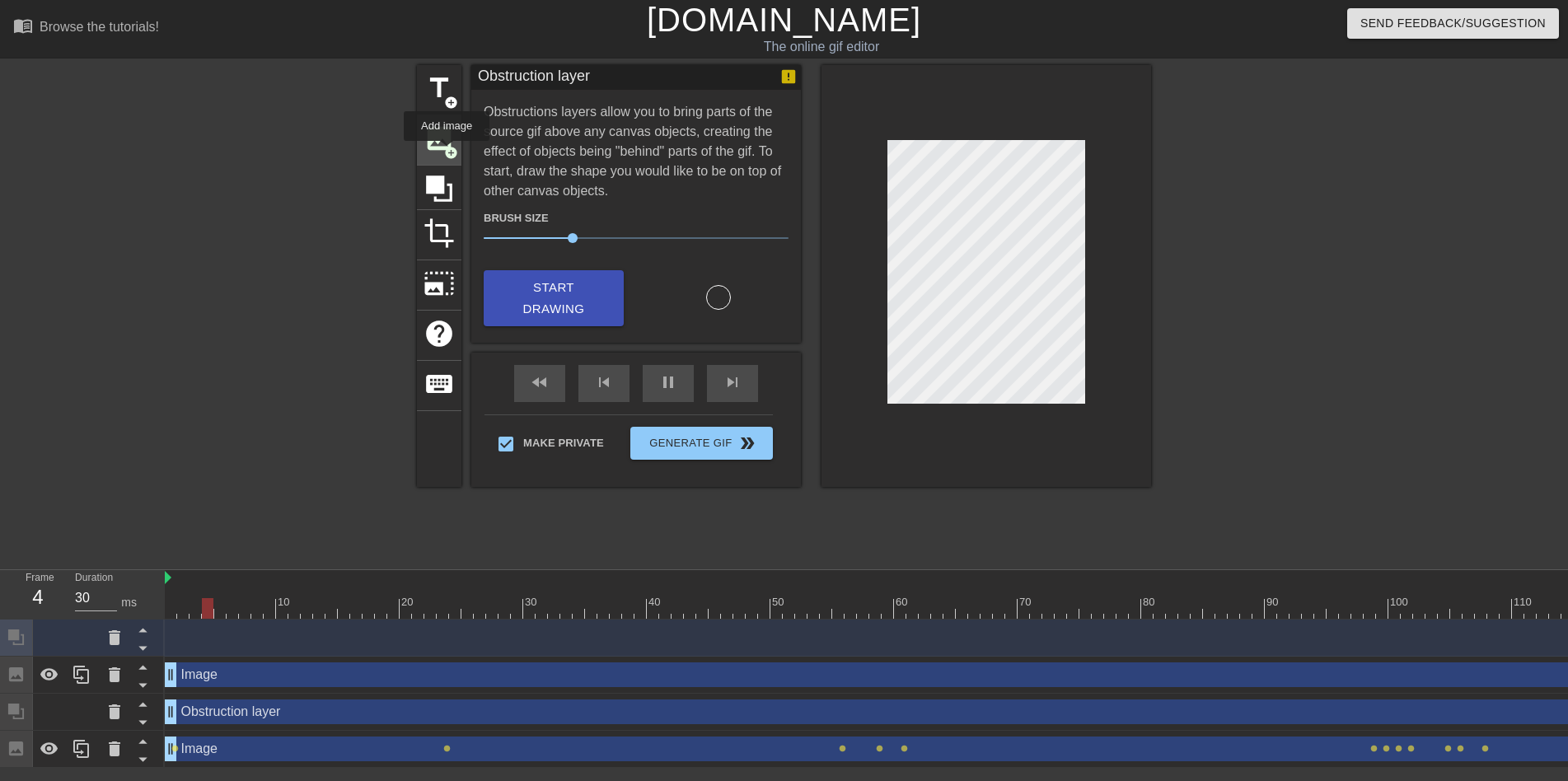
click at [445, 146] on span "add_circle" at bounding box center [450, 152] width 14 height 14
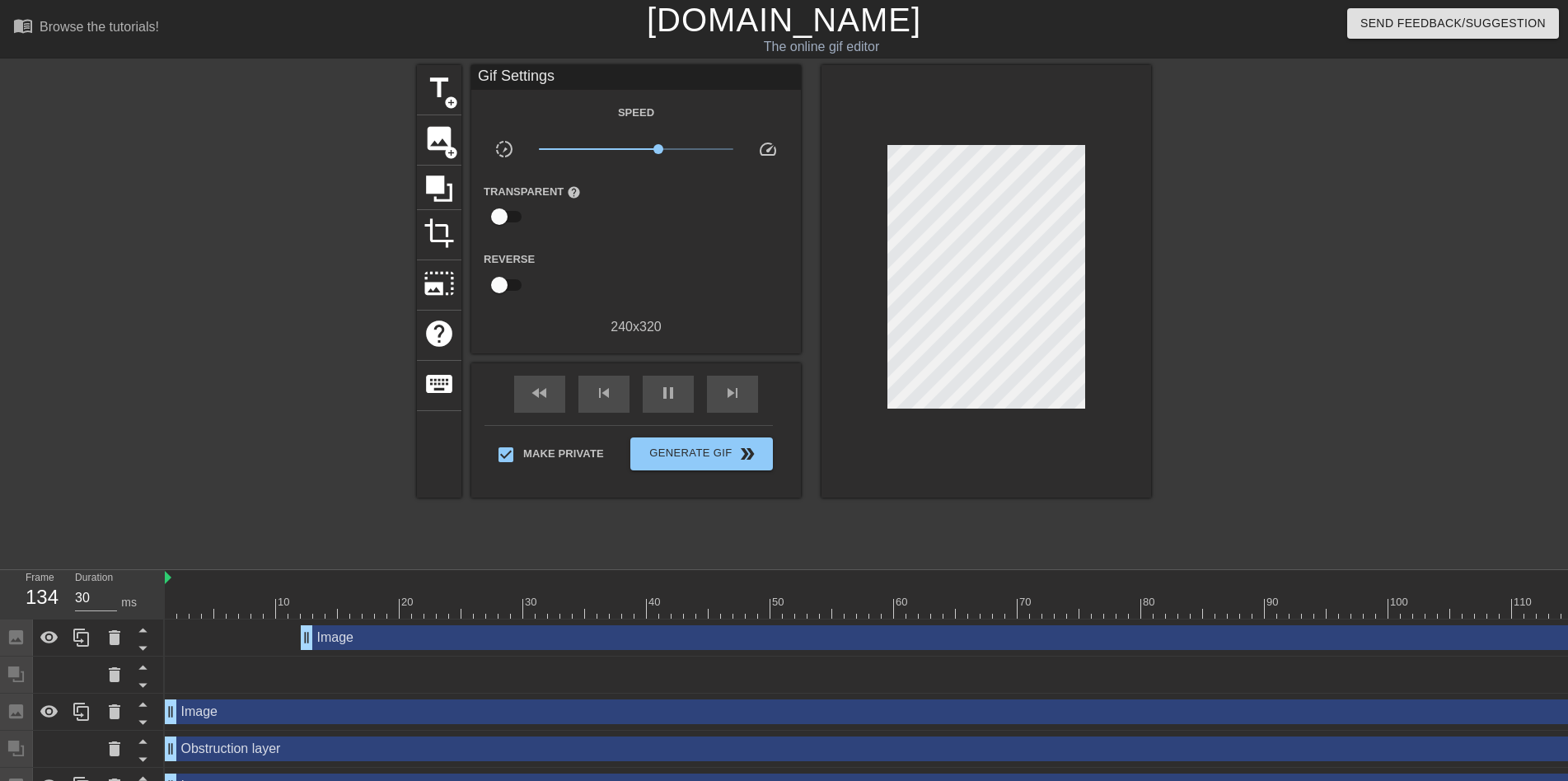
click at [1375, 180] on div at bounding box center [1295, 312] width 247 height 494
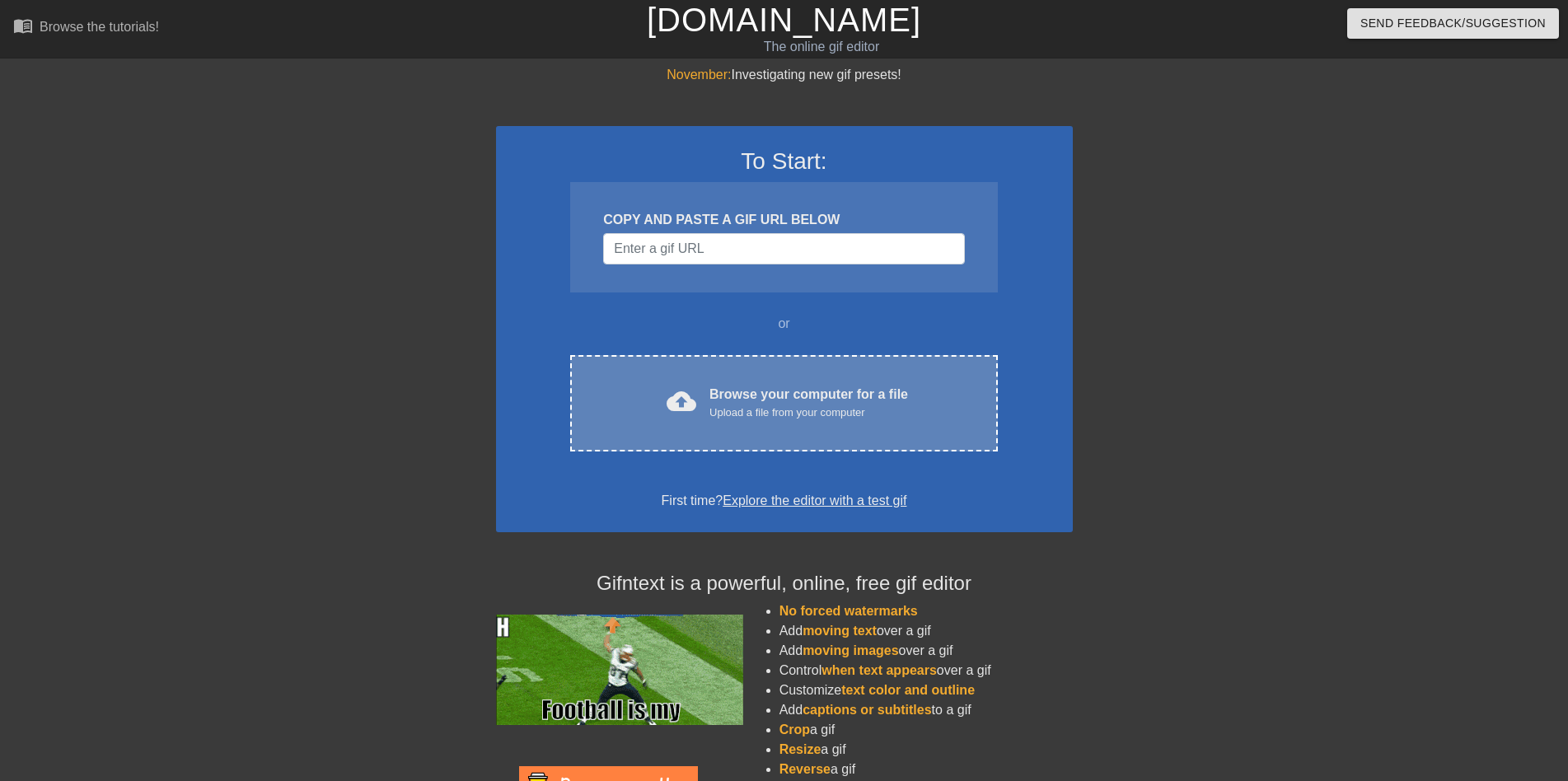
click at [710, 402] on div "cloud_upload Browse your computer for a file Upload a file from your computer" at bounding box center [783, 403] width 357 height 37
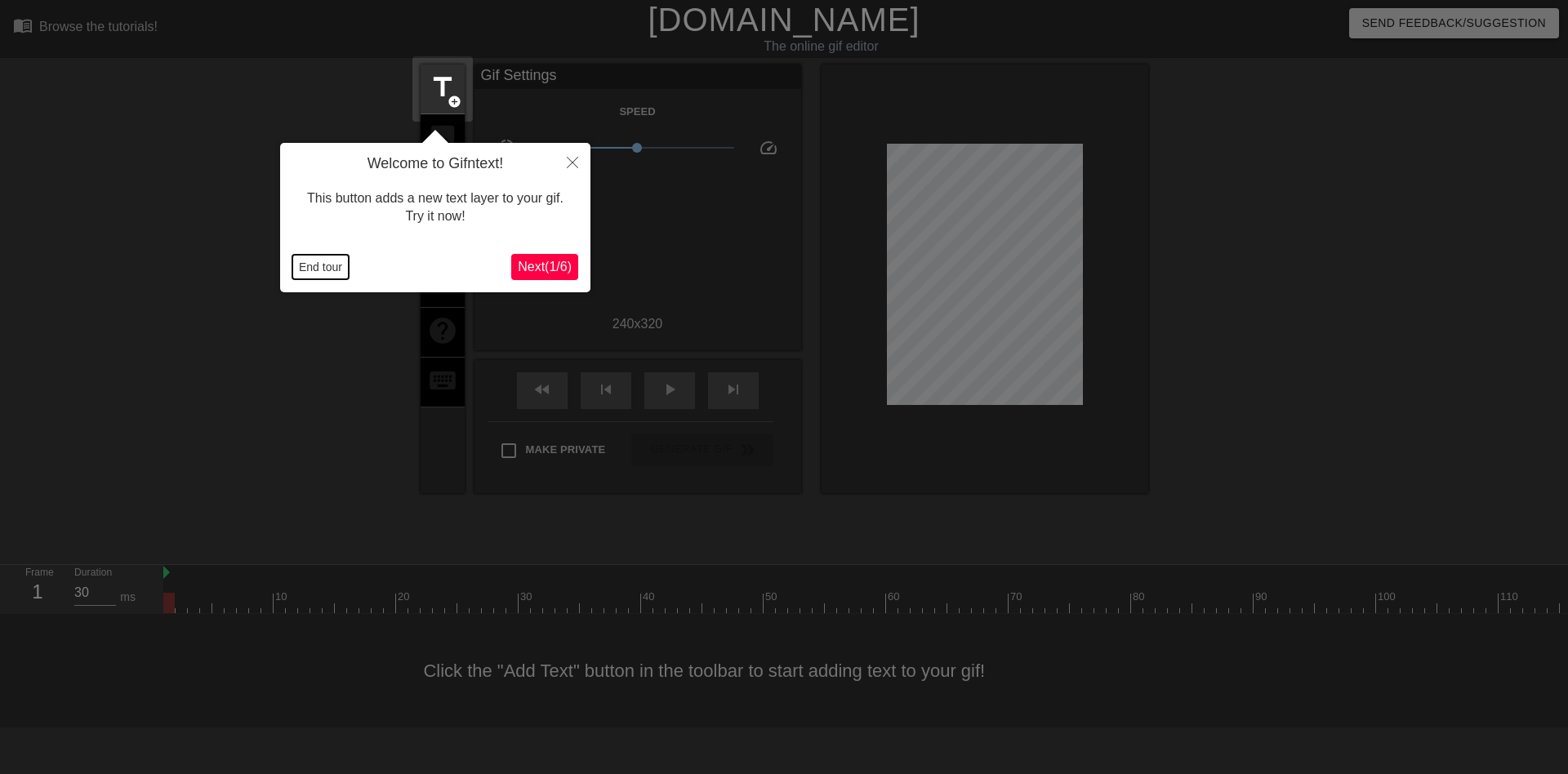
click at [315, 272] on button "End tour" at bounding box center [320, 267] width 56 height 25
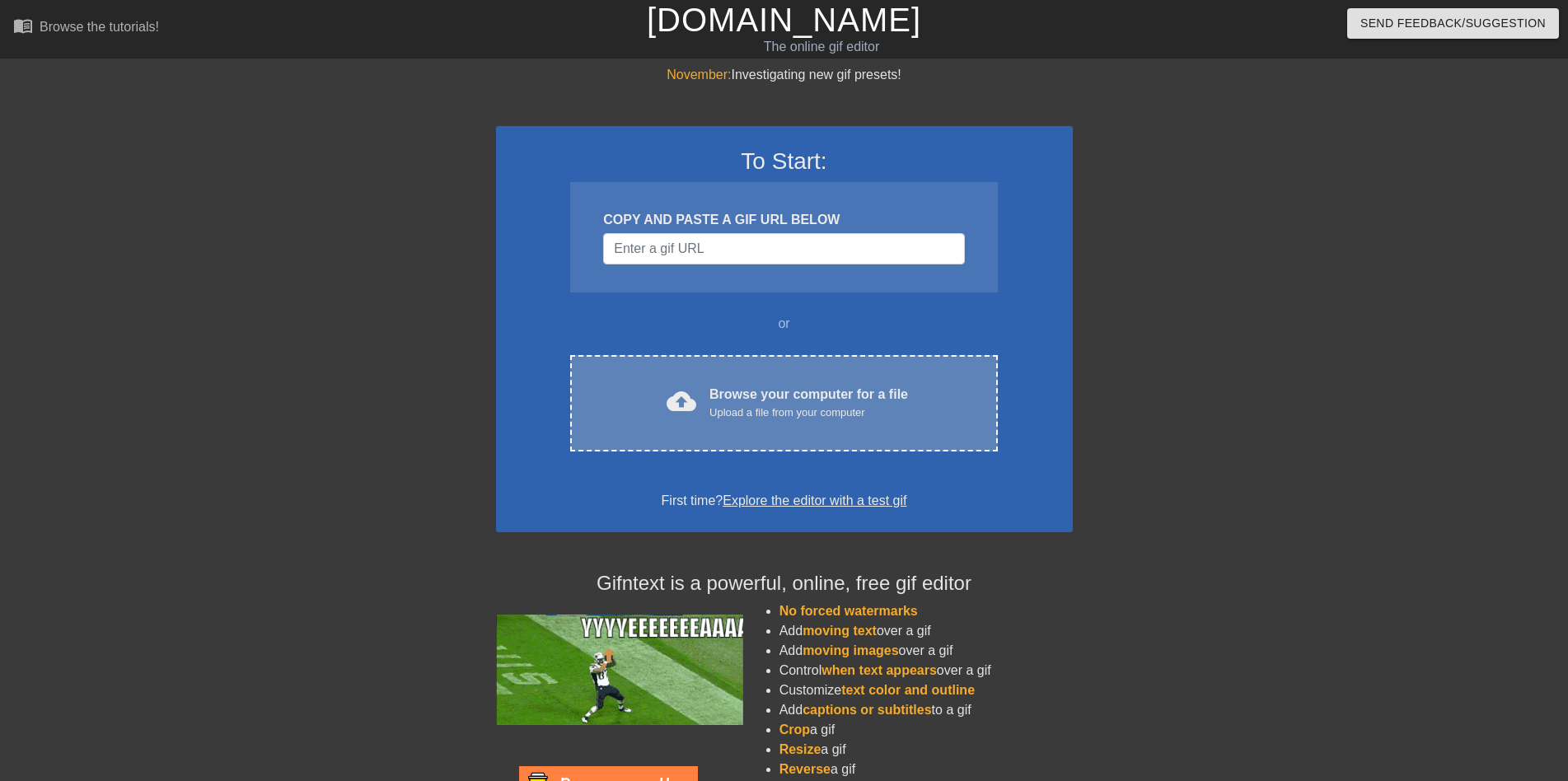
click at [726, 402] on div "Browse your computer for a file Upload a file from your computer" at bounding box center [808, 403] width 198 height 36
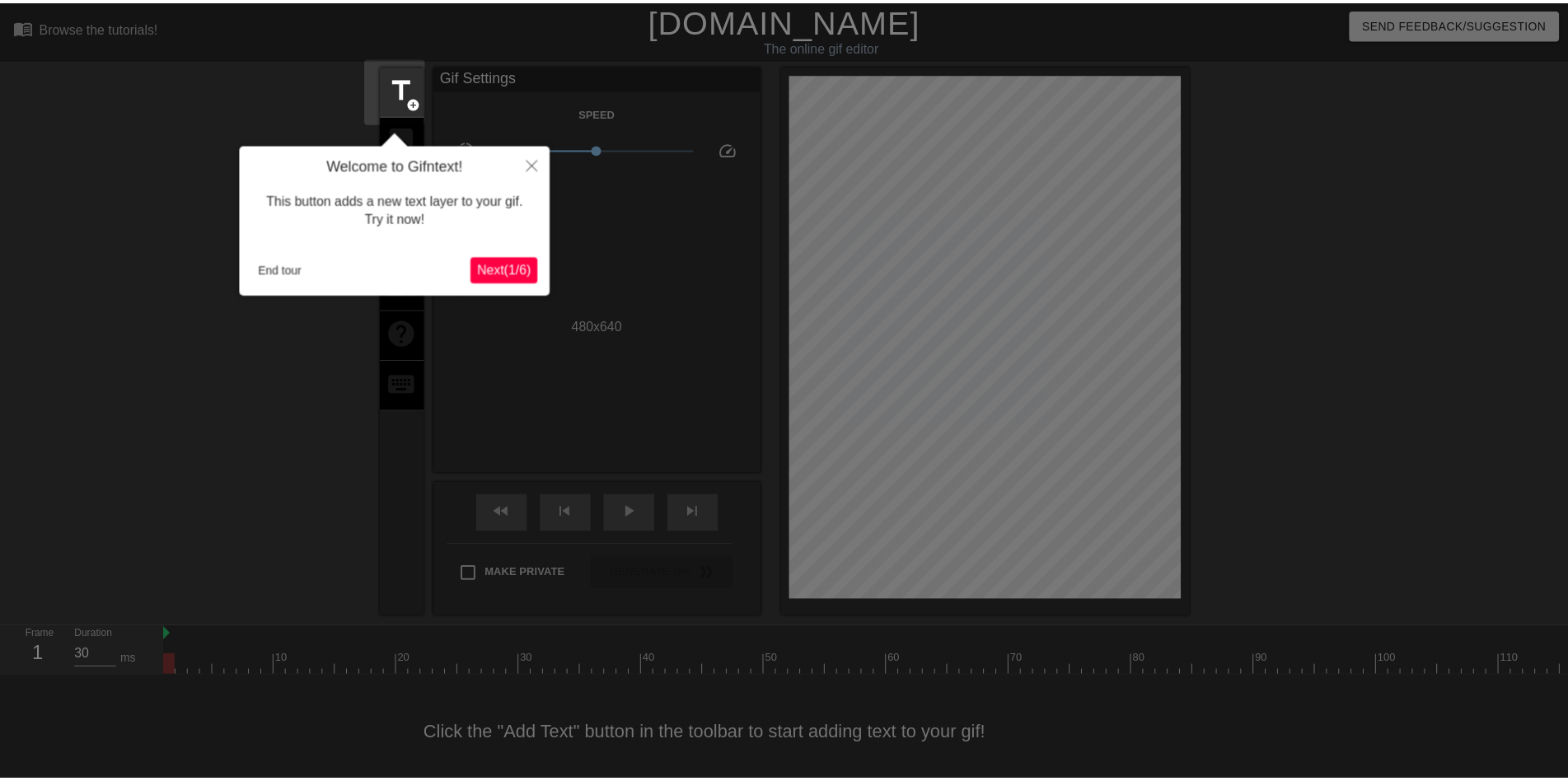
scroll to position [25, 0]
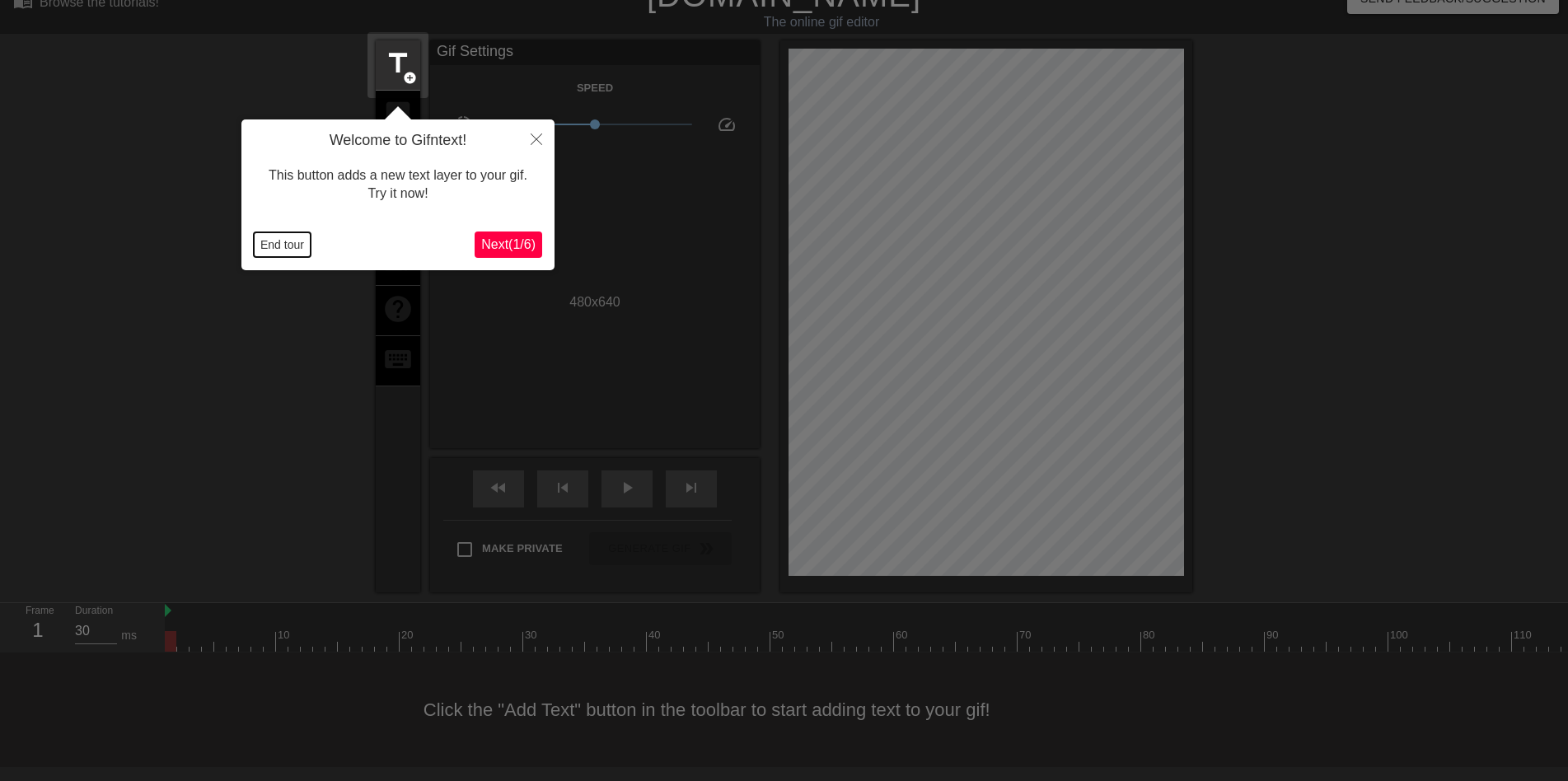
click at [287, 242] on button "End tour" at bounding box center [282, 244] width 57 height 25
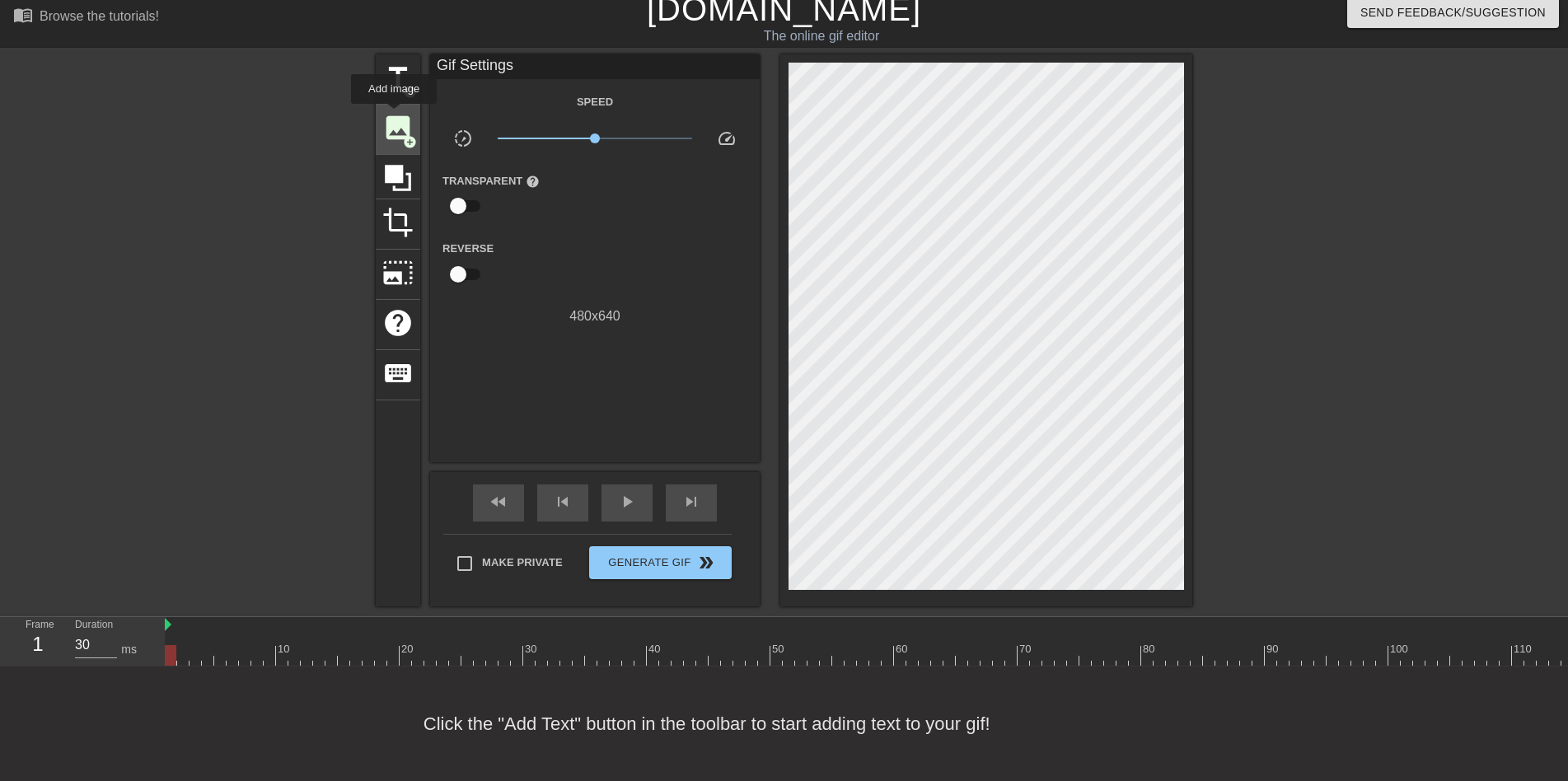
click at [394, 117] on span "image" at bounding box center [398, 127] width 32 height 32
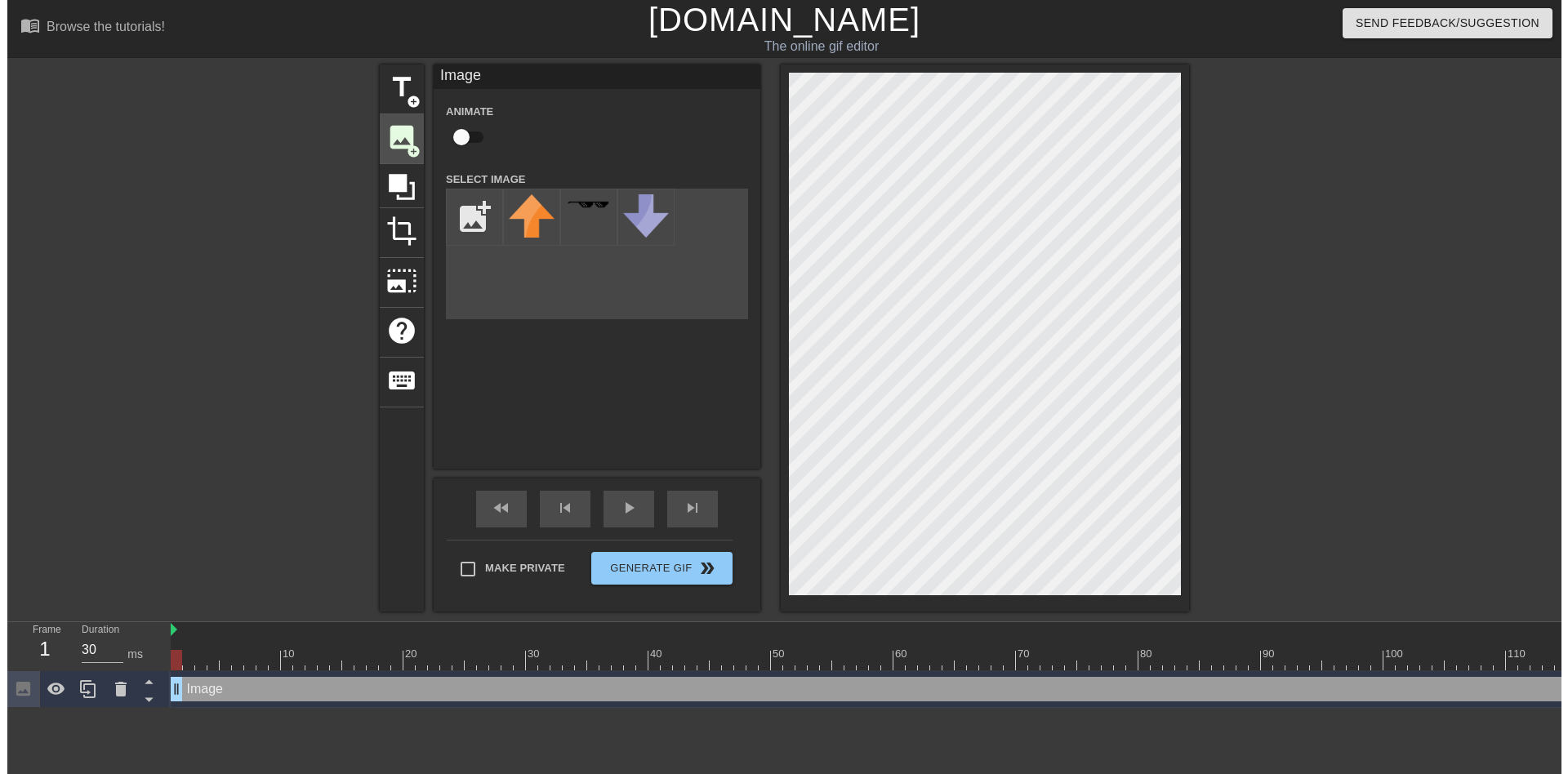
scroll to position [0, 0]
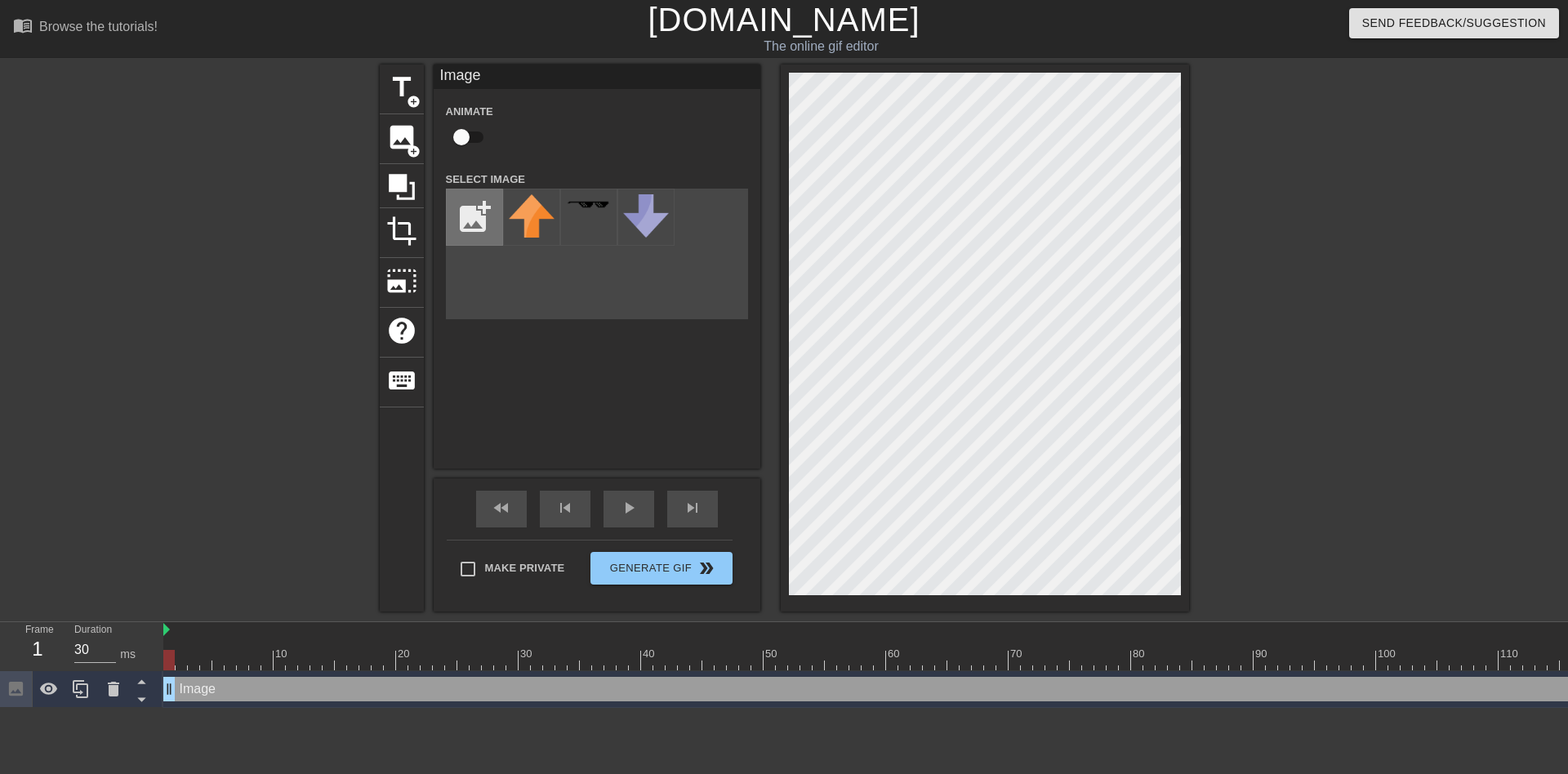
click at [473, 212] on input "file" at bounding box center [474, 217] width 55 height 55
type input "C:\fakepath\s-l1600.jpg"
click at [522, 224] on img at bounding box center [532, 226] width 46 height 64
click at [1182, 335] on div at bounding box center [985, 338] width 408 height 547
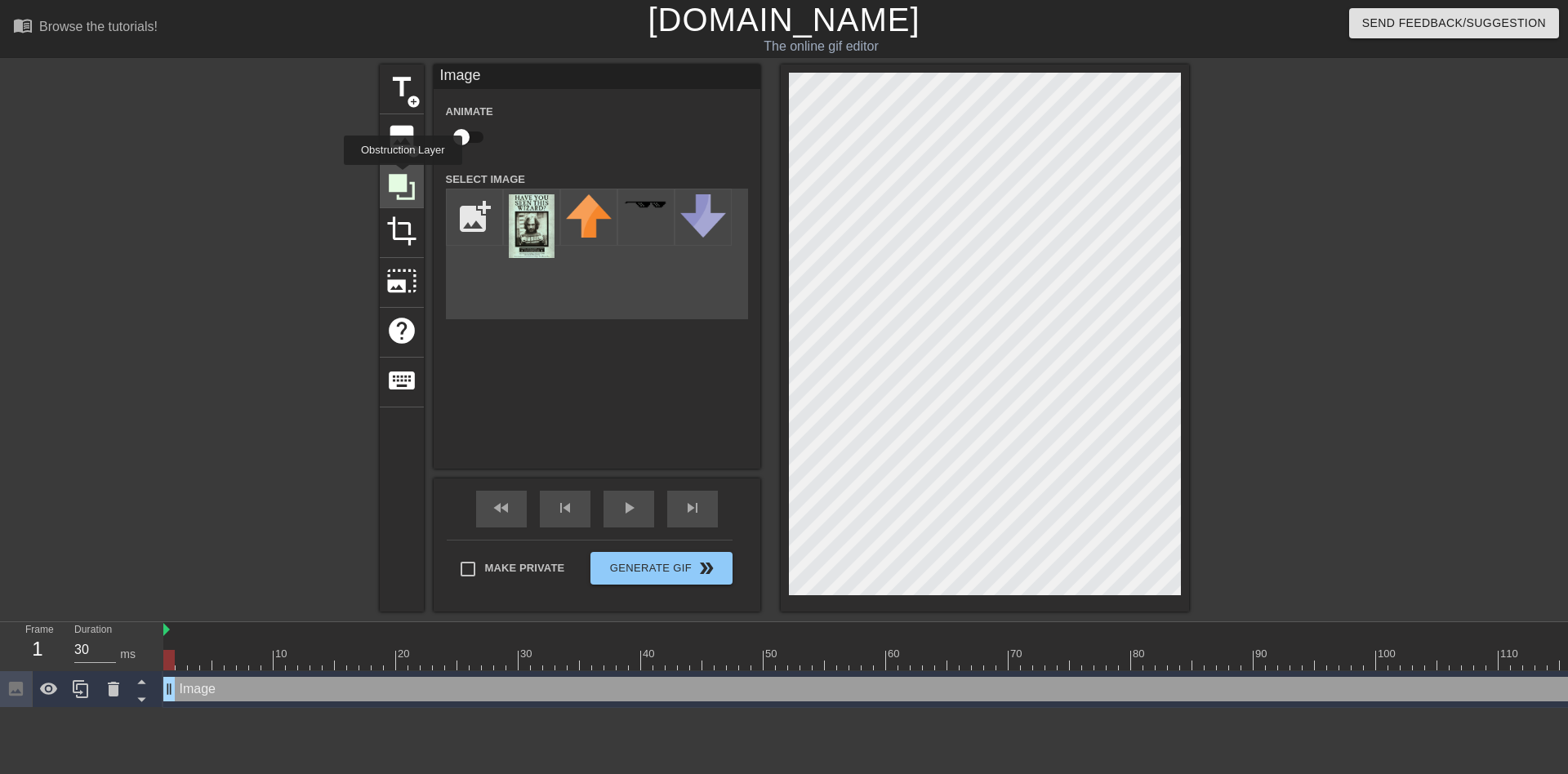
click at [403, 177] on icon at bounding box center [402, 187] width 27 height 27
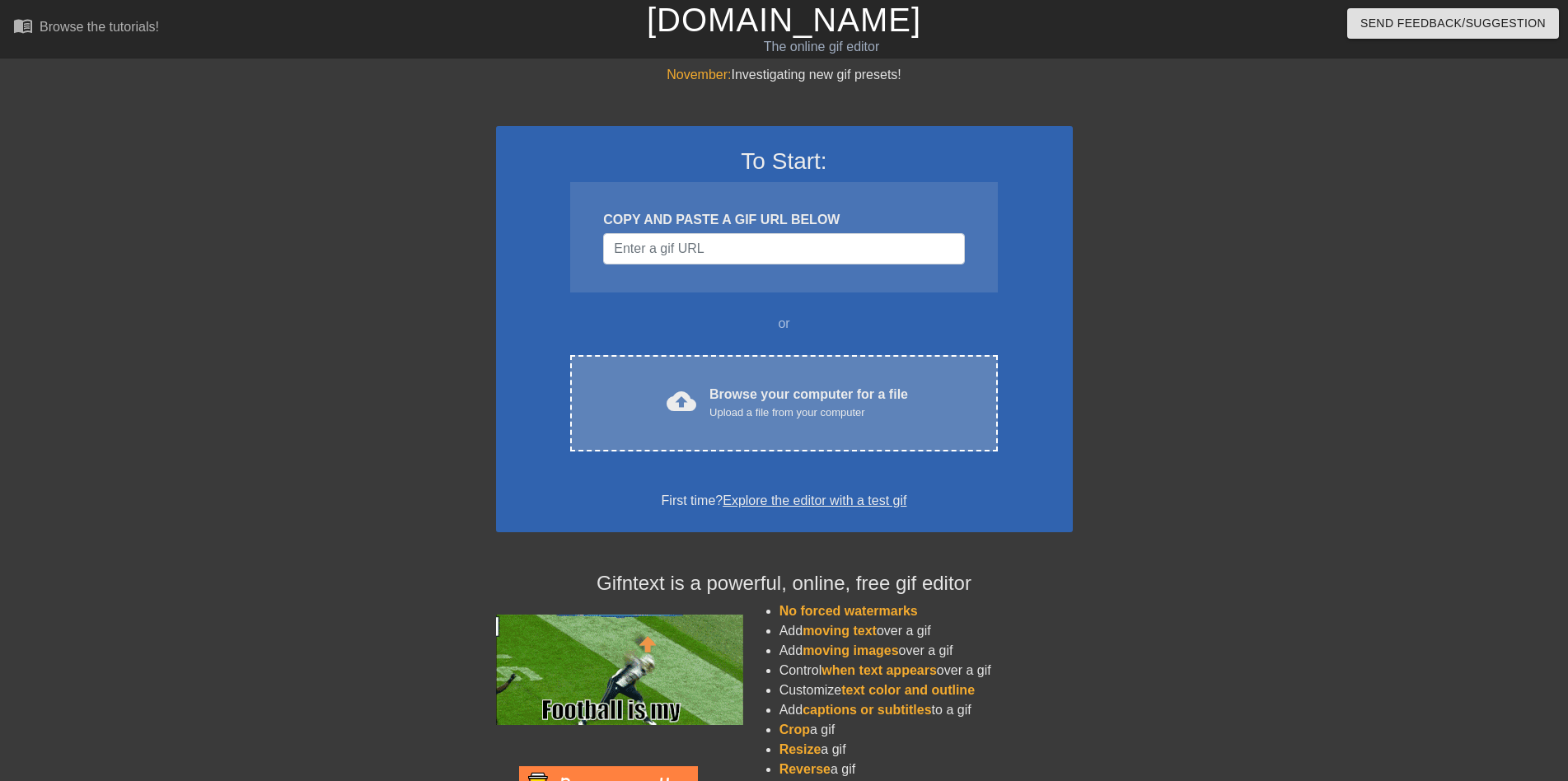
click at [708, 374] on div "cloud_upload Browse your computer for a file Upload a file from your computer C…" at bounding box center [783, 403] width 427 height 97
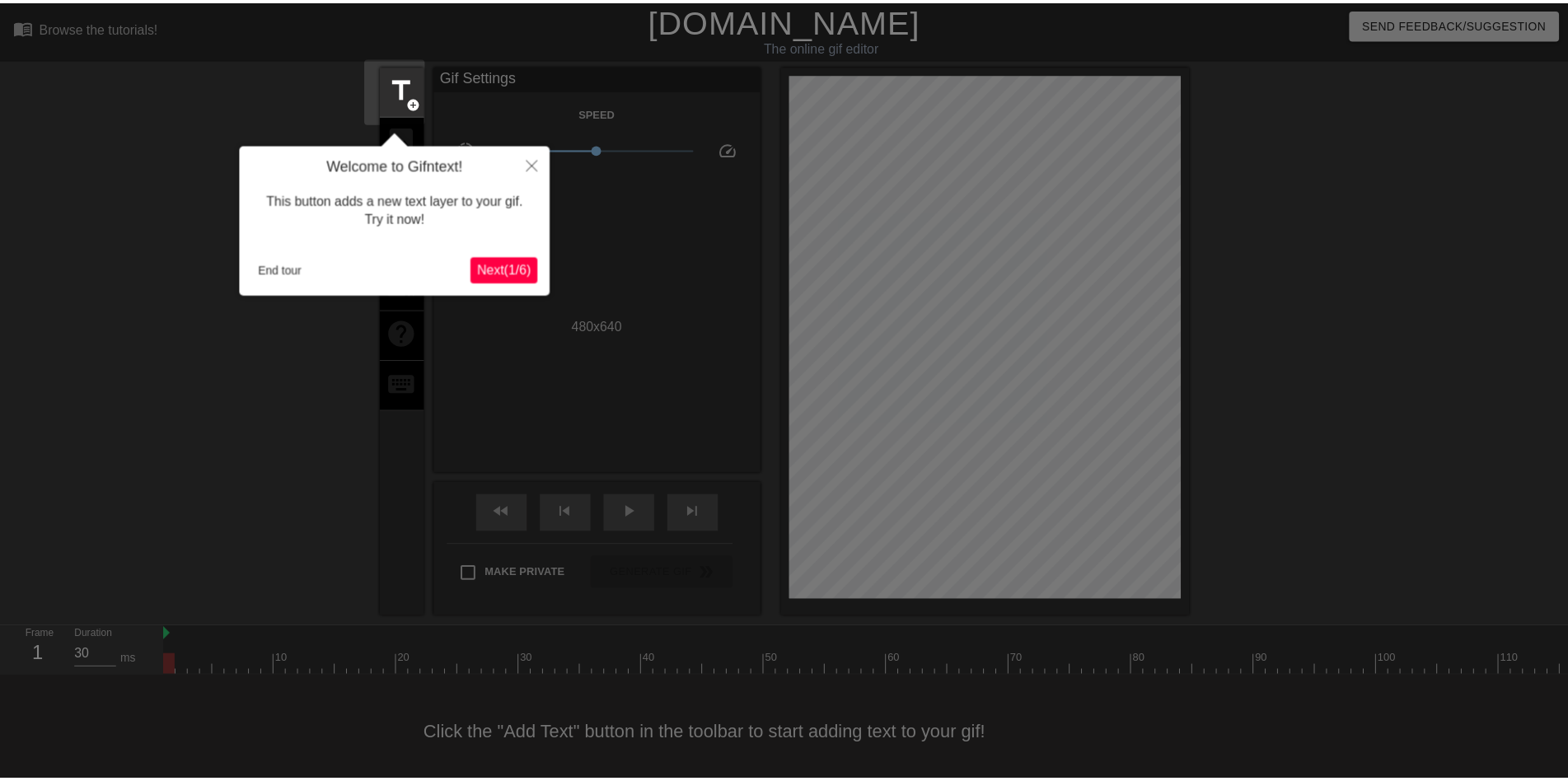
scroll to position [25, 0]
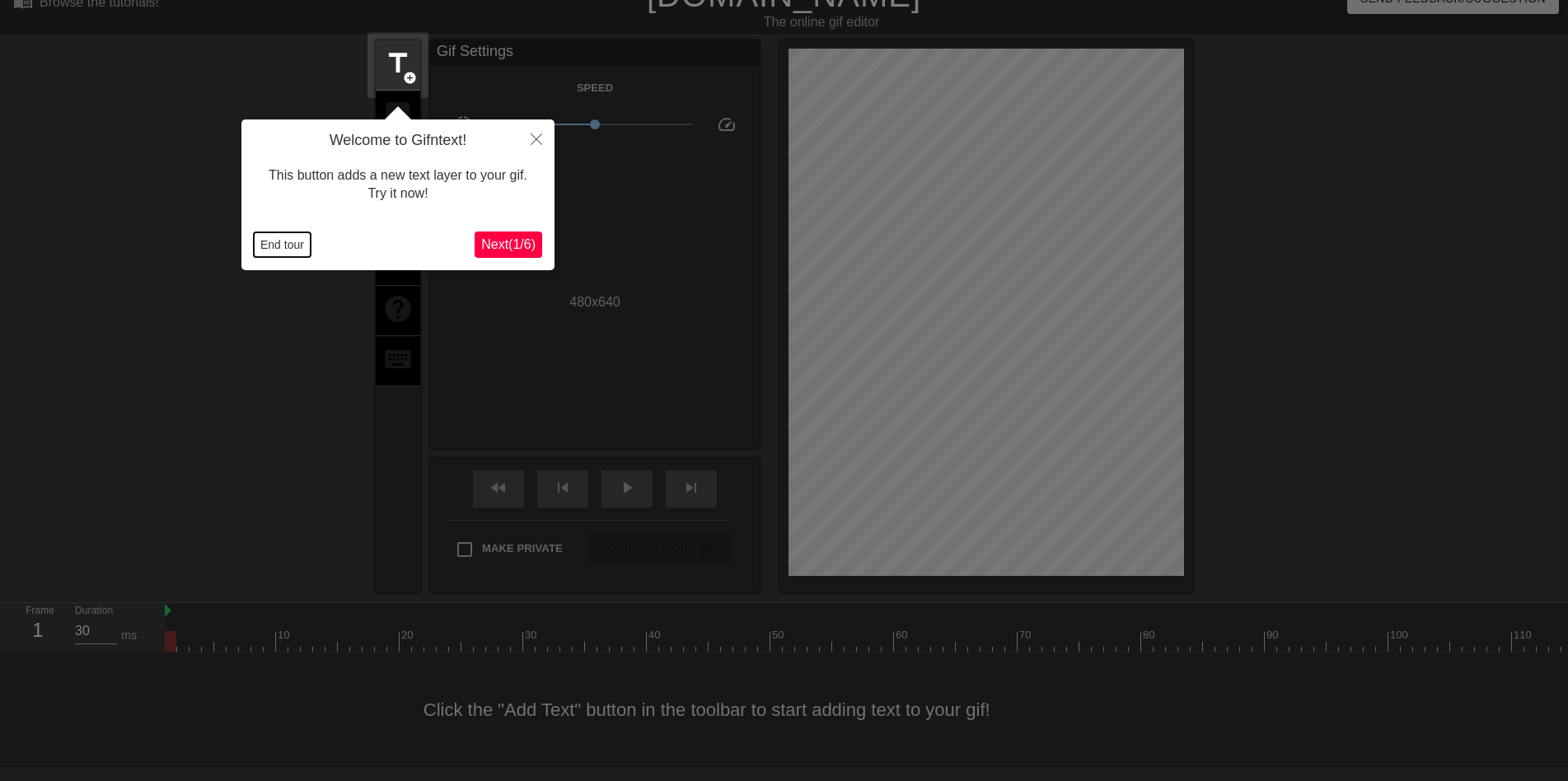
click at [280, 239] on button "End tour" at bounding box center [282, 244] width 57 height 25
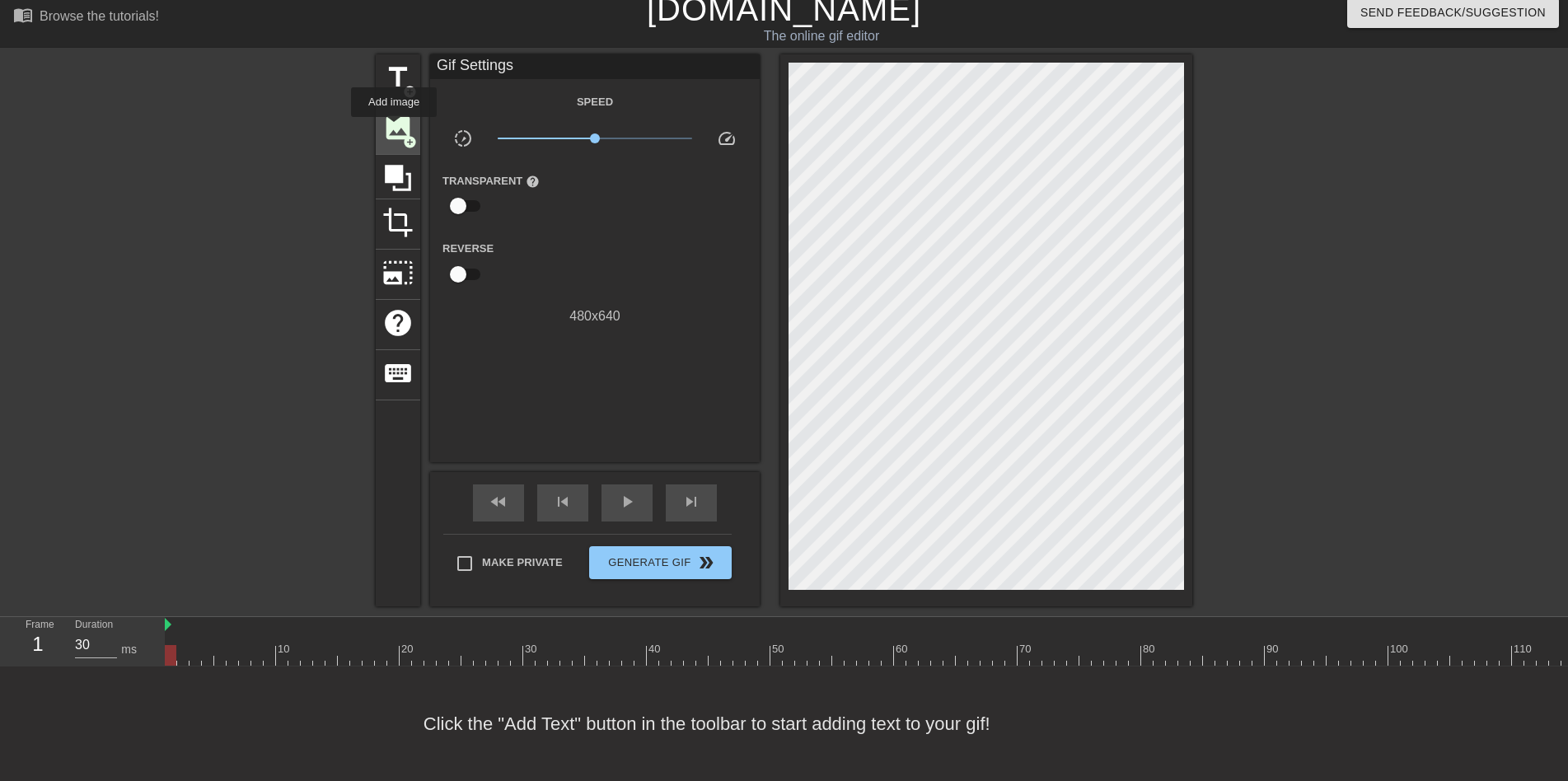
click at [394, 128] on div "image add_circle" at bounding box center [398, 129] width 44 height 50
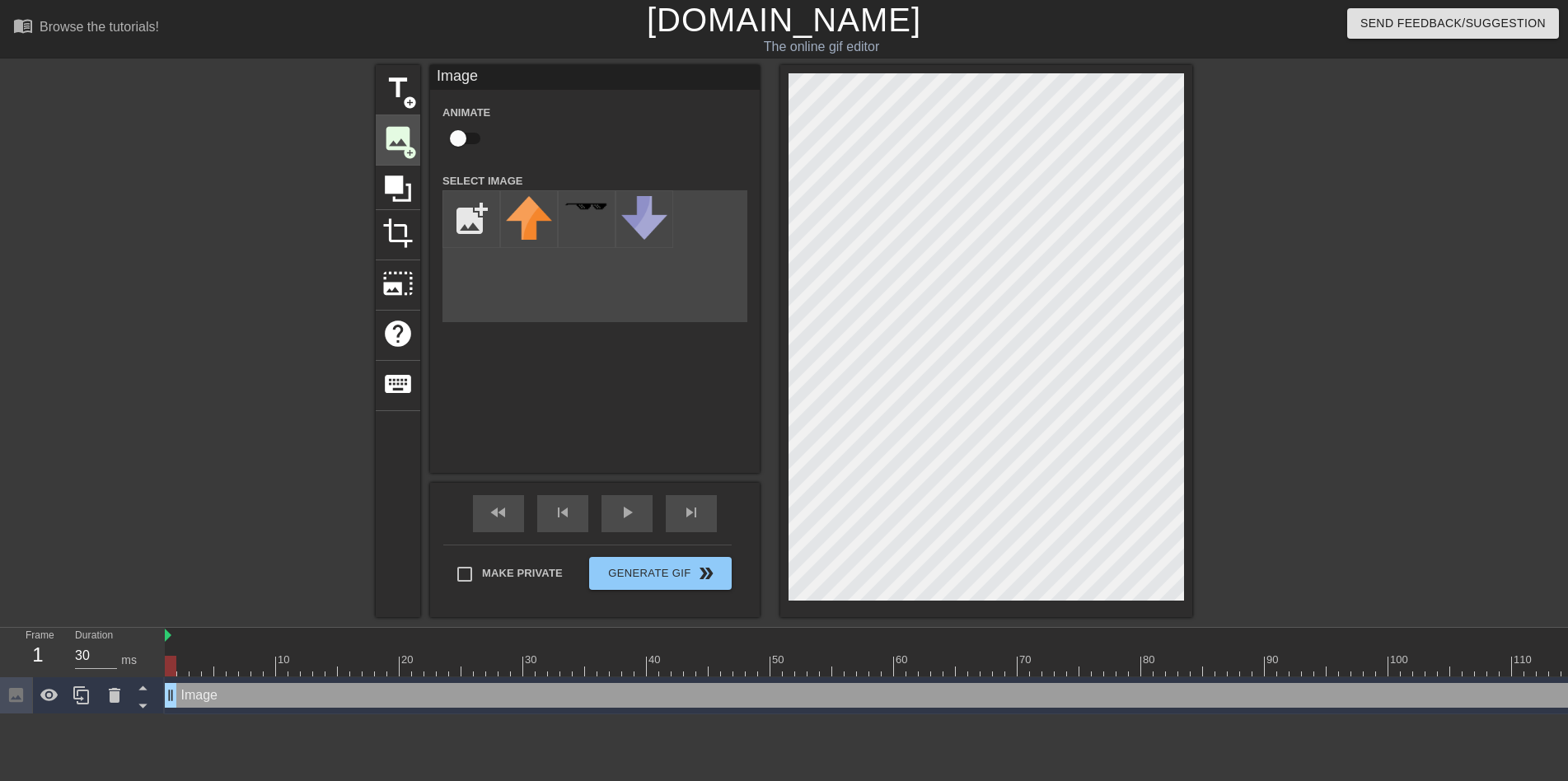
scroll to position [0, 0]
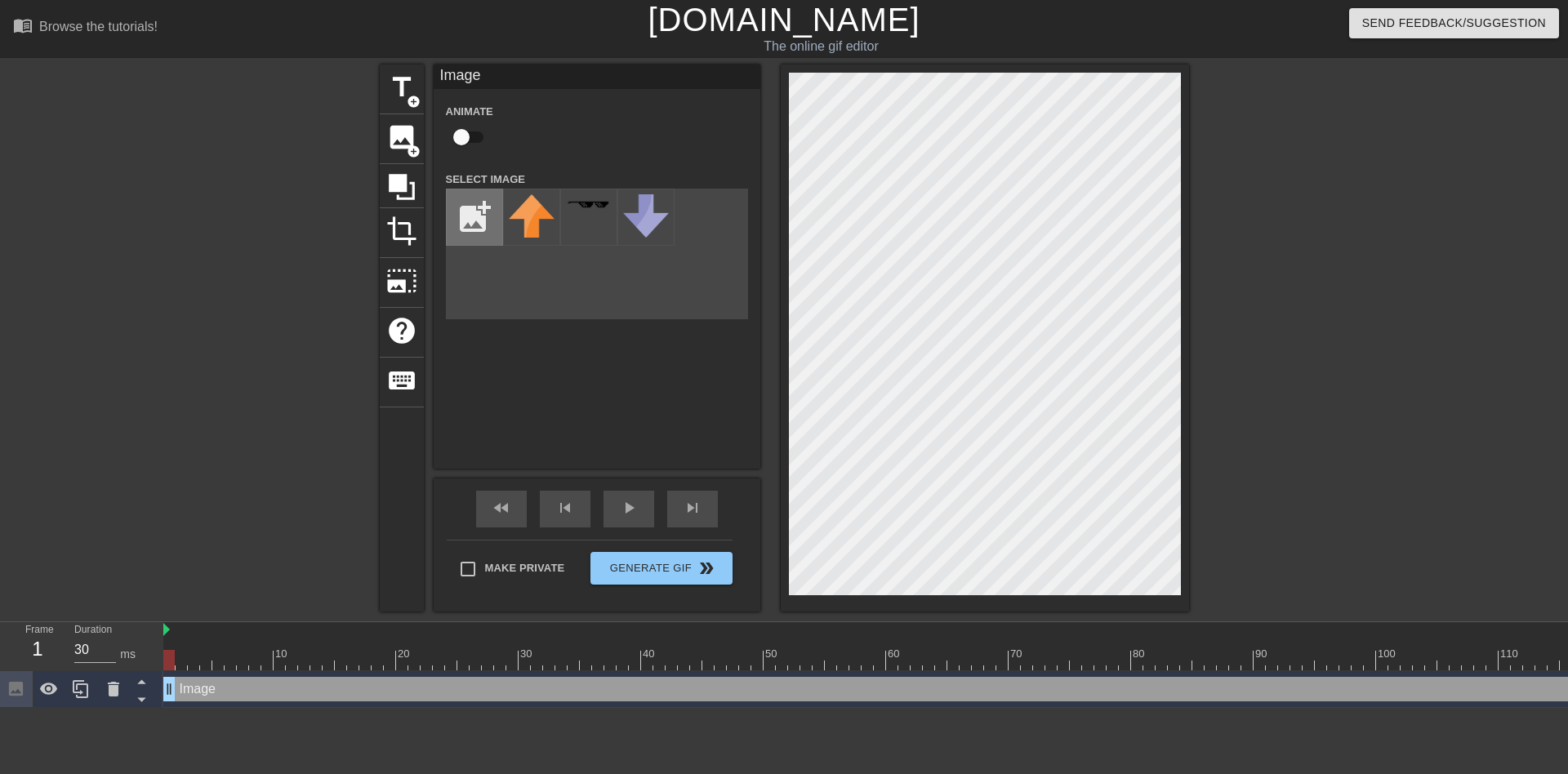
click at [481, 224] on input "file" at bounding box center [474, 217] width 55 height 55
type input "C:\fakepath\s-l1600.jpg"
click at [524, 223] on img at bounding box center [532, 226] width 46 height 64
click at [1185, 331] on div at bounding box center [985, 338] width 408 height 547
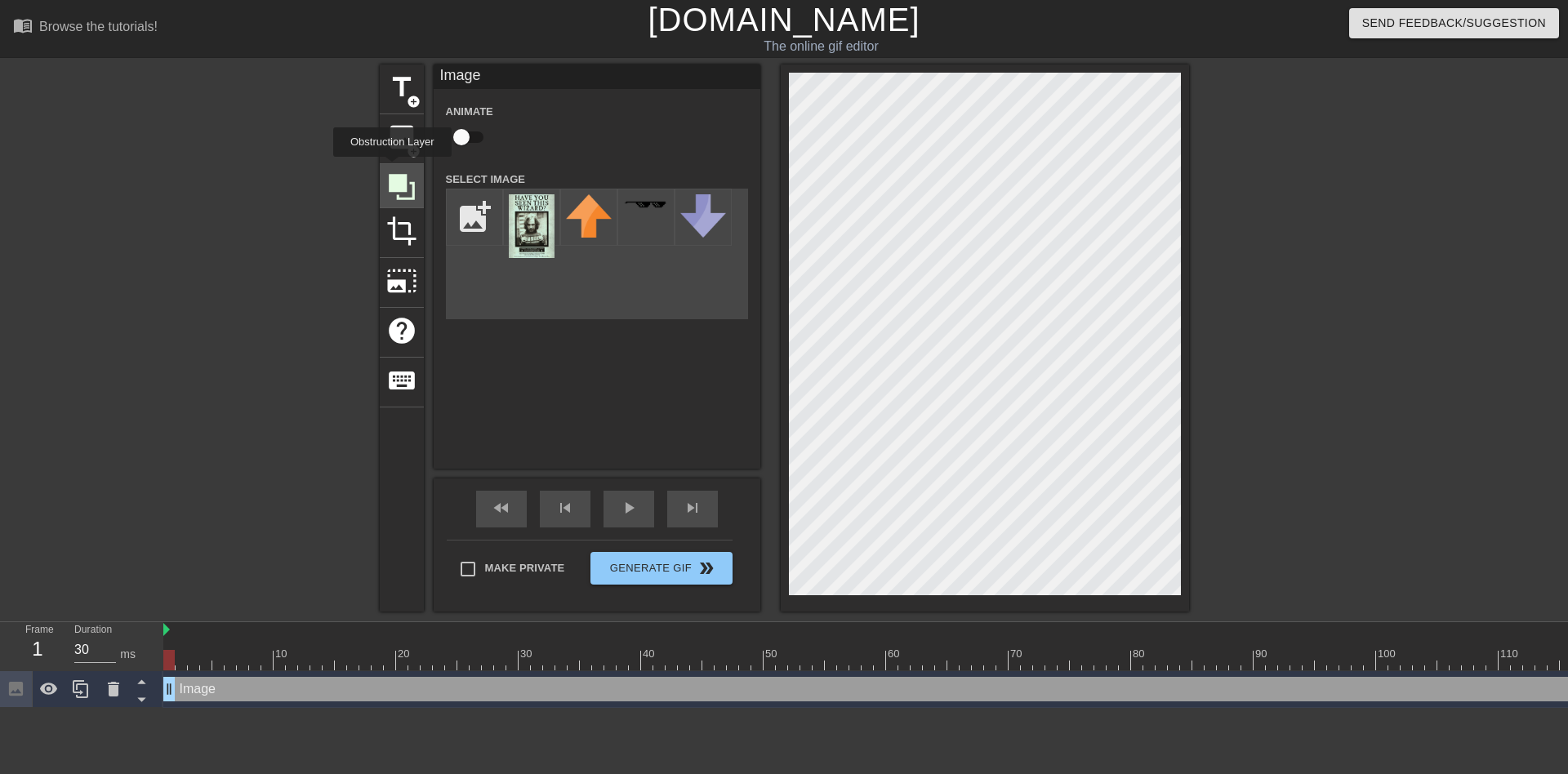
click at [394, 176] on icon at bounding box center [402, 187] width 27 height 27
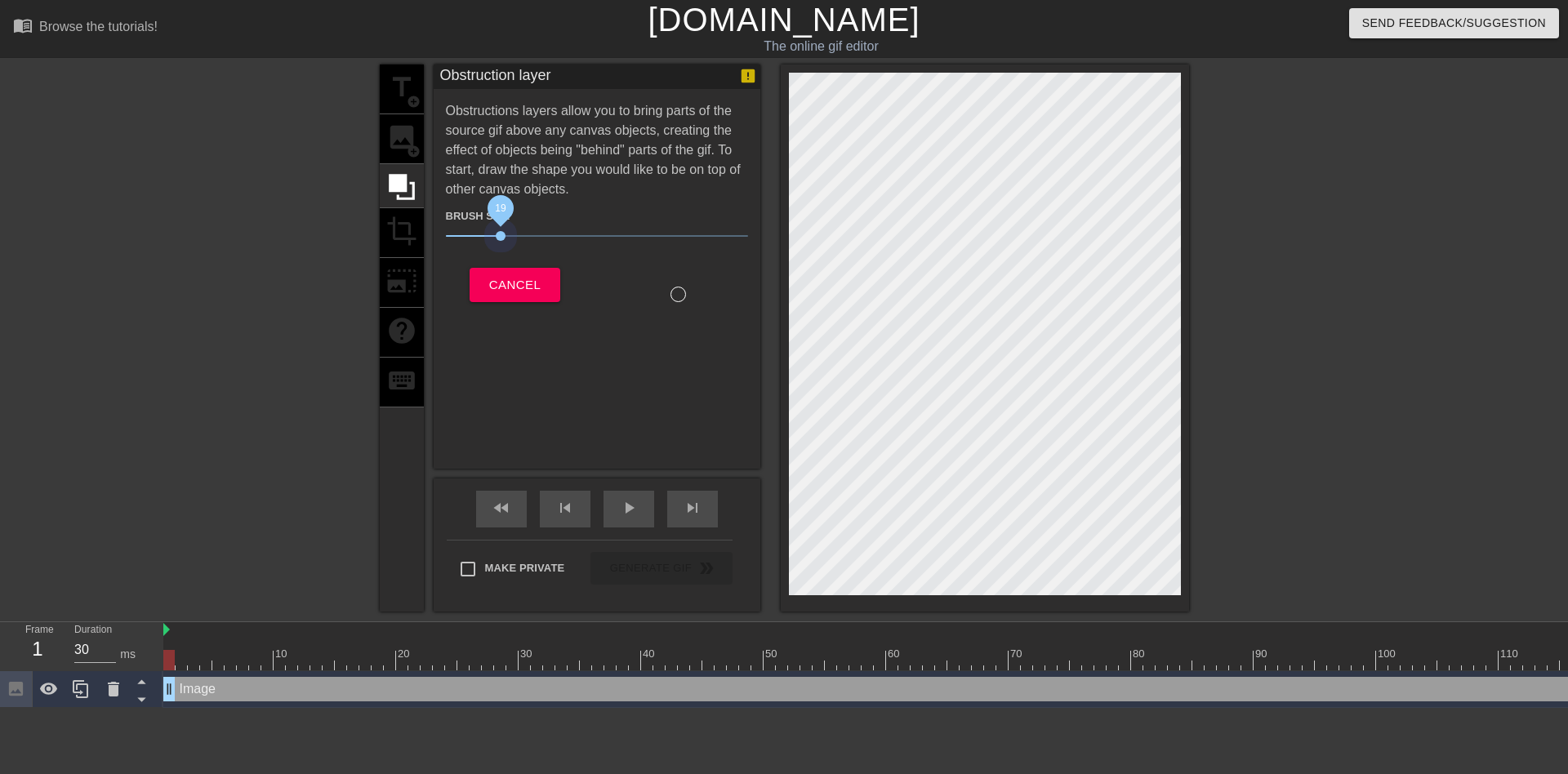
drag, startPoint x: 529, startPoint y: 230, endPoint x: 502, endPoint y: 242, distance: 29.5
click at [502, 242] on span "19" at bounding box center [597, 236] width 302 height 20
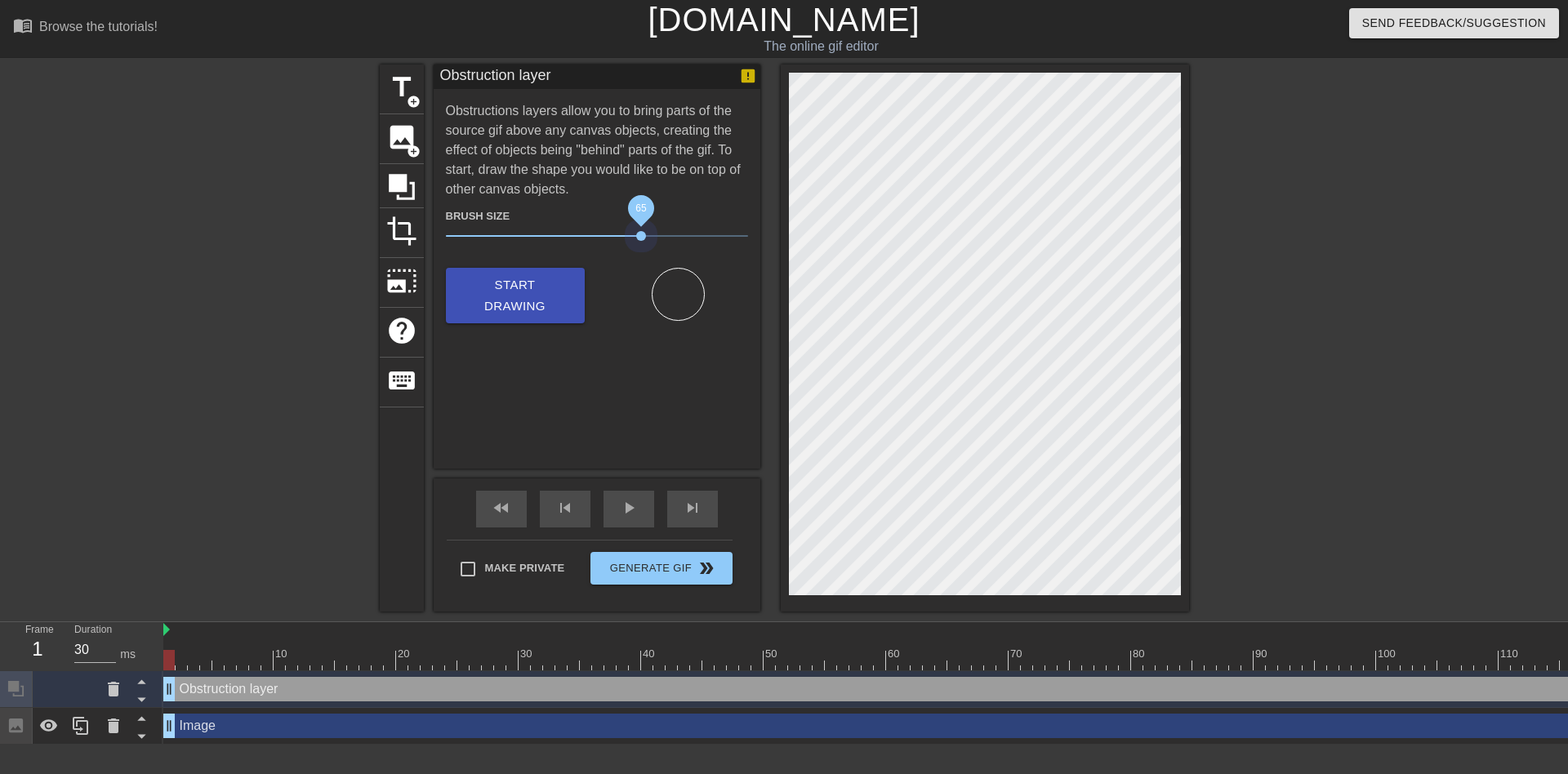
drag, startPoint x: 504, startPoint y: 233, endPoint x: 640, endPoint y: 229, distance: 136.1
click at [640, 229] on span "65" at bounding box center [597, 236] width 302 height 20
click at [521, 275] on span "Start Drawing" at bounding box center [515, 296] width 100 height 44
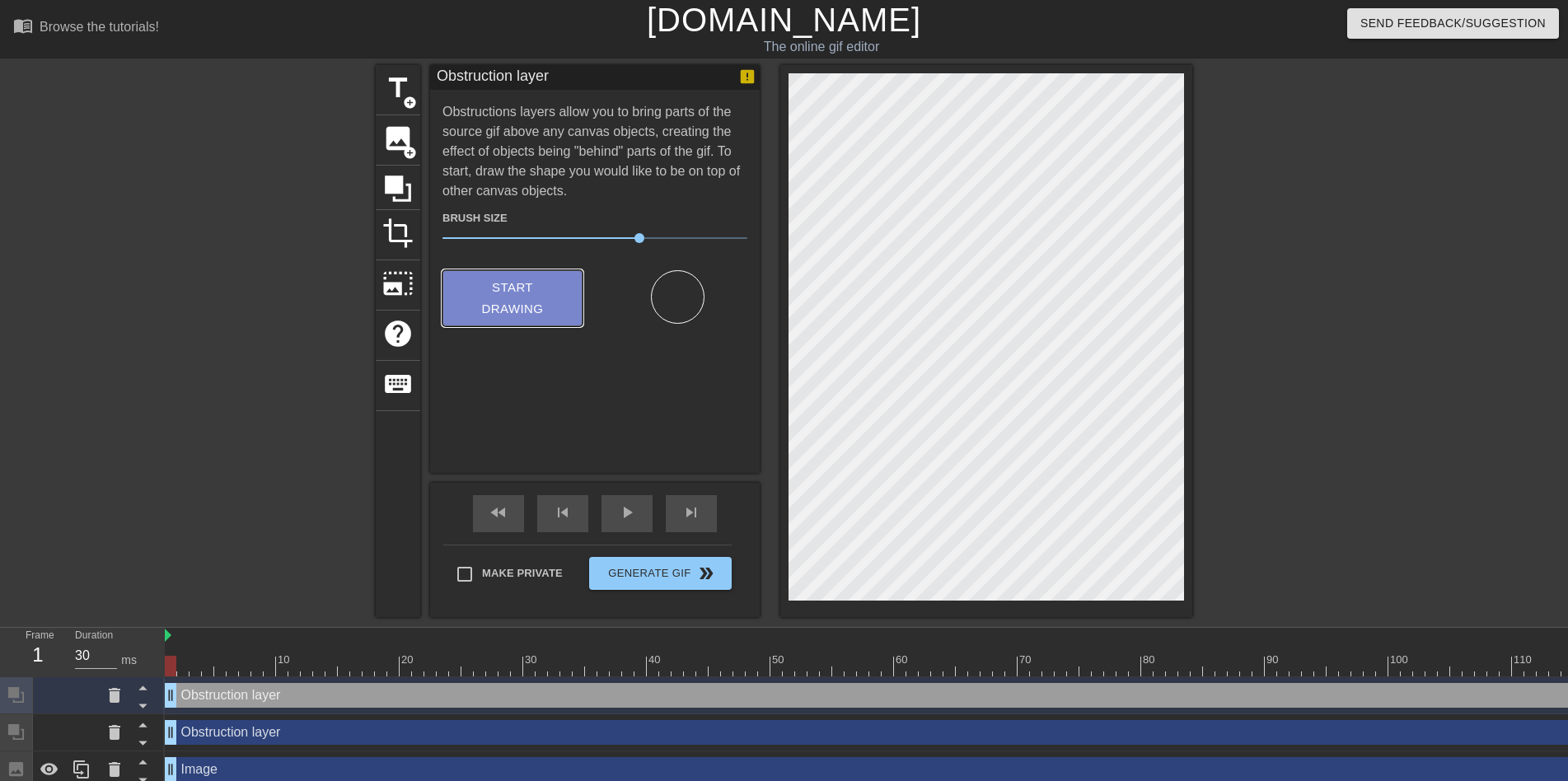
click at [501, 288] on span "Start Drawing" at bounding box center [512, 299] width 101 height 44
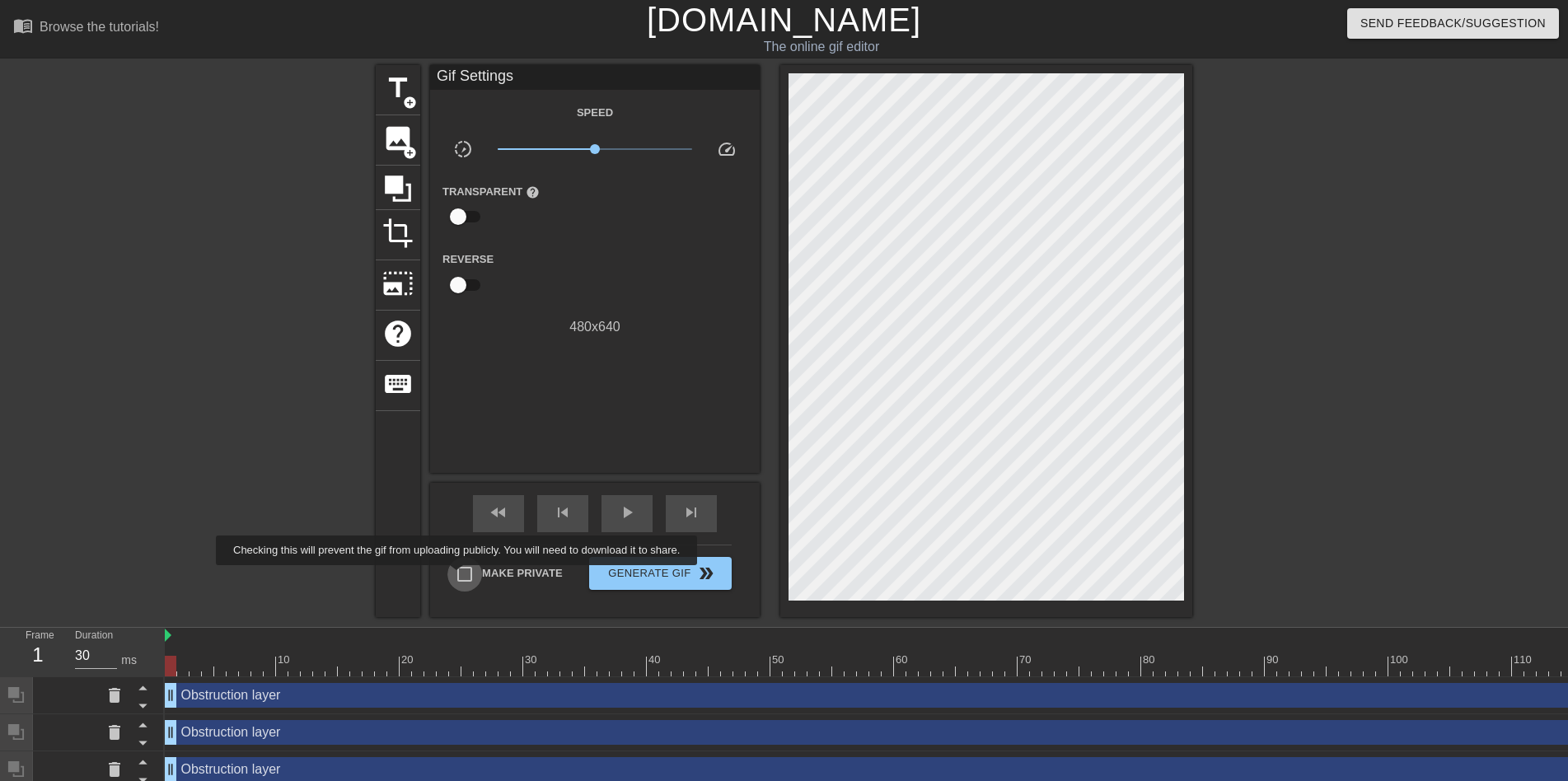
click at [460, 577] on input "Make Private" at bounding box center [465, 574] width 35 height 34
checkbox input "true"
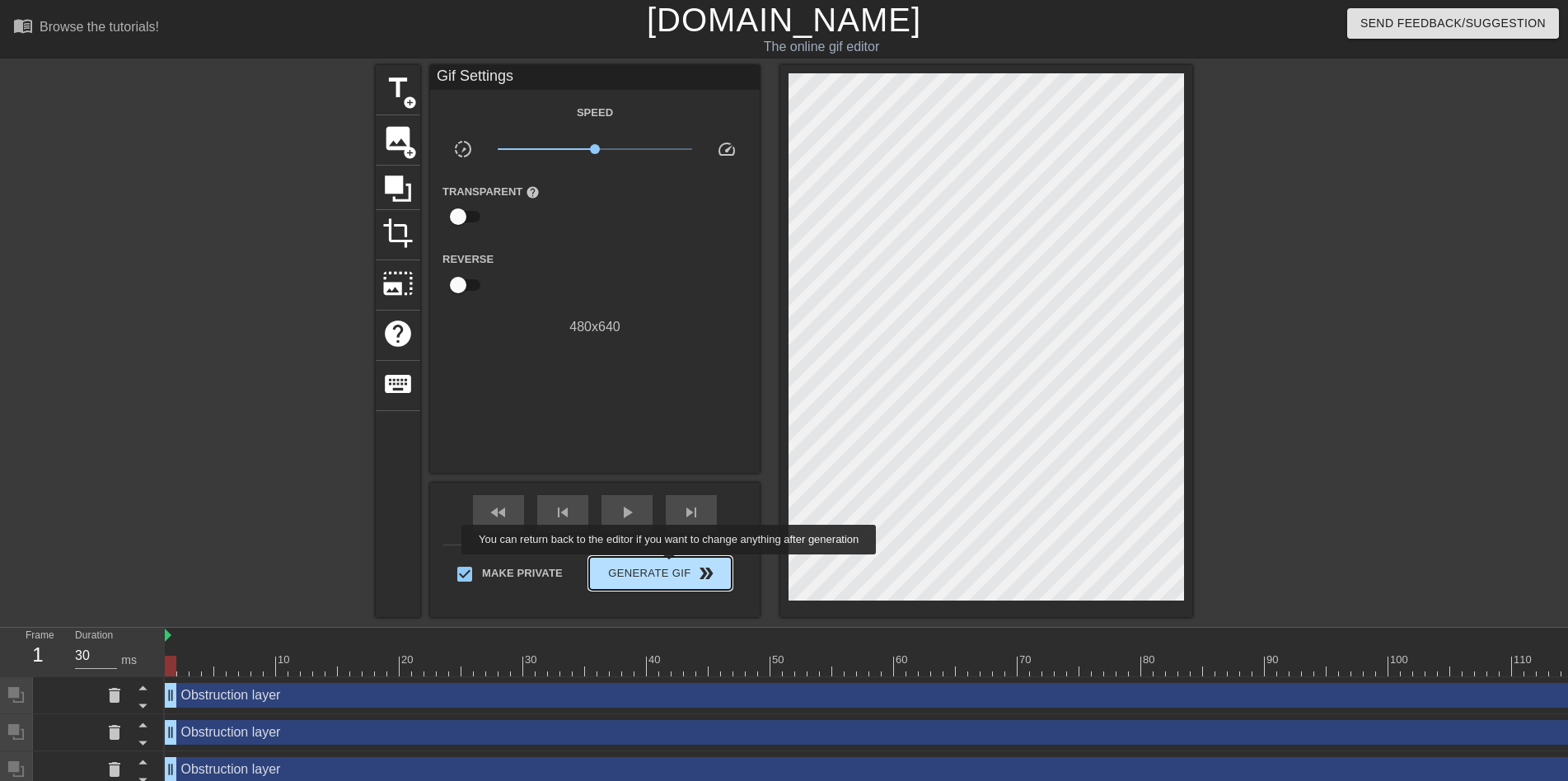
click at [671, 566] on span "Generate Gif double_arrow" at bounding box center [660, 573] width 129 height 20
